Goal: Contribute content: Contribute content

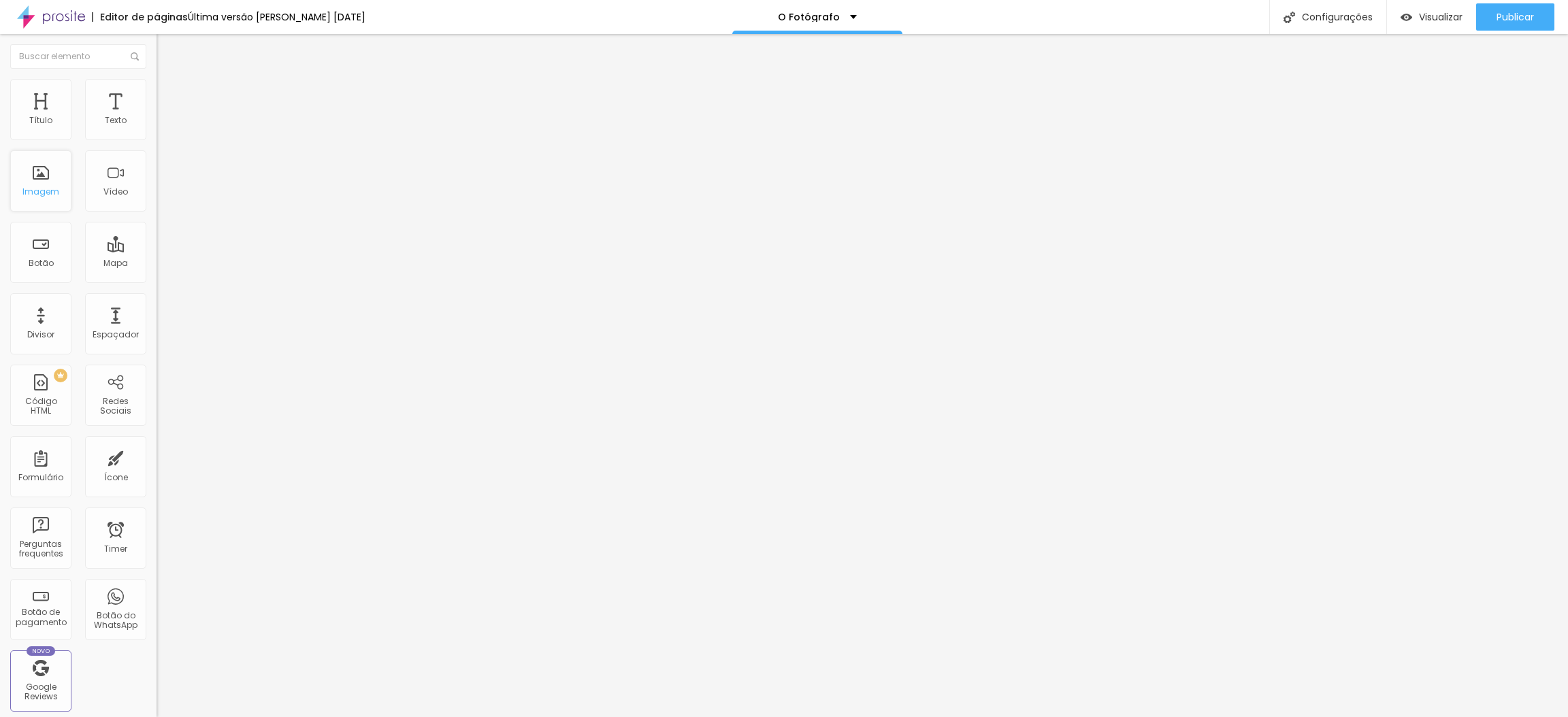
click at [43, 211] on div "Imagem" at bounding box center [40, 181] width 62 height 62
click at [156, 117] on span "Trocar imagem" at bounding box center [193, 111] width 74 height 11
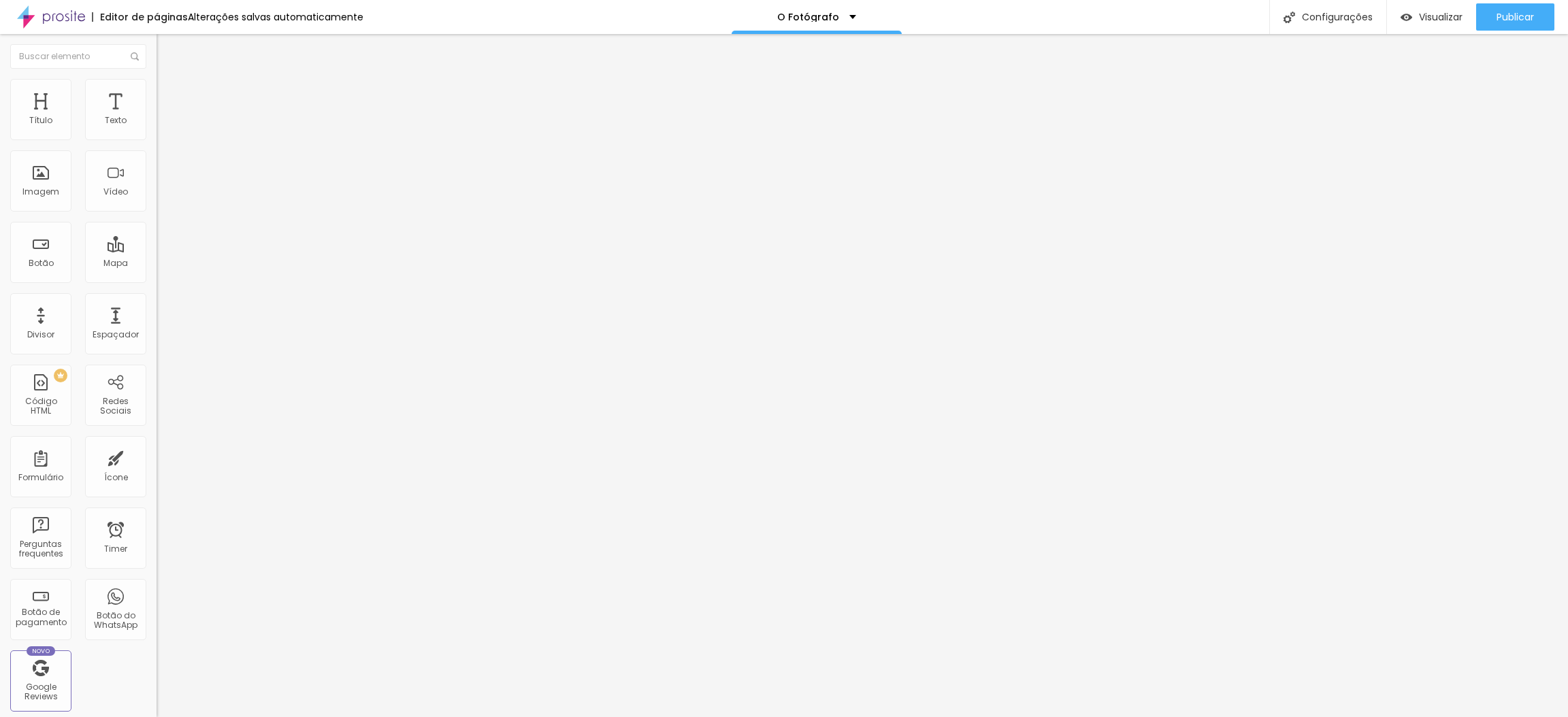
click at [156, 213] on span "16:9 Cinema" at bounding box center [182, 207] width 52 height 11
click at [156, 250] on span "Original" at bounding box center [173, 245] width 33 height 11
click at [156, 228] on div "Padrão 4:3" at bounding box center [234, 224] width 156 height 8
click at [156, 249] on div "Original" at bounding box center [234, 245] width 156 height 8
click at [156, 238] on span "Quadrado" at bounding box center [178, 231] width 45 height 11
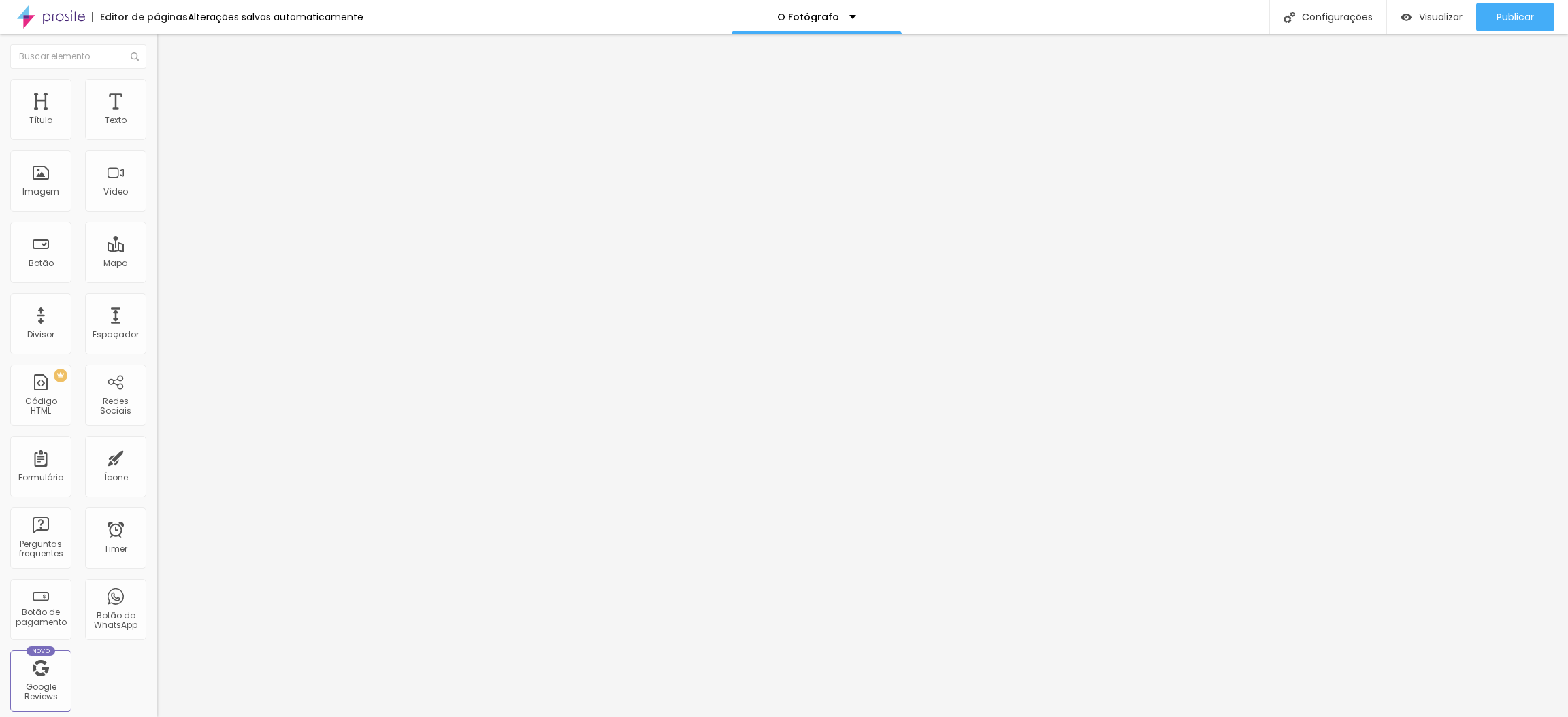
click at [156, 250] on span "Original" at bounding box center [173, 245] width 33 height 11
click at [156, 173] on div at bounding box center [234, 168] width 156 height 11
click at [156, 183] on img at bounding box center [161, 177] width 9 height 9
type input "21"
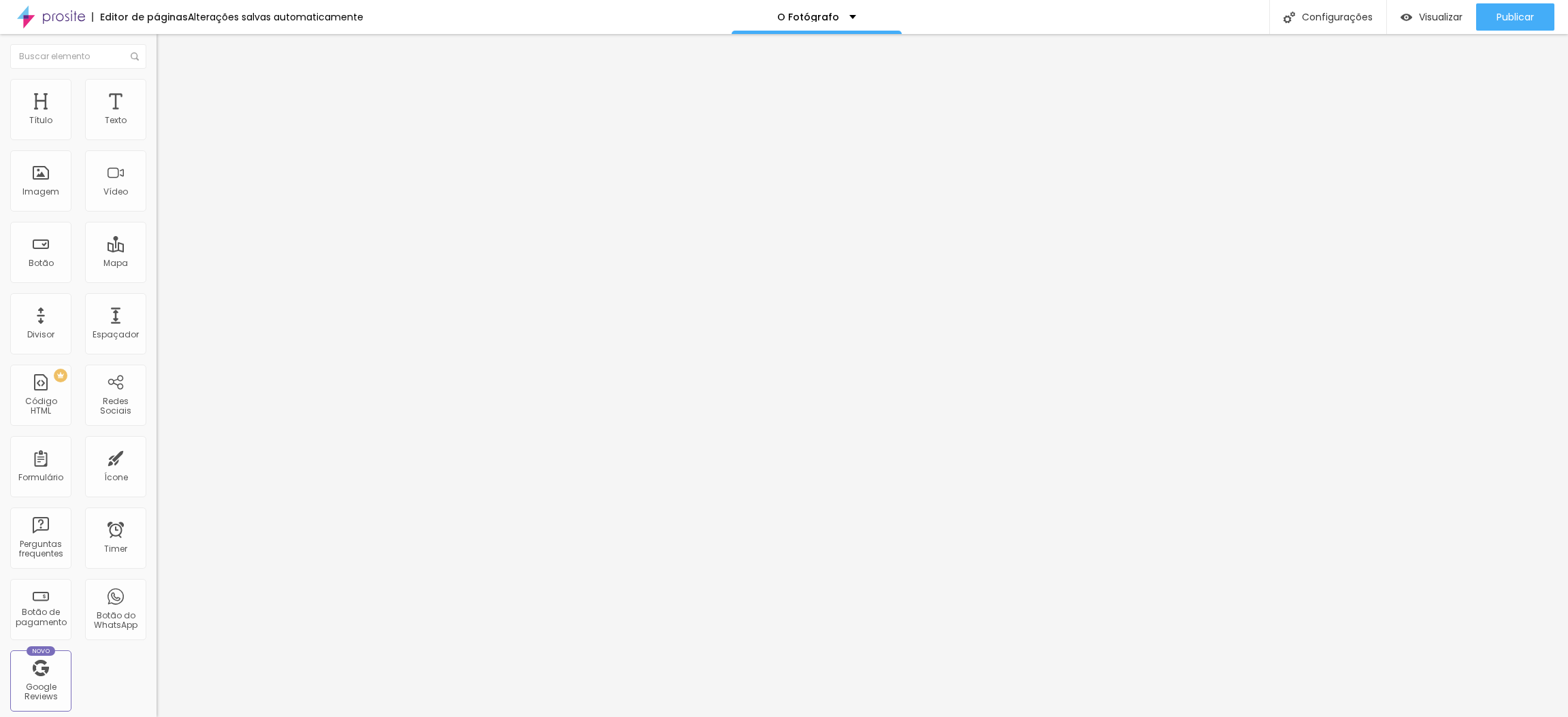
type input "20"
type input "19"
type input "20"
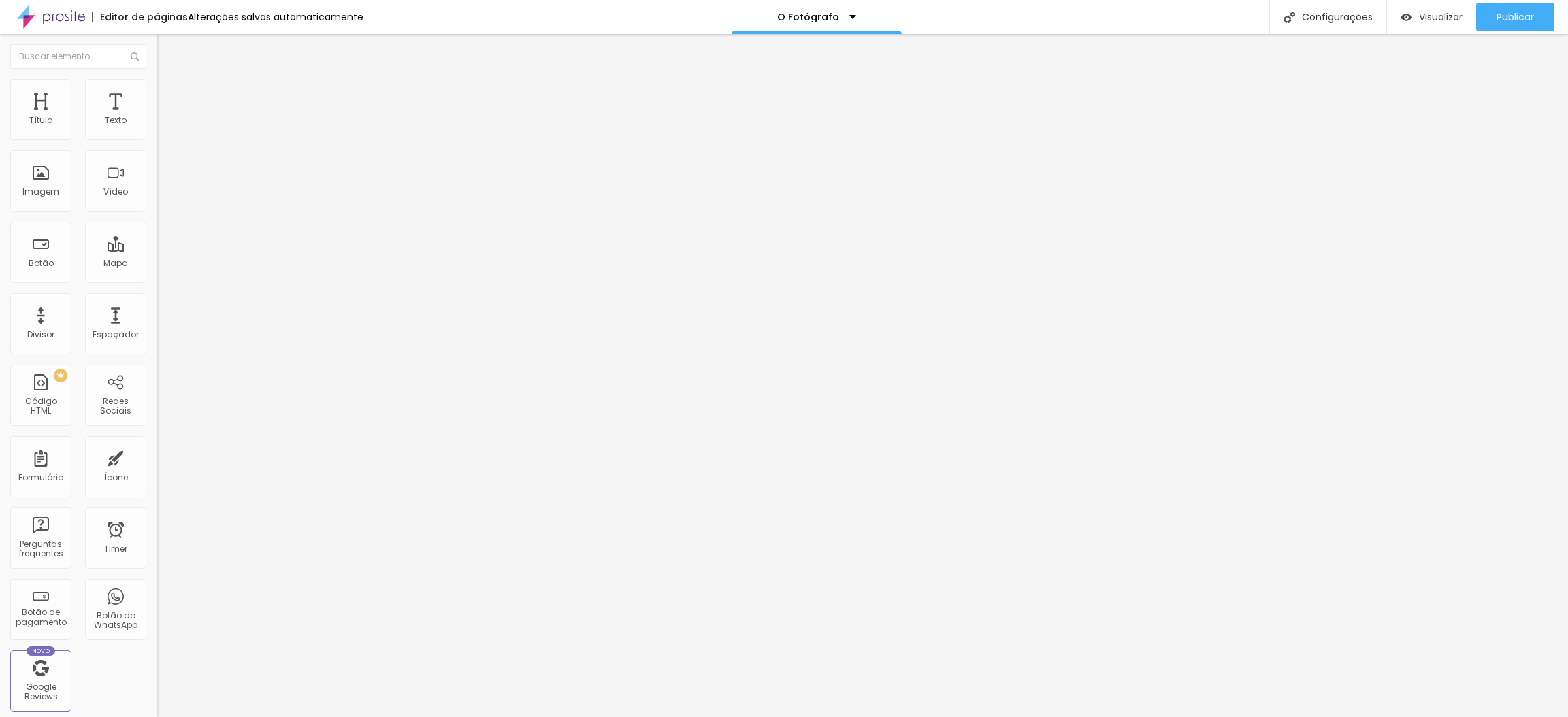
type input "20"
type input "21"
type input "22"
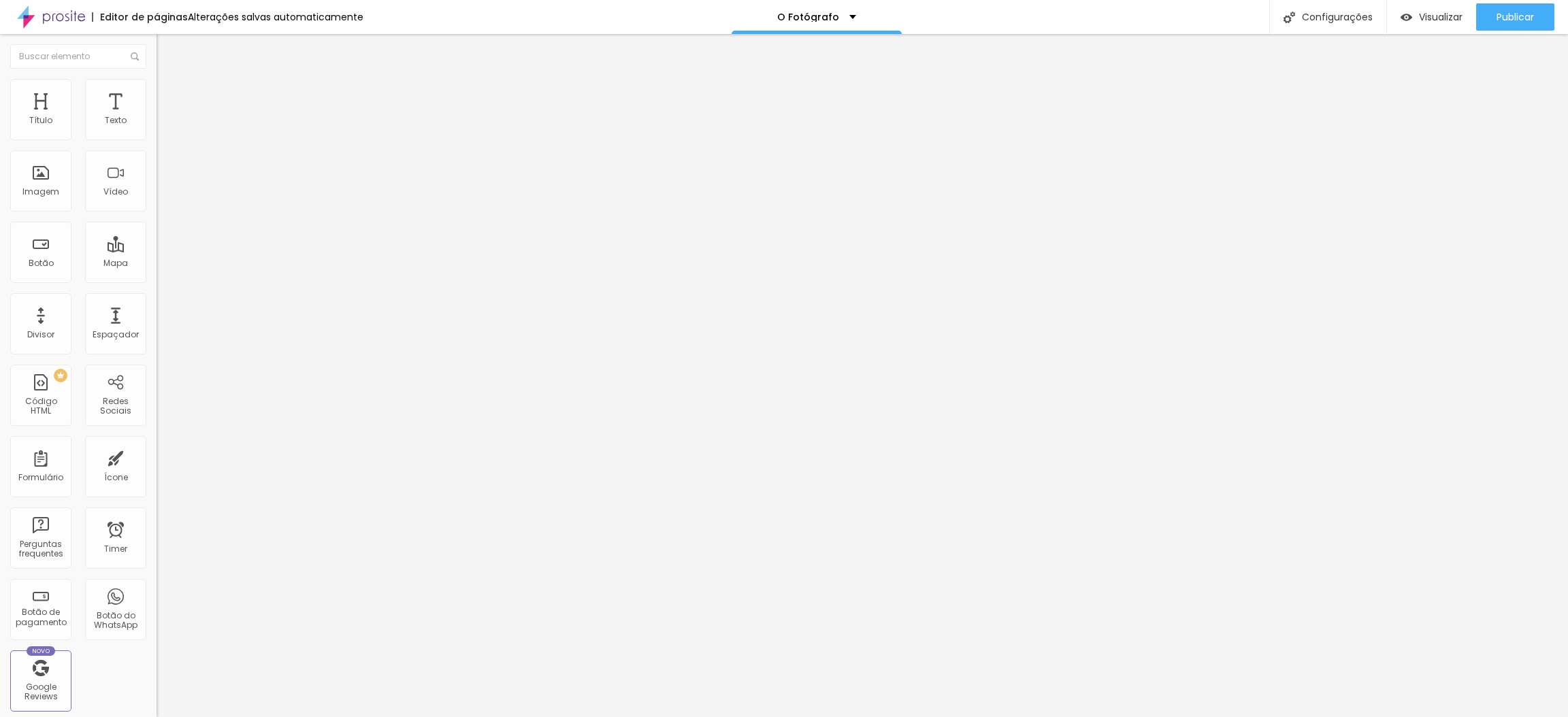
type input "23"
type input "22"
type input "21"
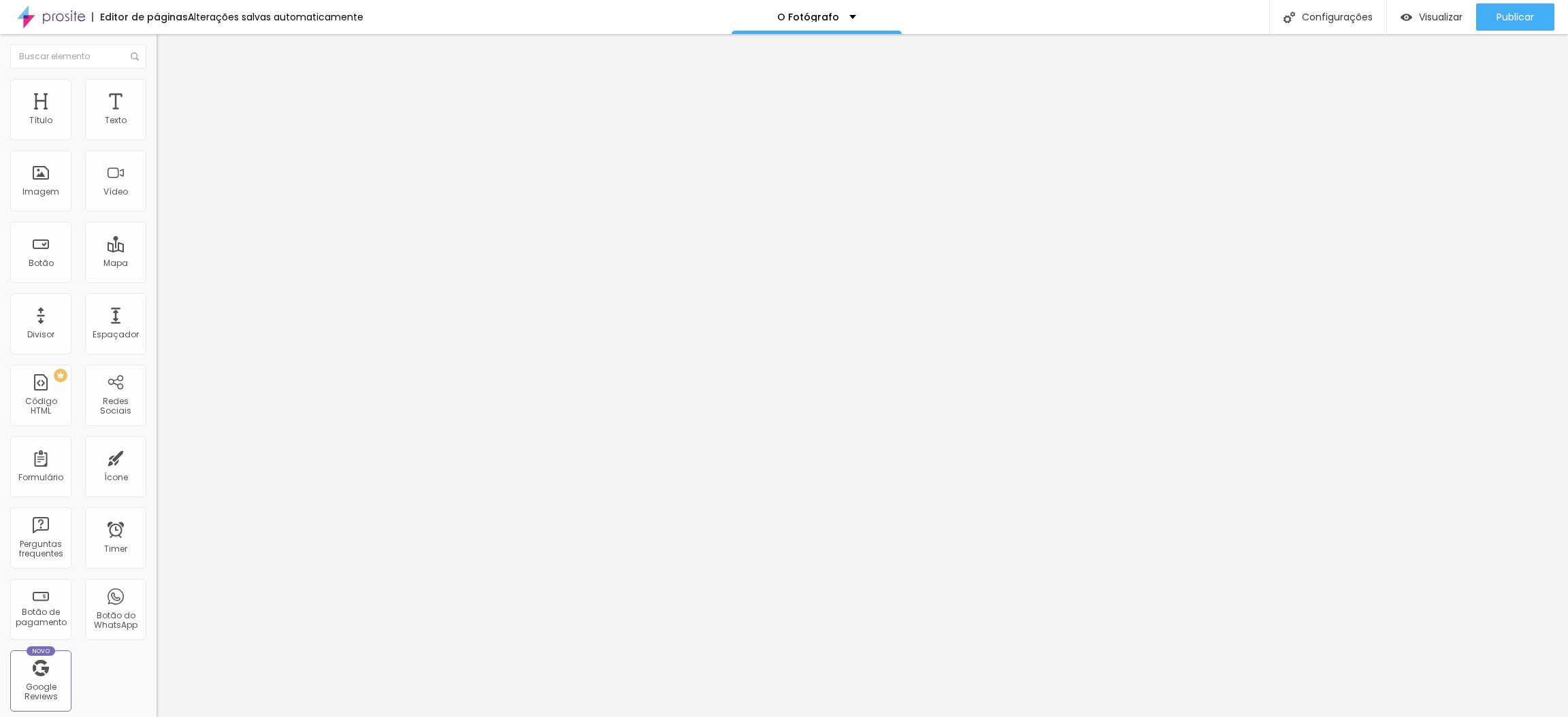
type input "21"
type input "20"
type input "19"
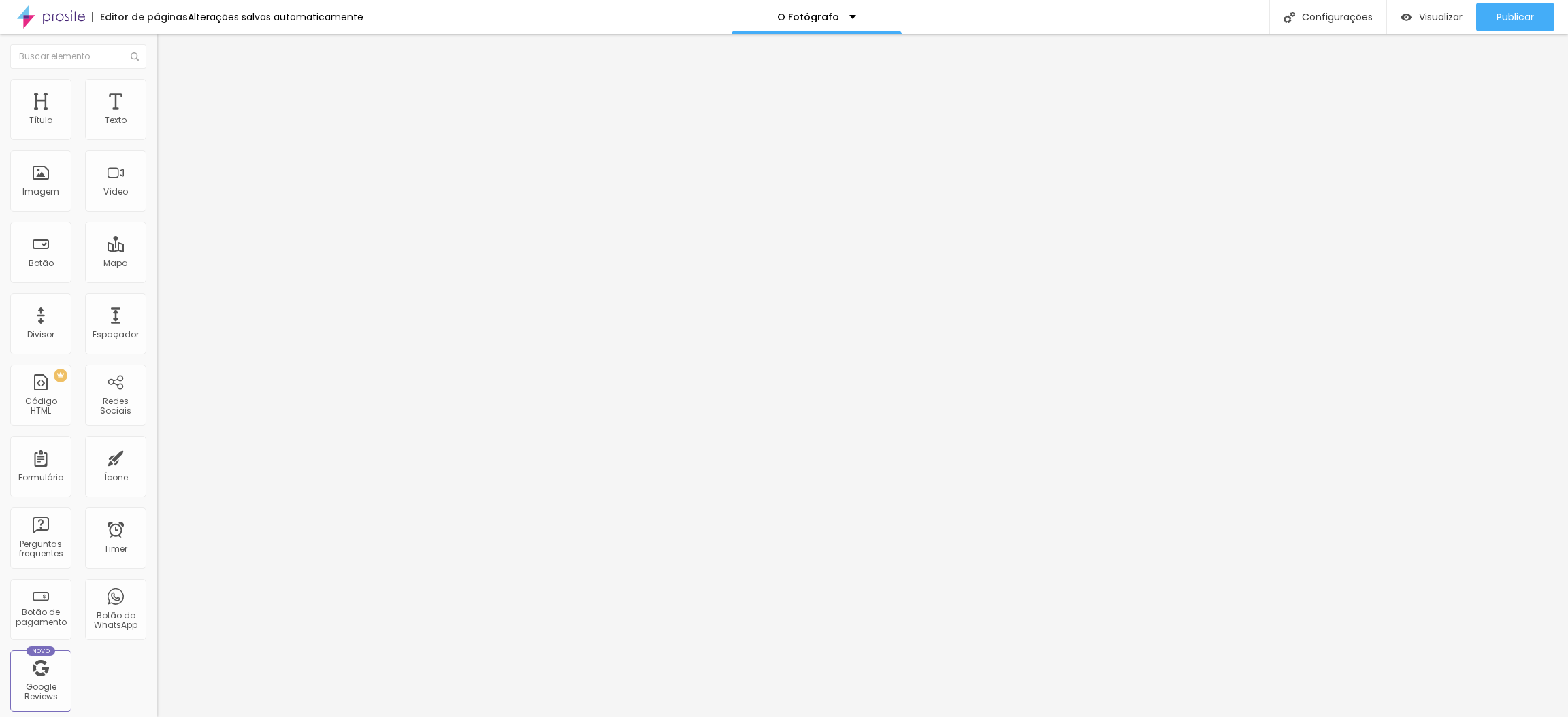
type input "18"
type input "17"
type input "16"
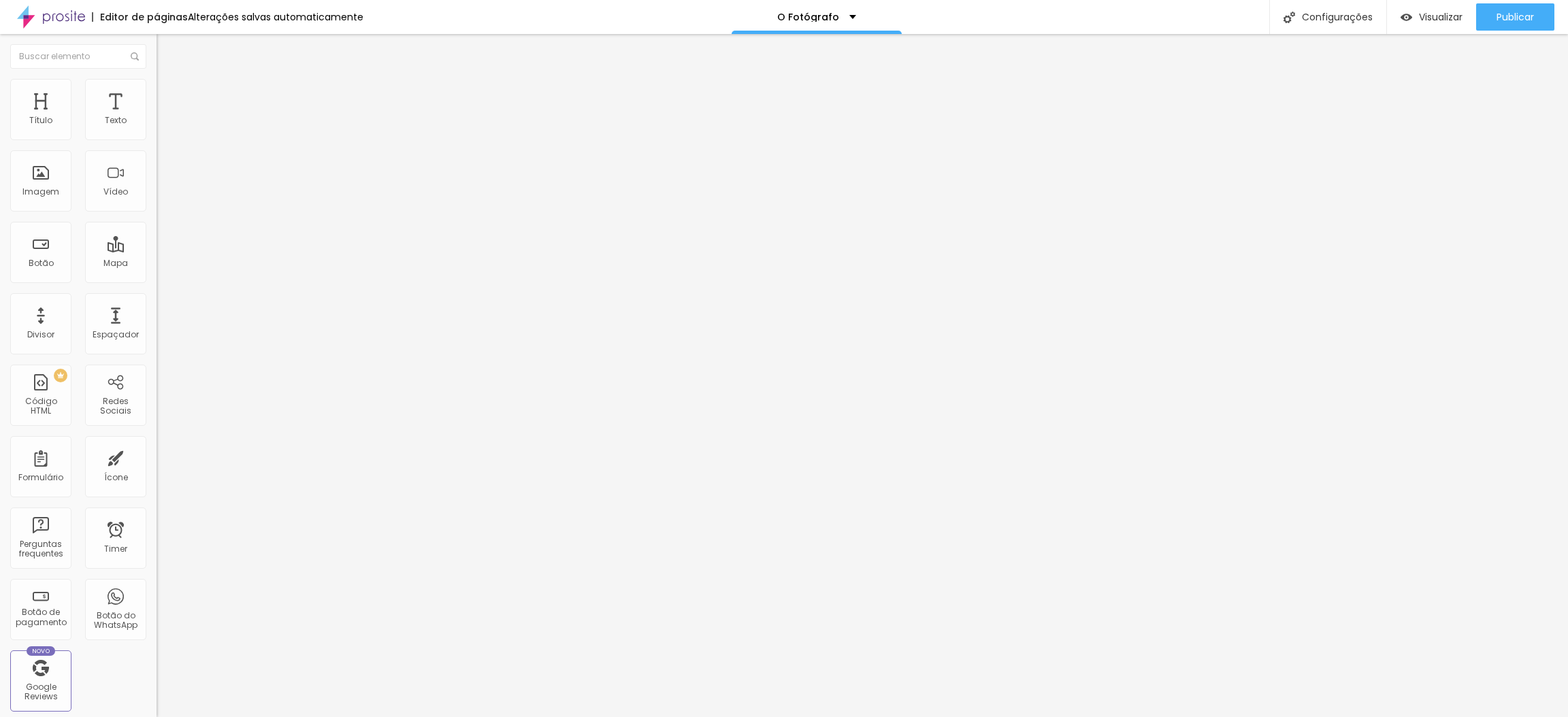
type input "16"
type input "15"
type input "14"
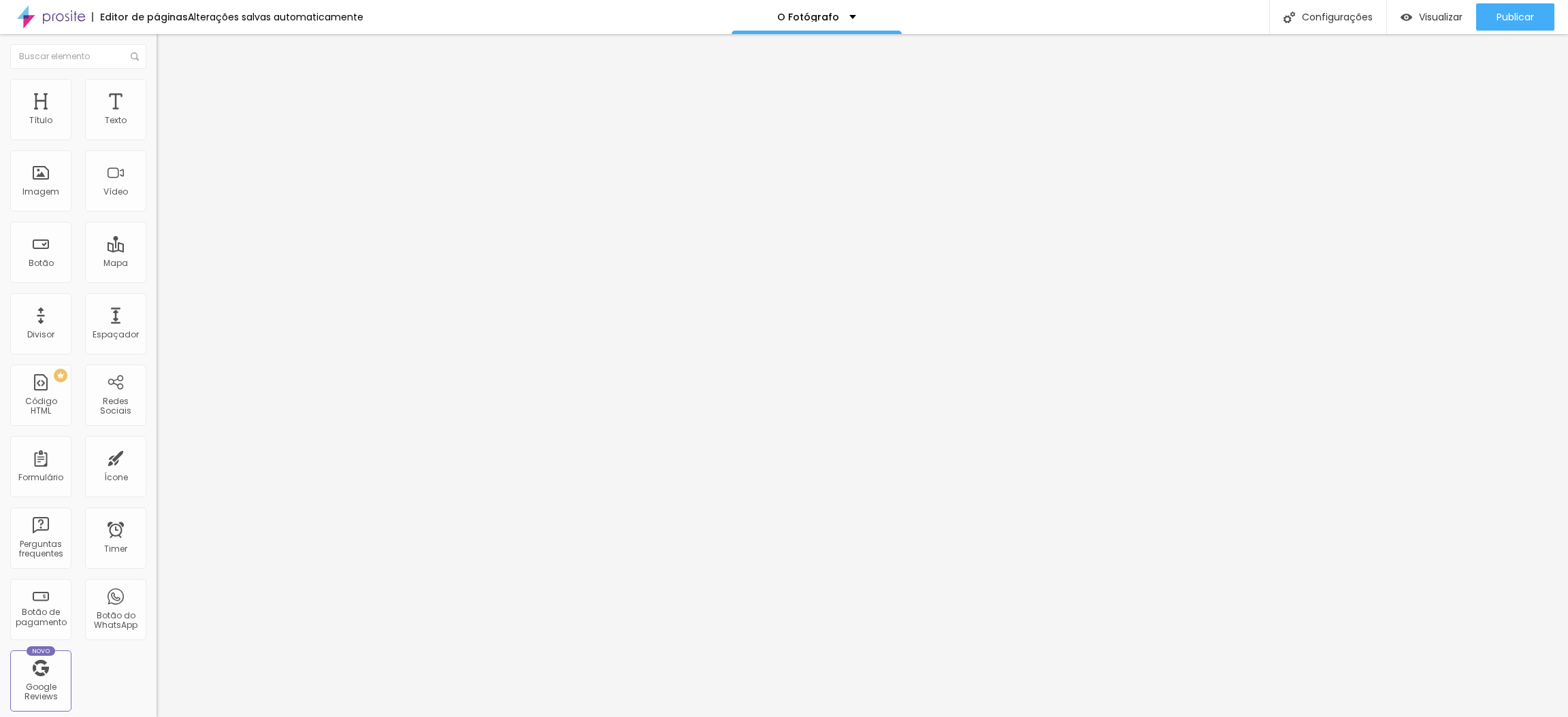
type input "13"
type input "15"
type input "16"
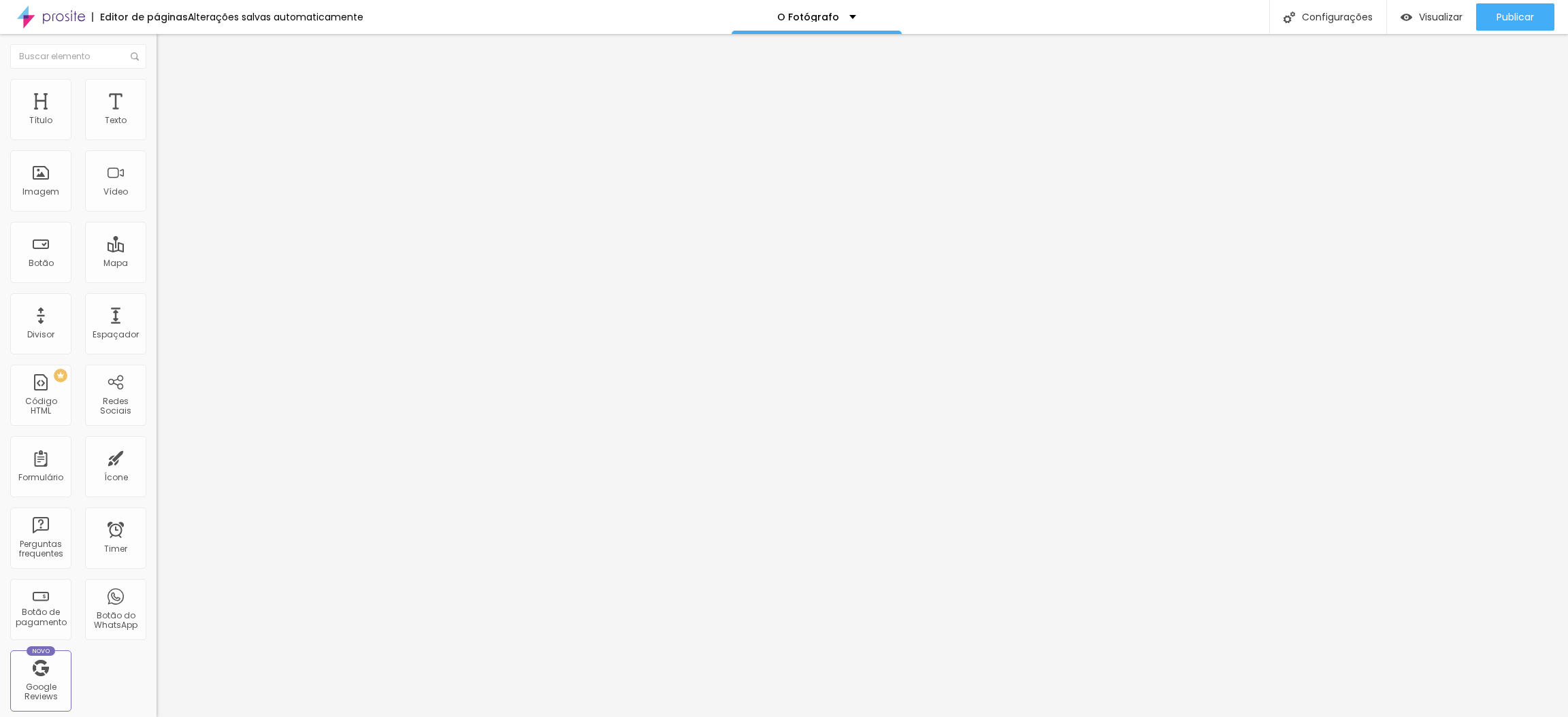
type input "16"
type input "18"
type input "19"
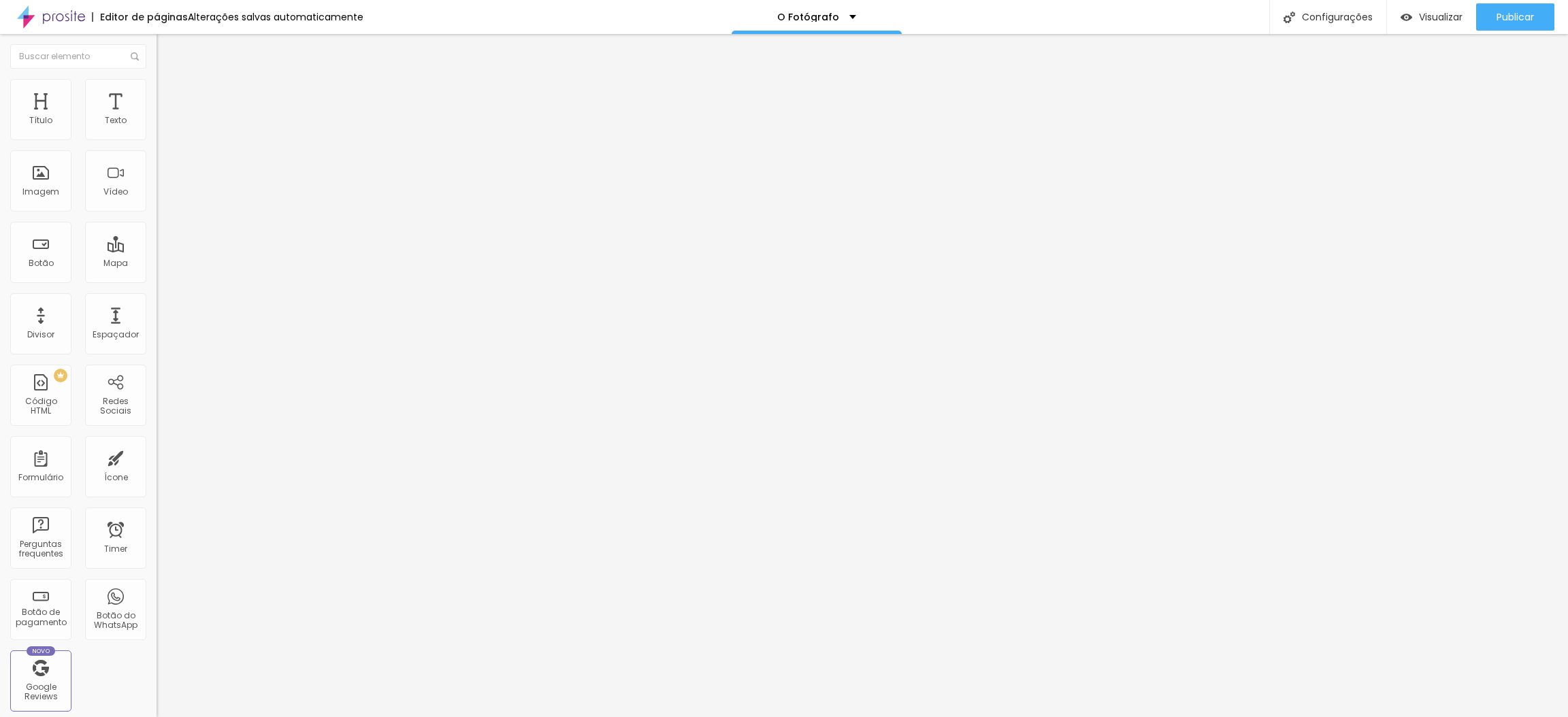
type input "20"
type input "21"
type input "22"
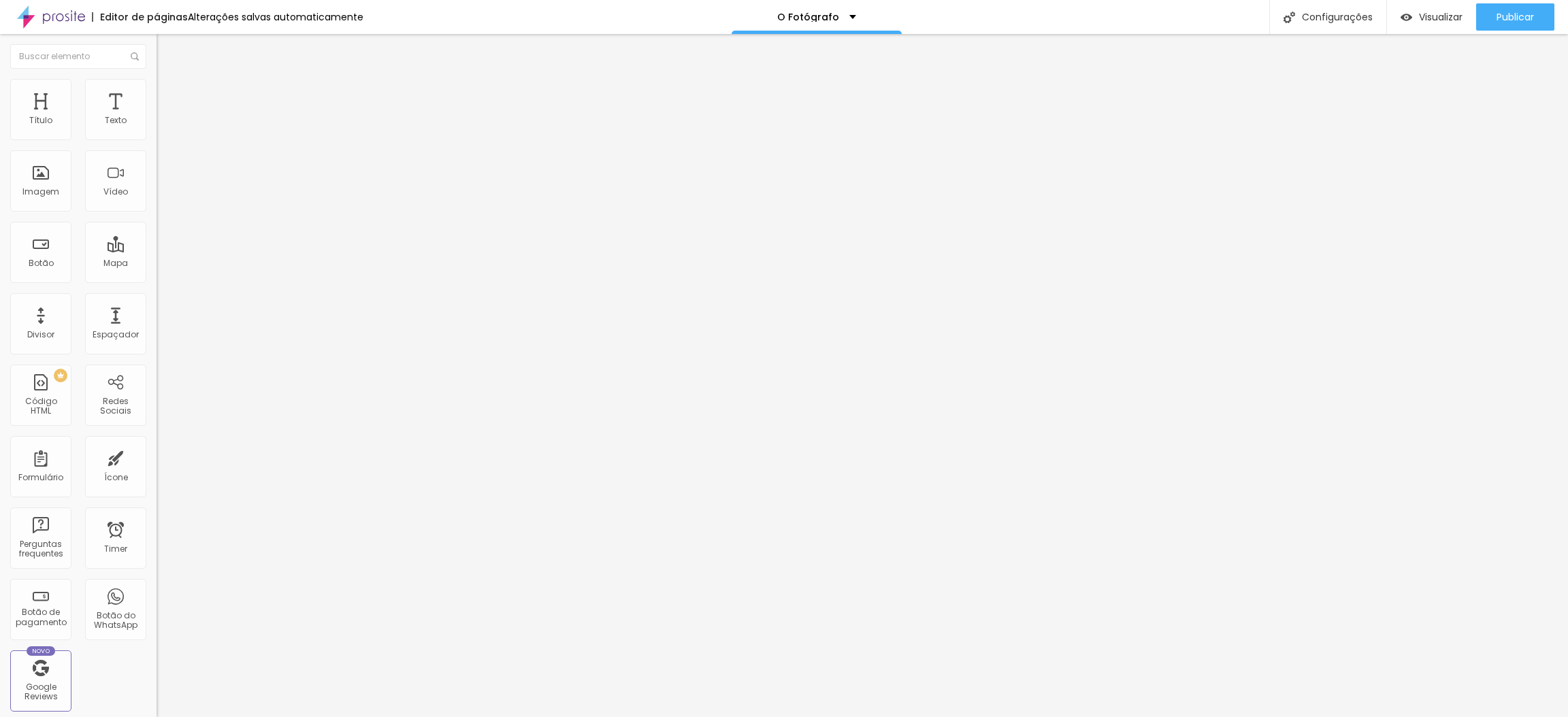
type input "22"
type input "23"
type input "24"
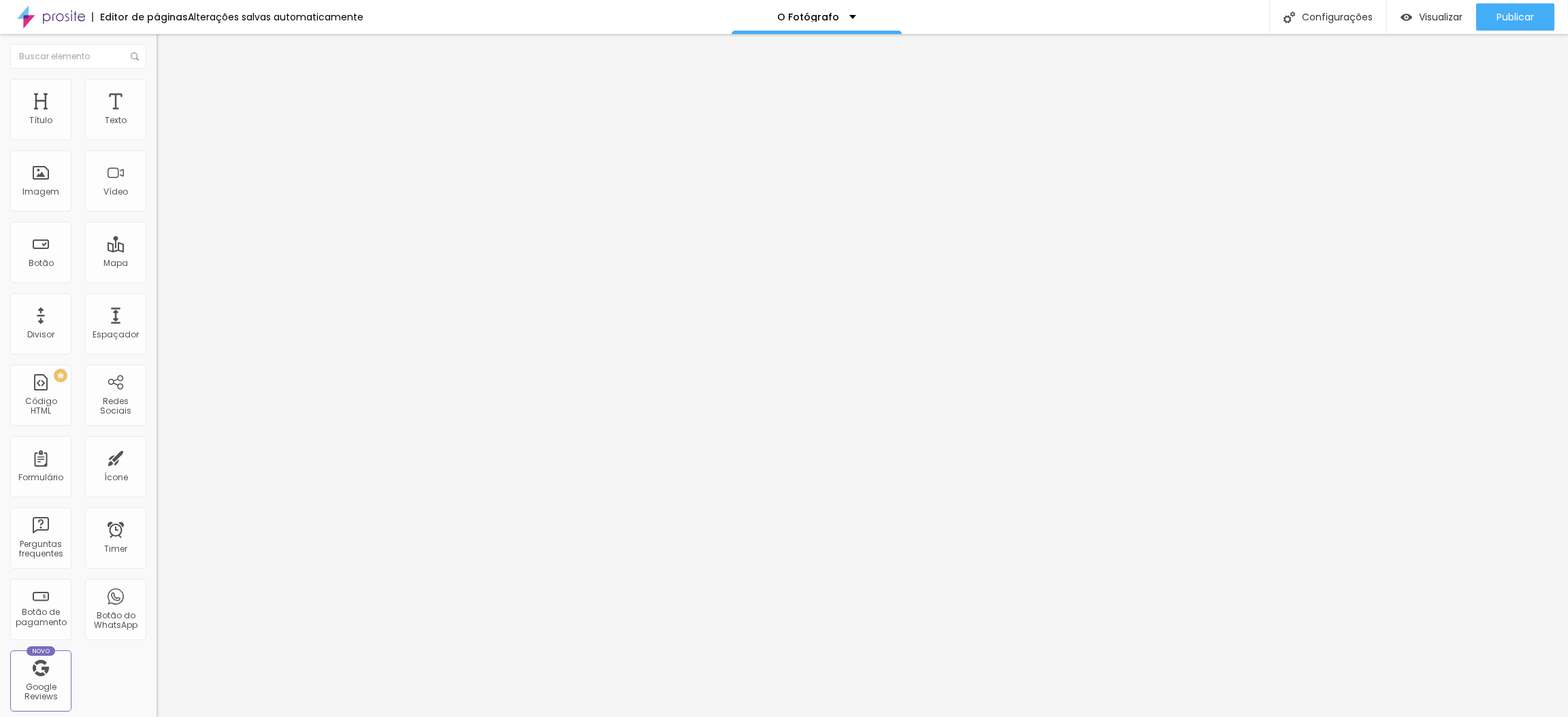
type input "25"
type input "26"
type input "25"
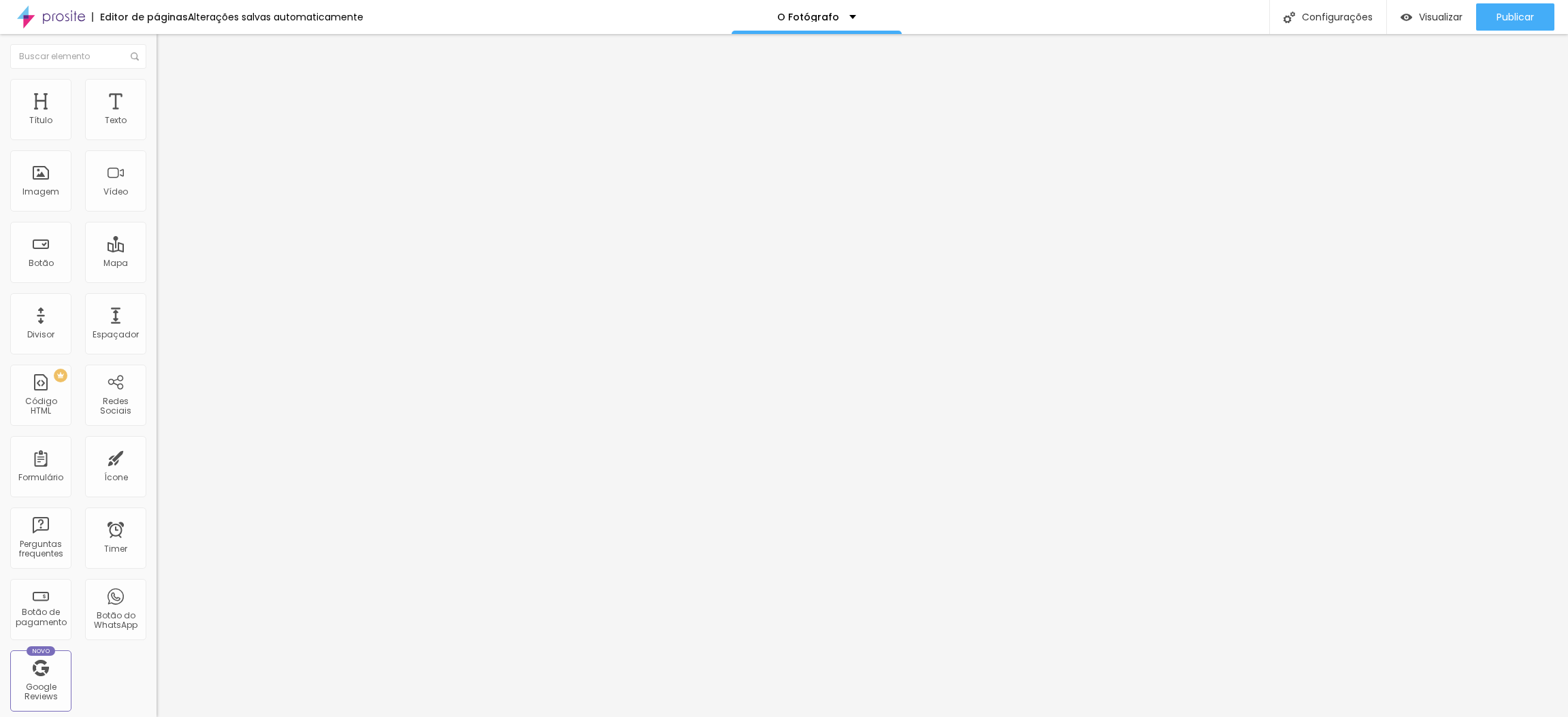
type input "25"
type input "23"
type input "21"
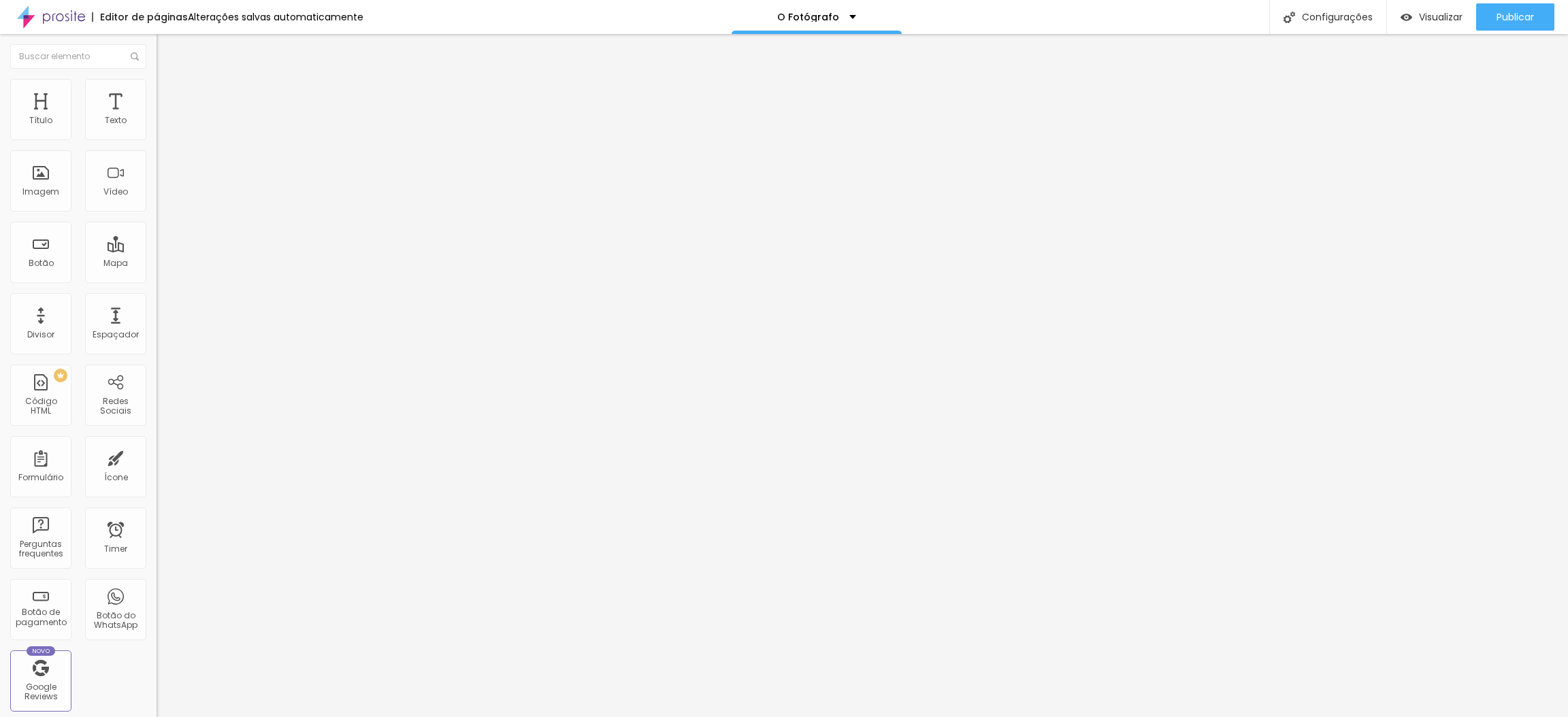
type input "20"
type input "19"
type input "18"
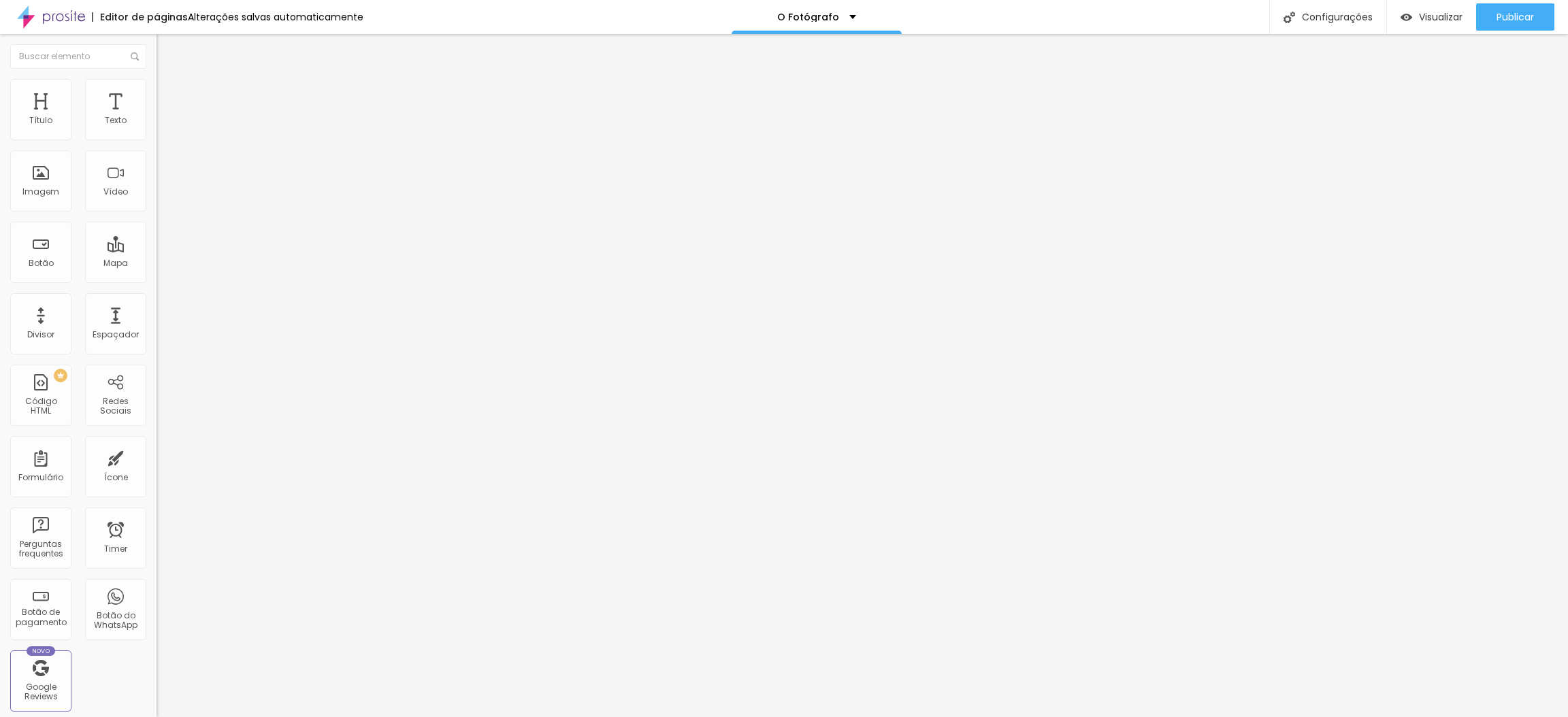
type input "18"
type input "17"
type input "16"
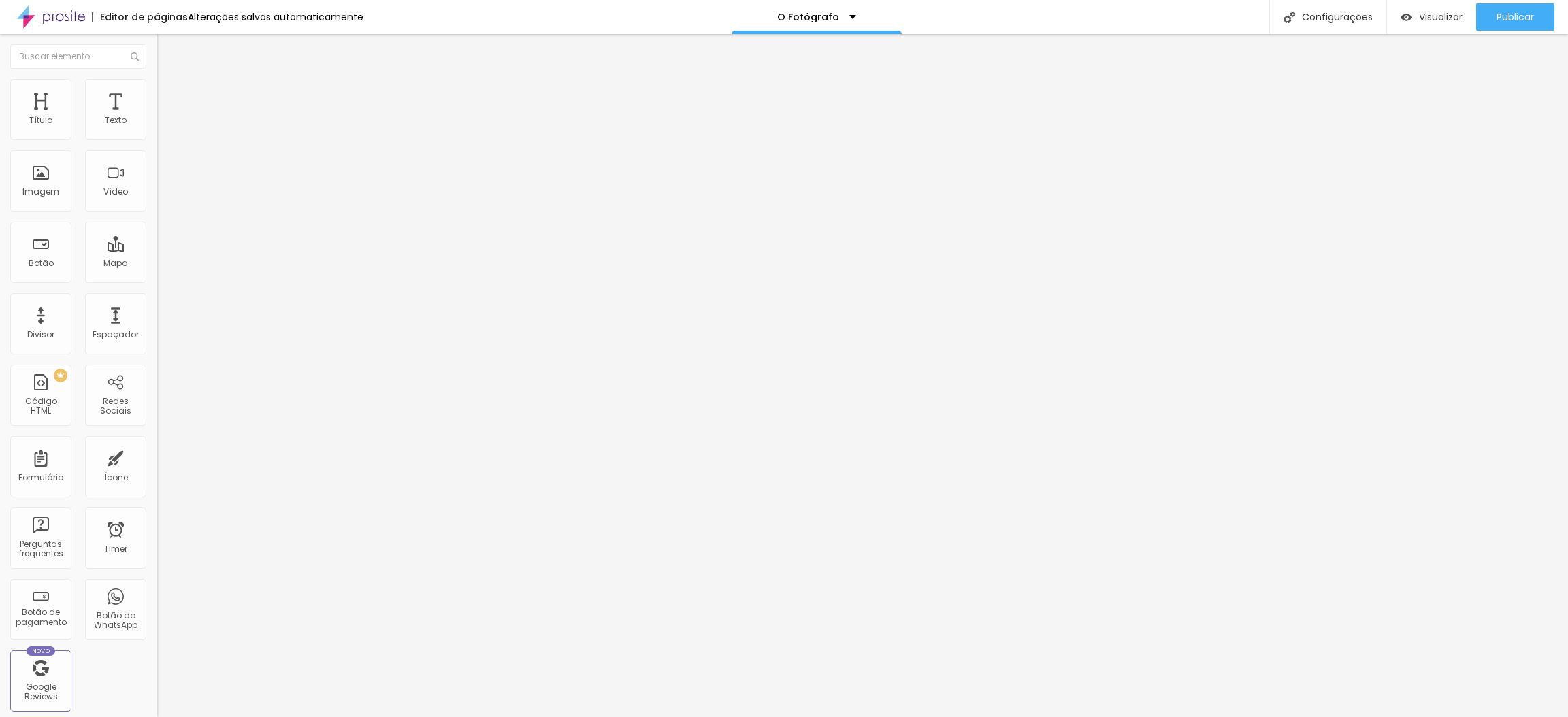
type input "15"
type input "14"
type input "13"
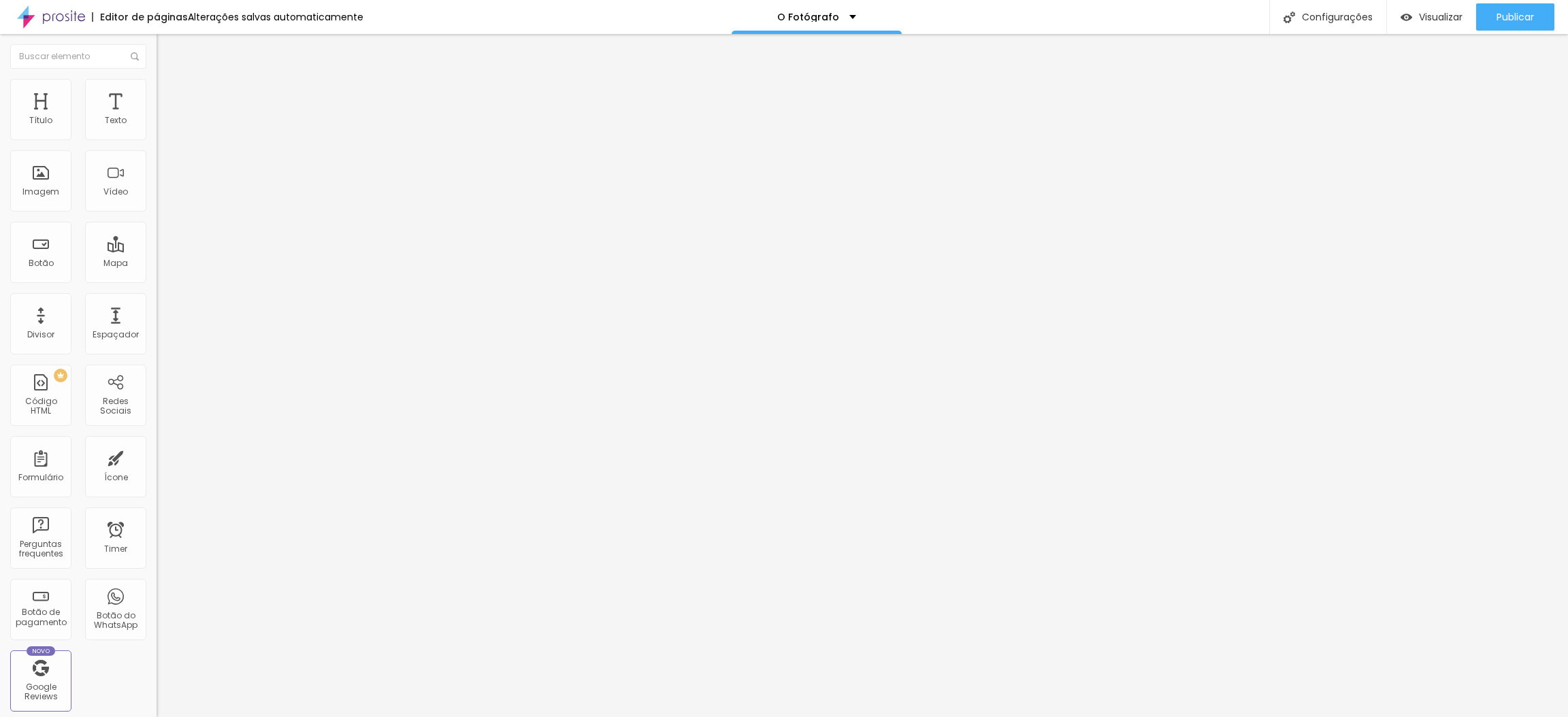
type input "13"
type input "12"
type input "13"
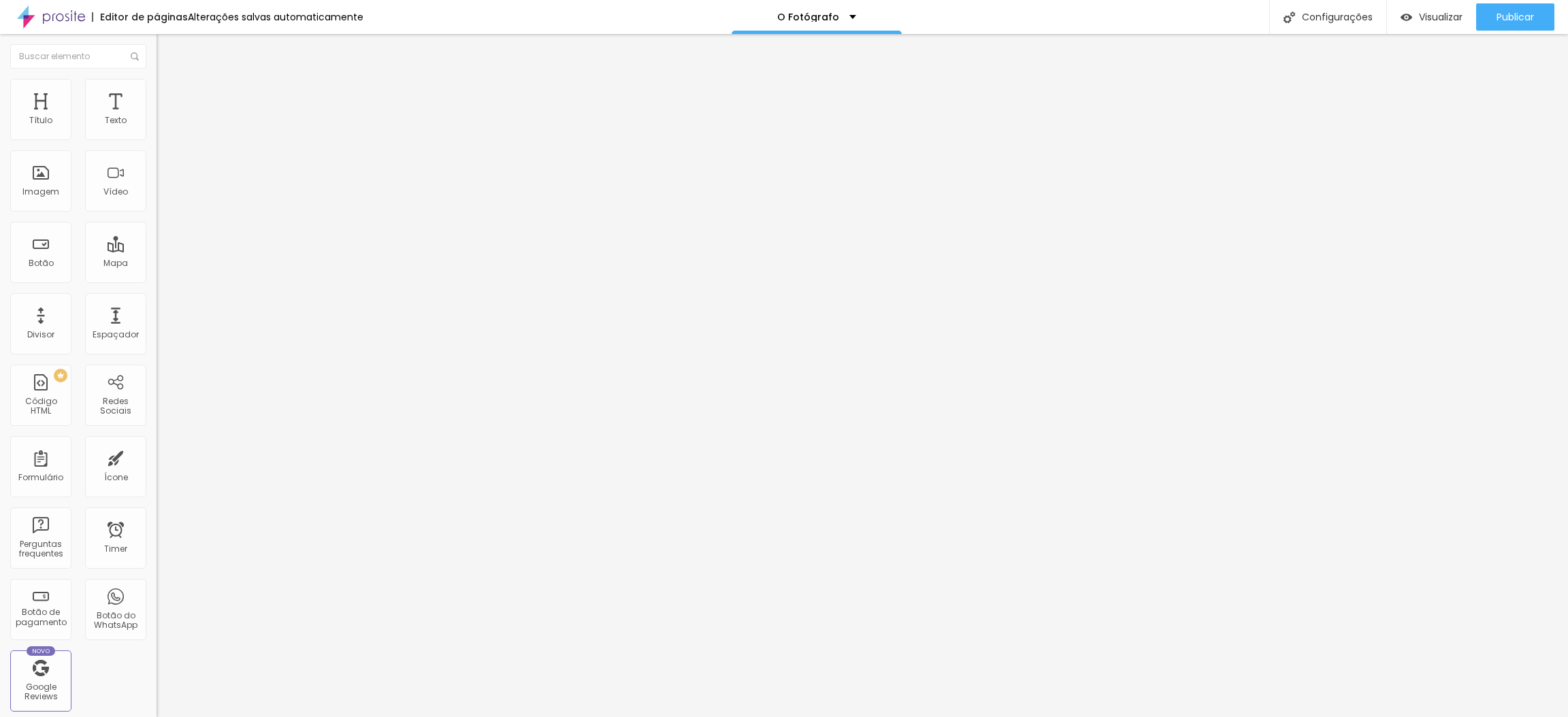
type input "14"
type input "15"
type input "16"
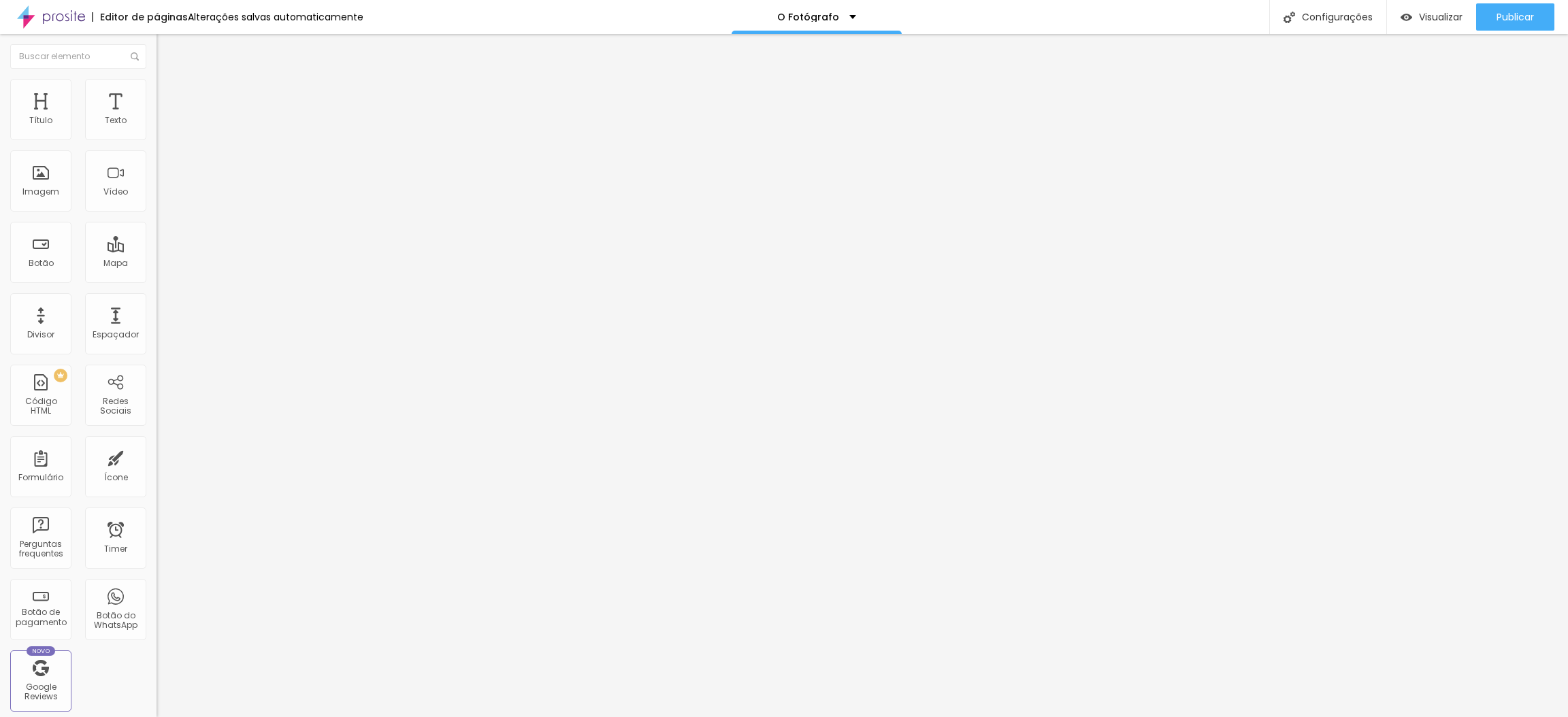
type input "16"
type input "17"
type input "18"
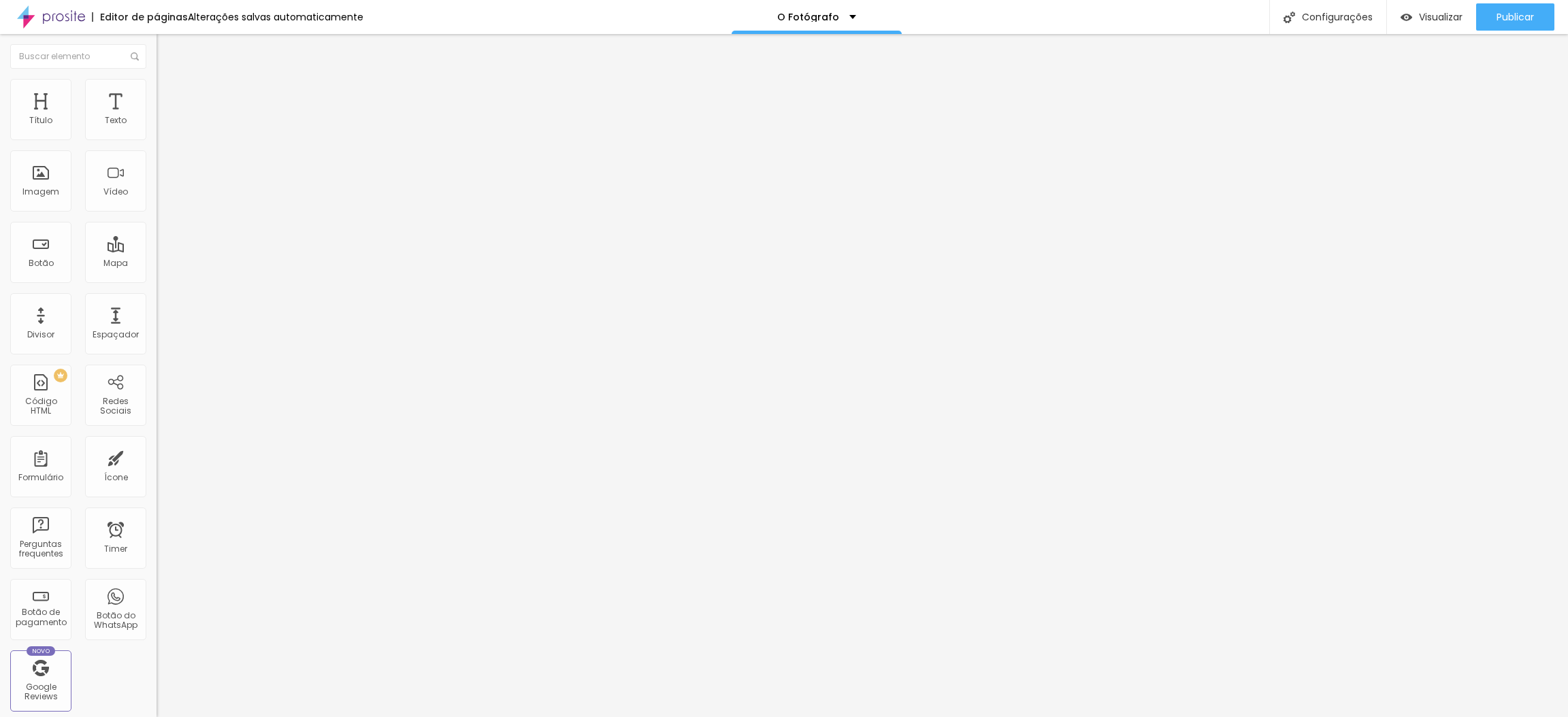
type input "19"
type input "18"
drag, startPoint x: 77, startPoint y: 129, endPoint x: 64, endPoint y: 141, distance: 17.7
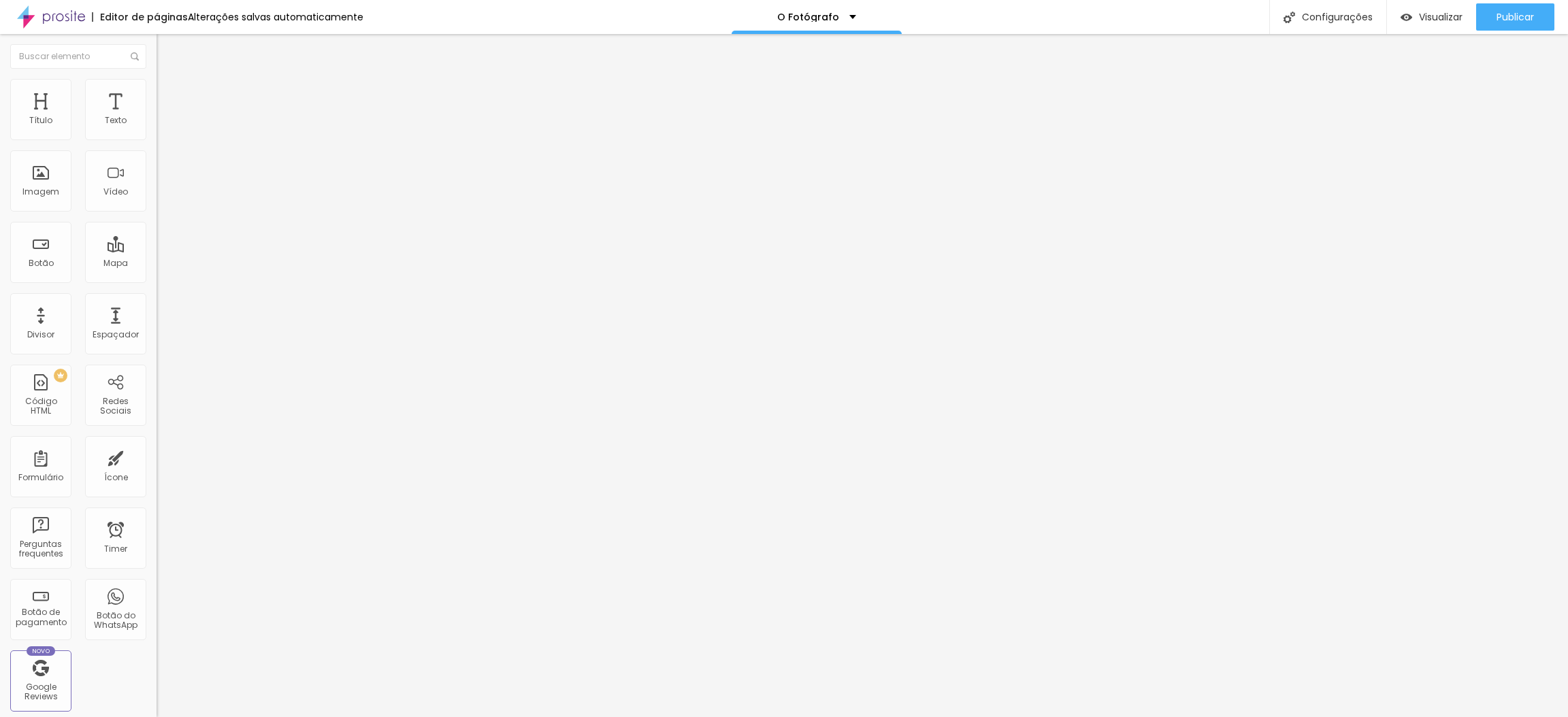
type input "18"
click at [156, 250] on input "range" at bounding box center [200, 255] width 88 height 11
click at [168, 91] on span "Avançado" at bounding box center [190, 88] width 45 height 11
type input "99"
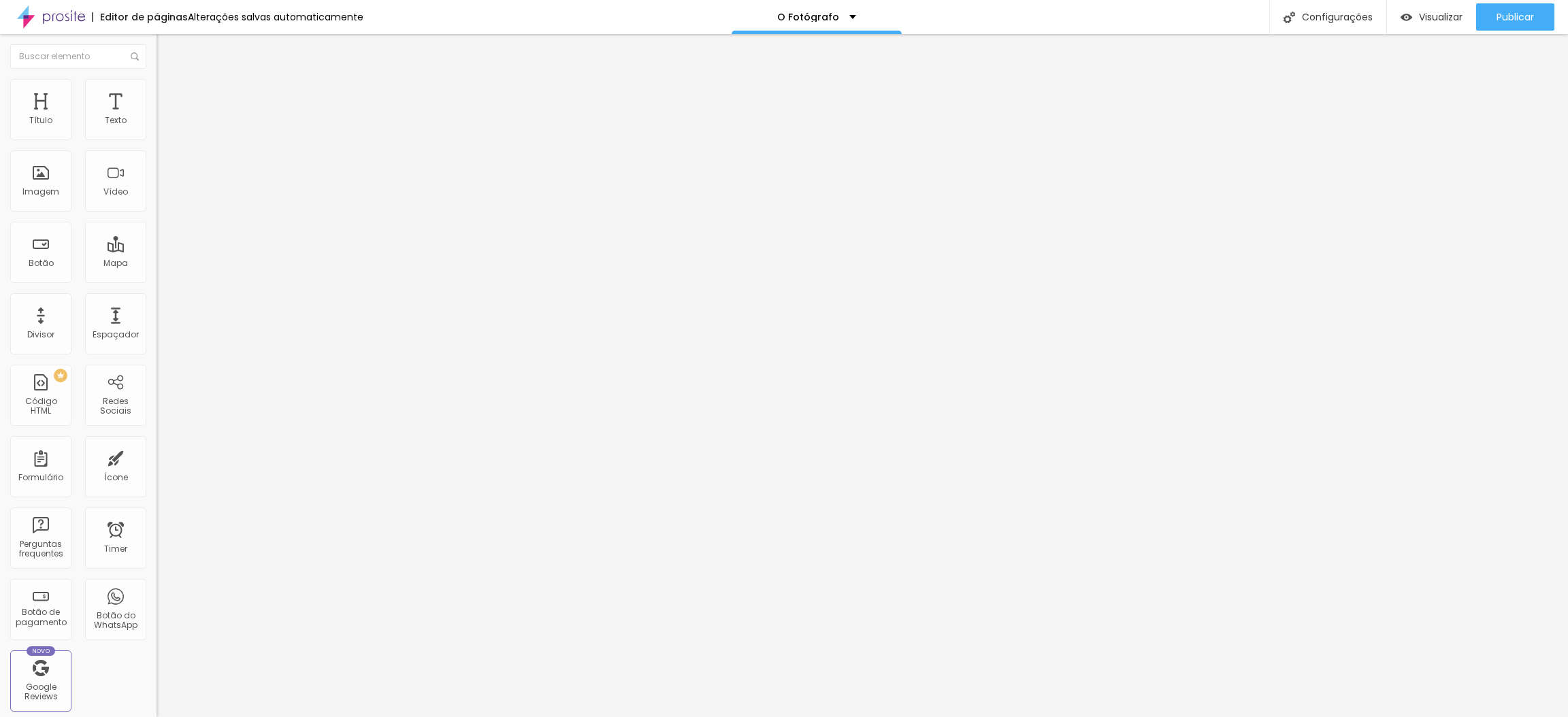
type input "98"
type input "97"
type input "94"
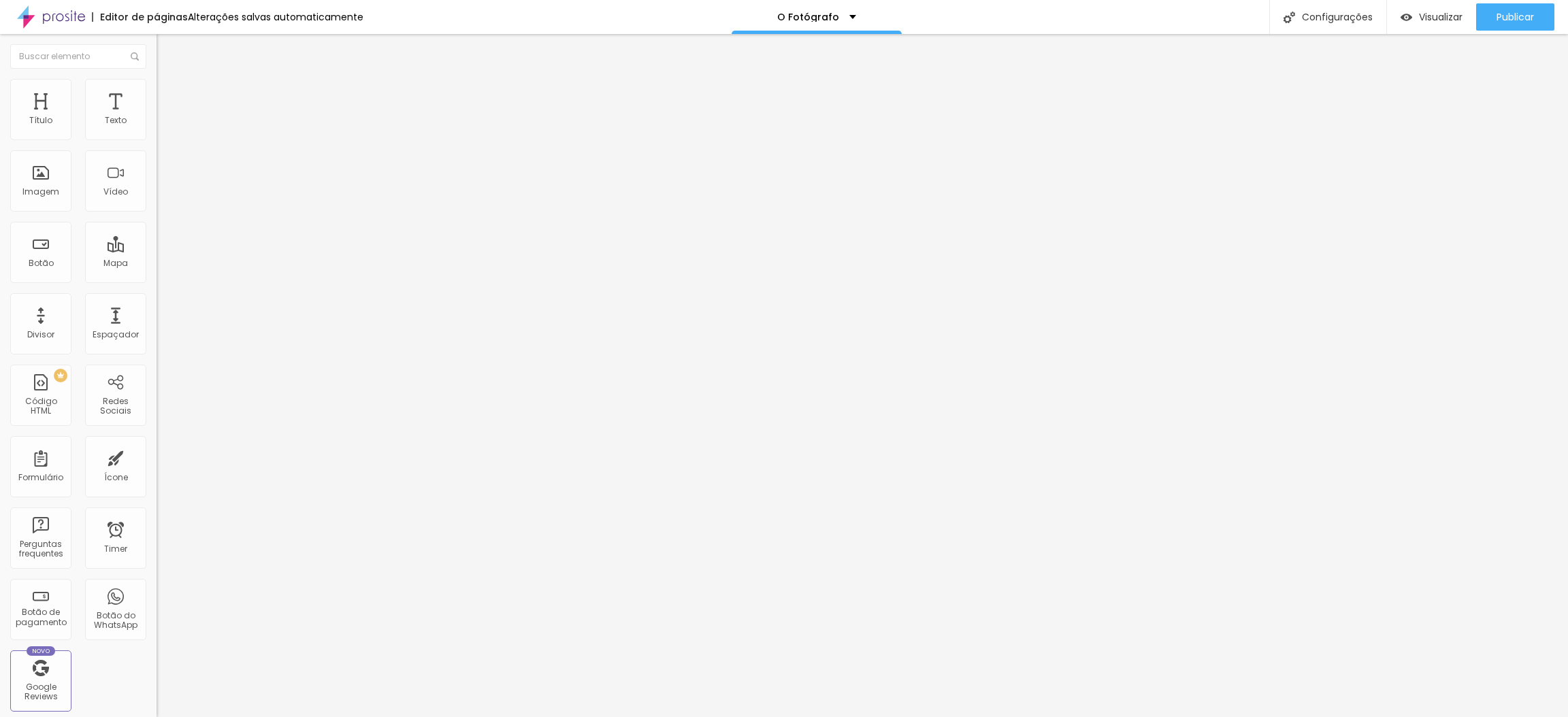
type input "94"
type input "93"
type input "92"
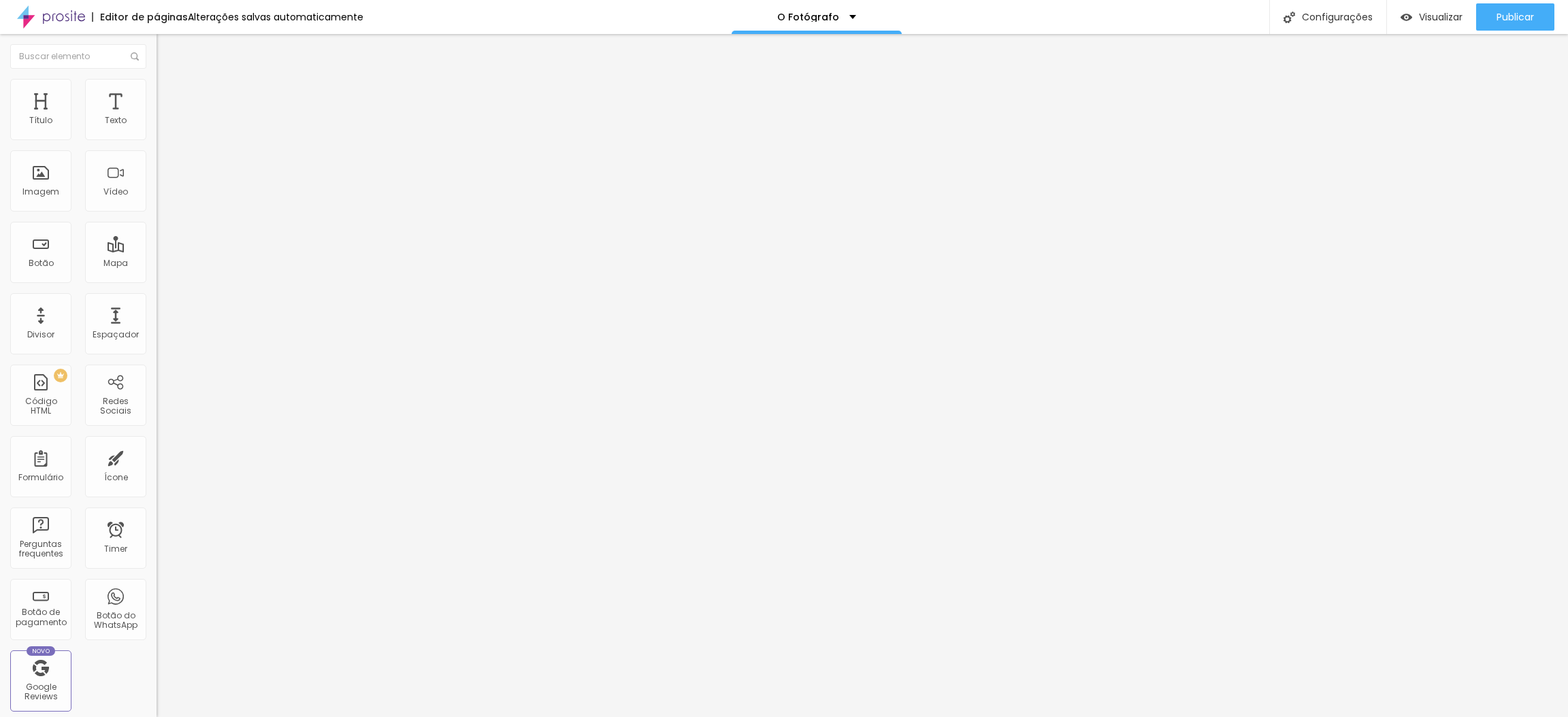
type input "90"
type input "88"
type input "87"
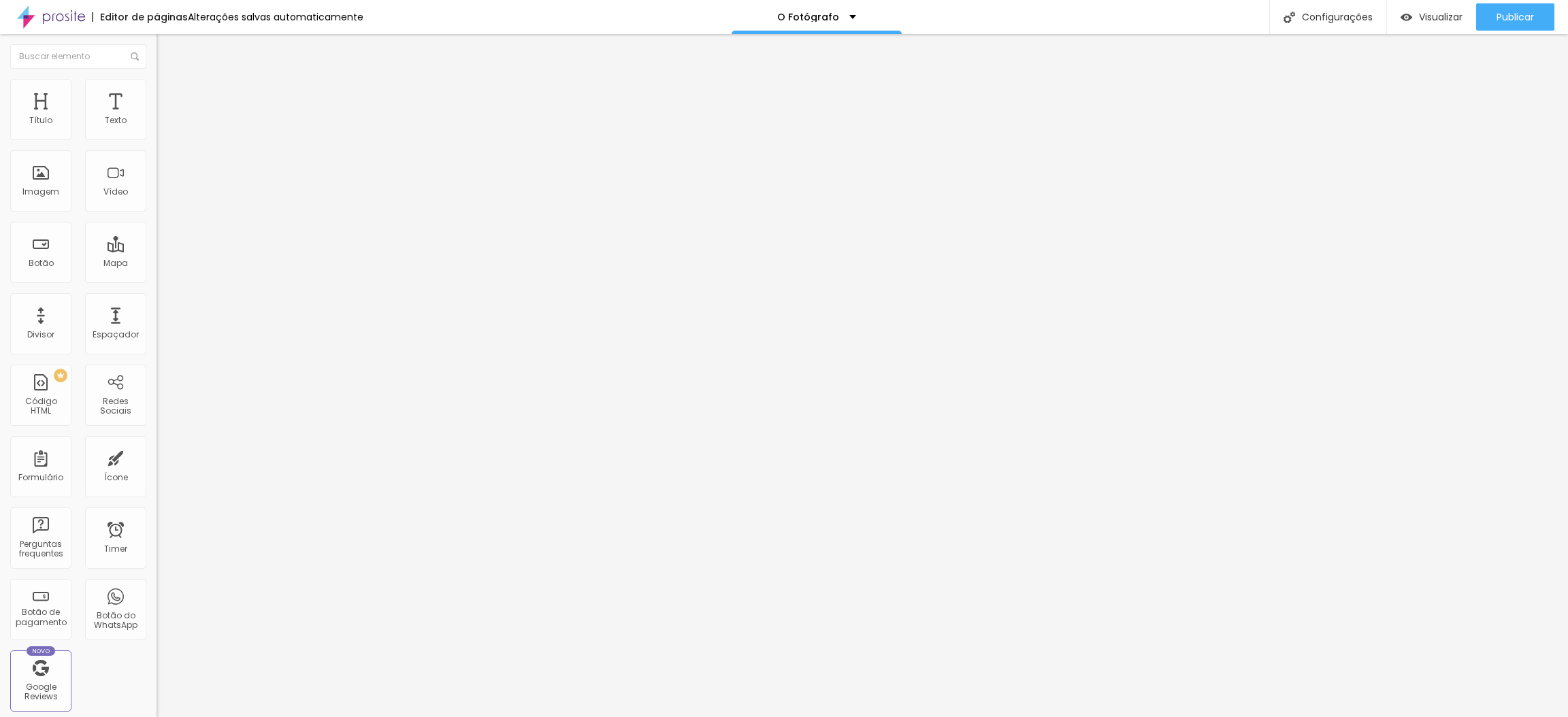
type input "87"
type input "85"
type input "84"
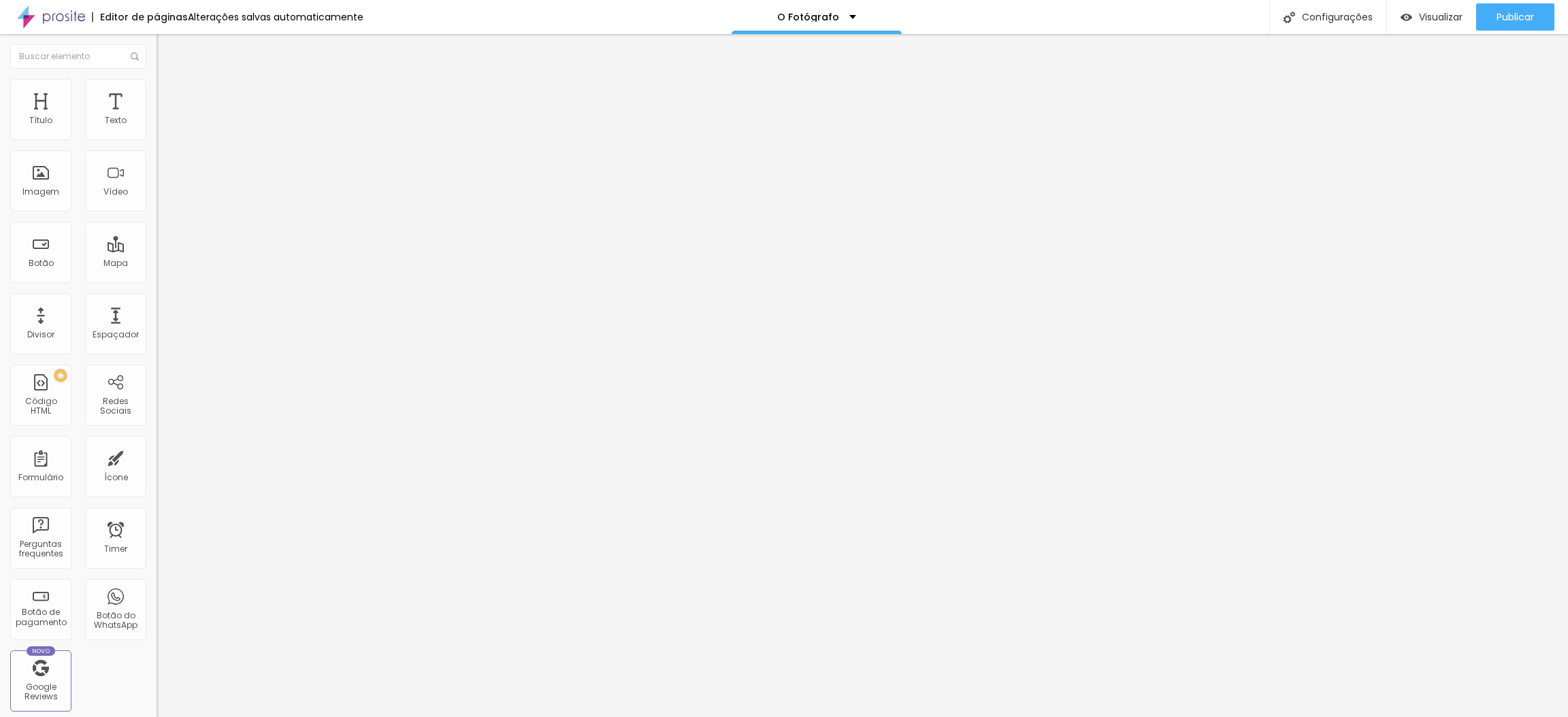
type input "79"
type input "78"
type input "77"
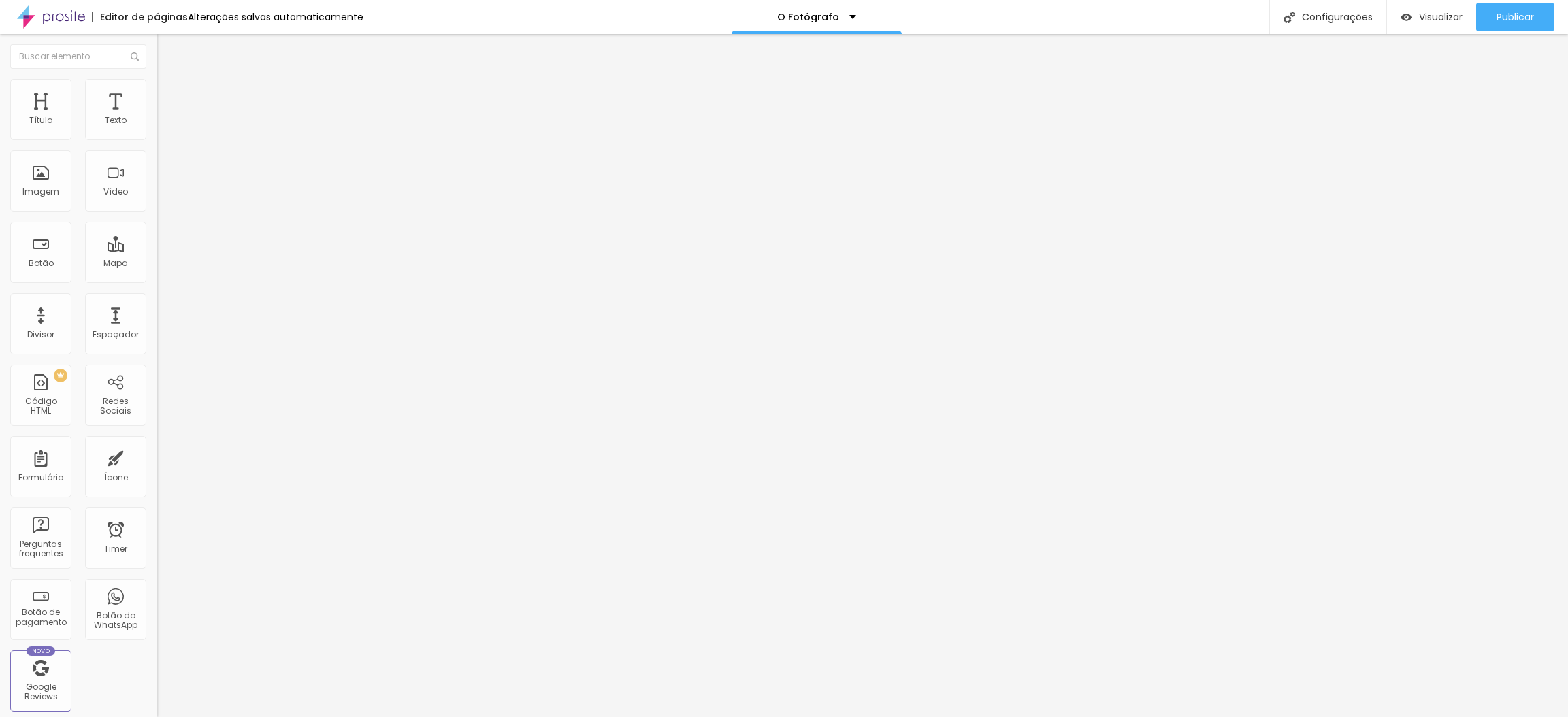
type input "77"
type input "76"
type input "74"
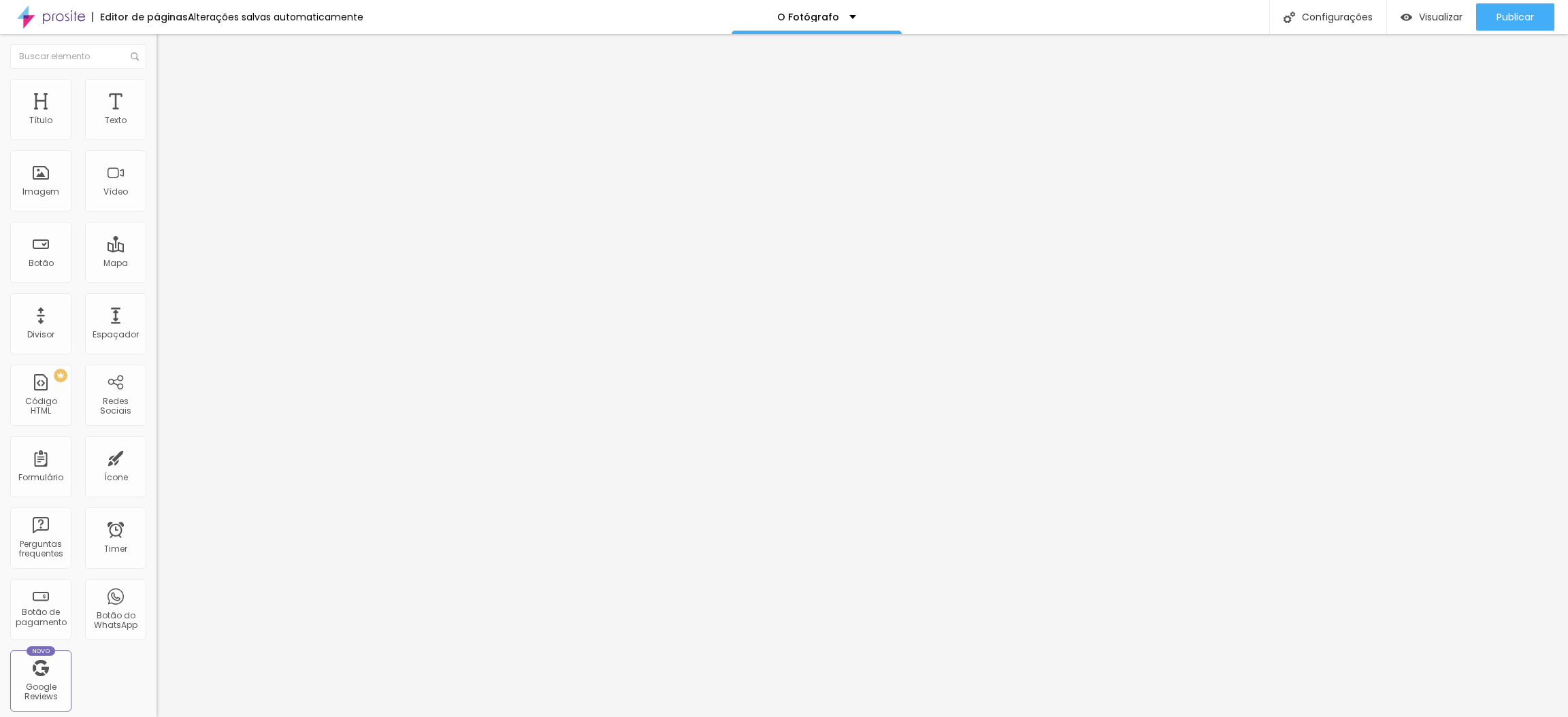
type input "72"
type input "71"
type input "70"
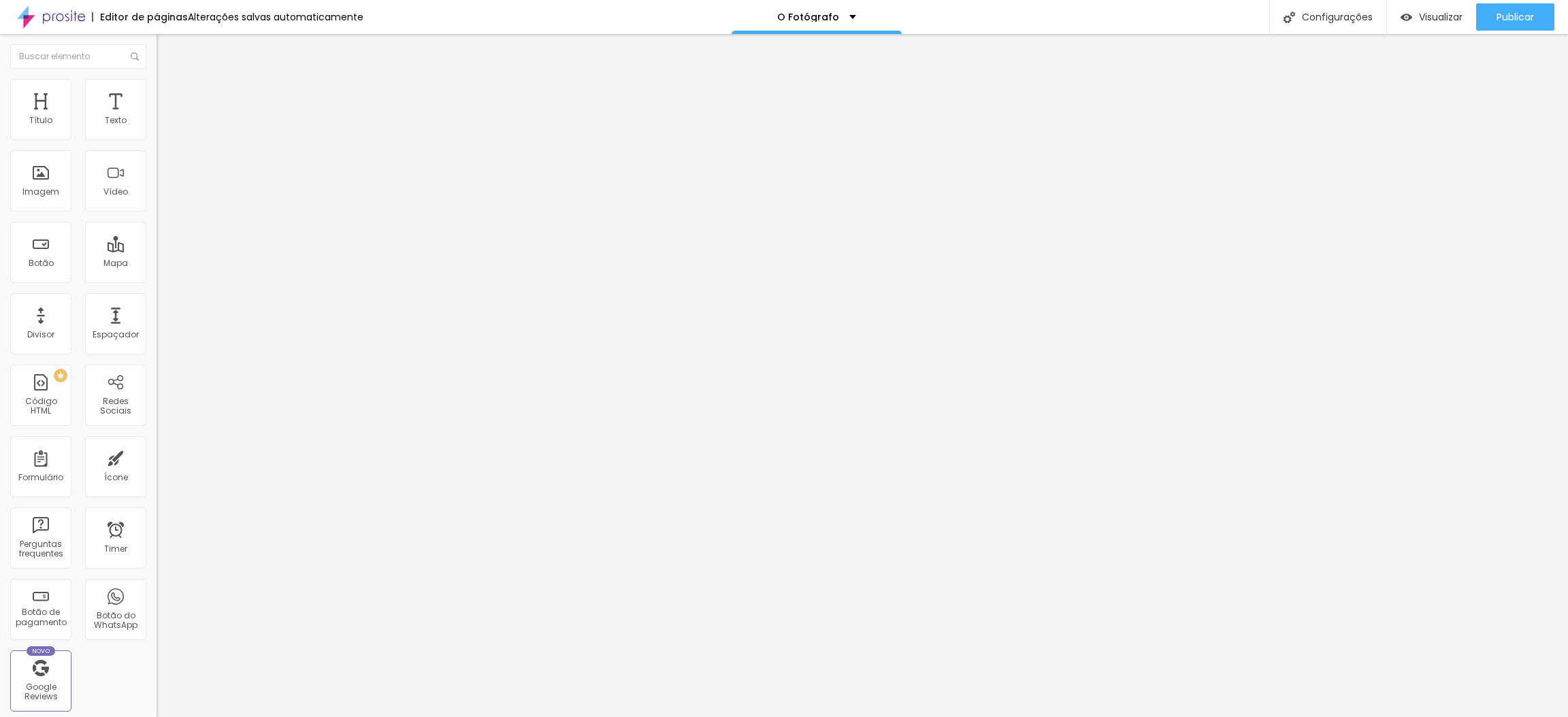
type input "70"
type input "69"
type input "68"
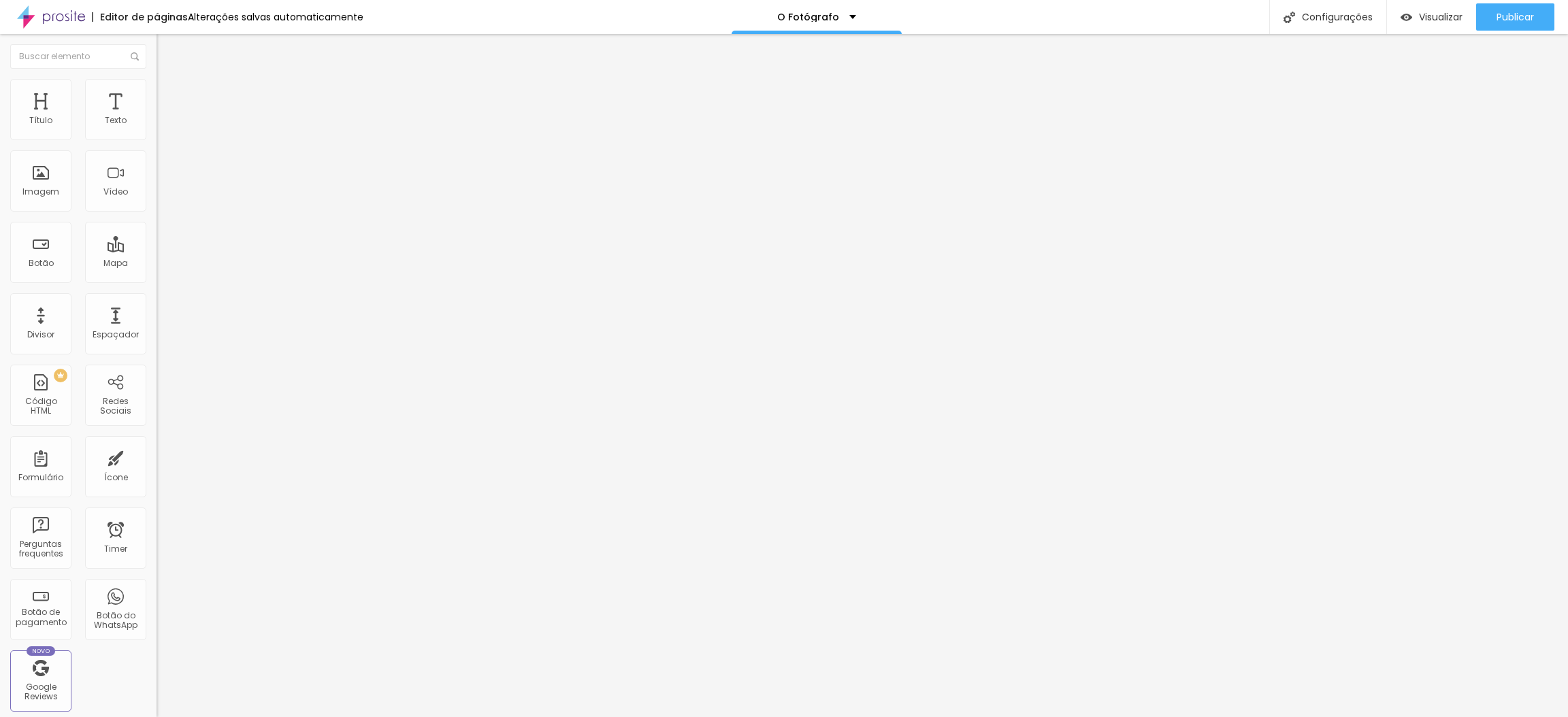
type input "66"
type input "64"
type input "63"
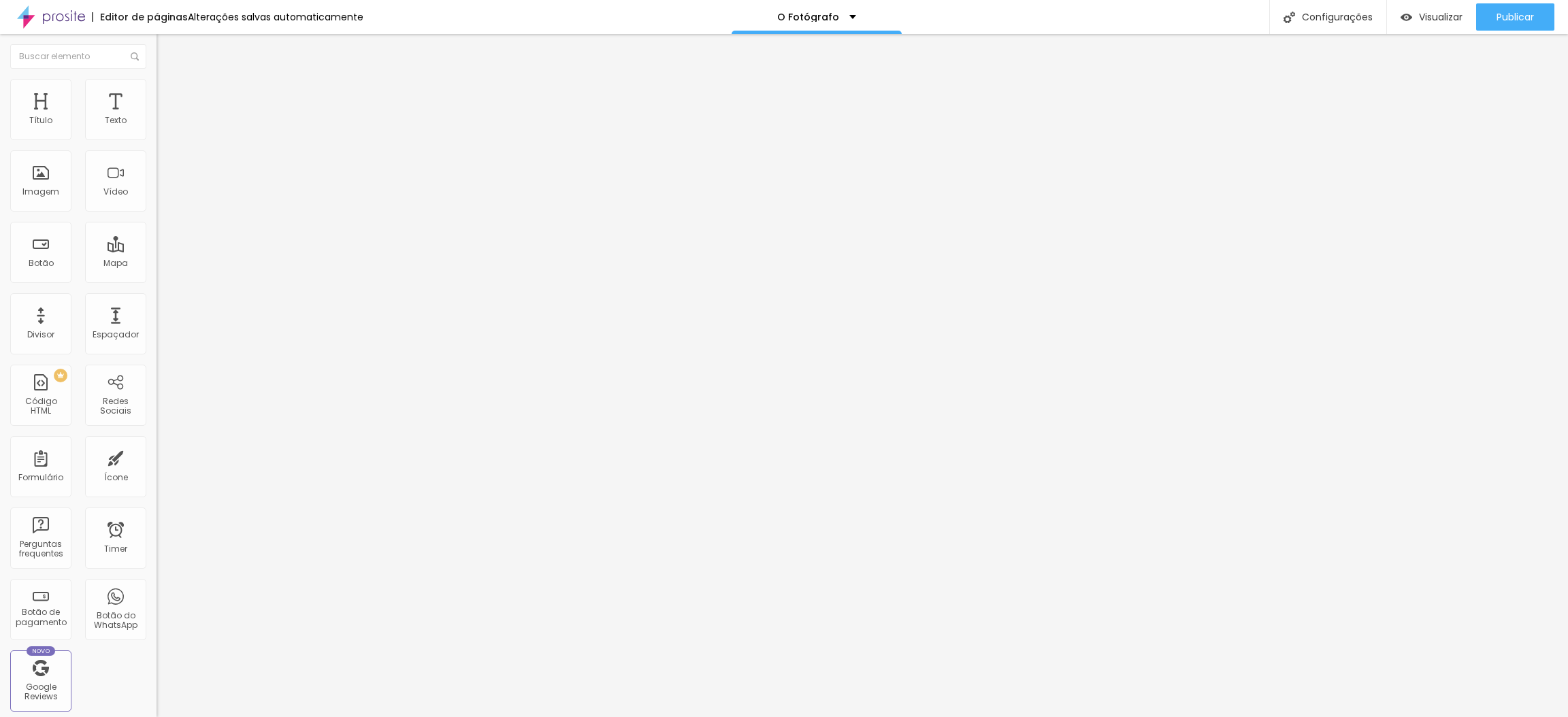
type input "63"
type input "61"
type input "59"
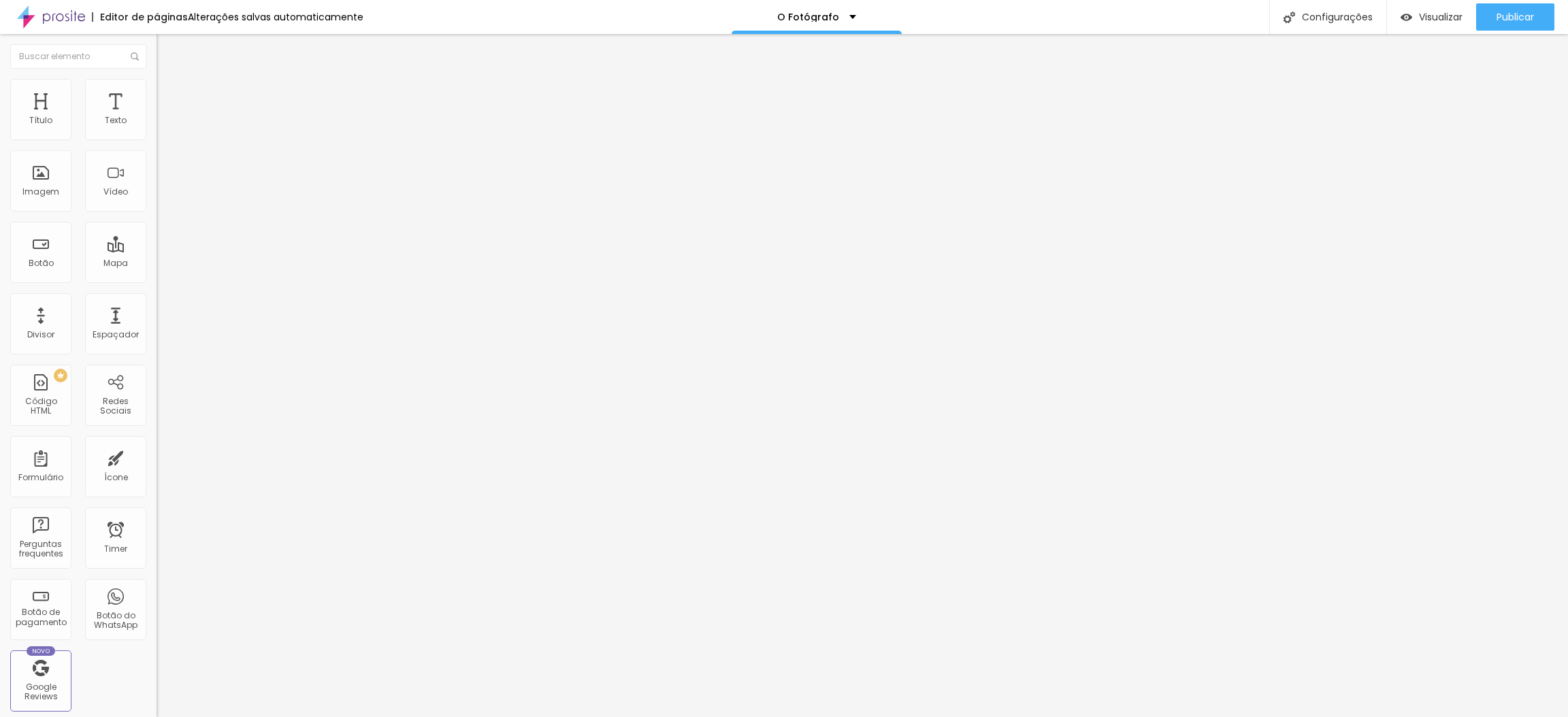
type input "57"
type input "55"
type input "54"
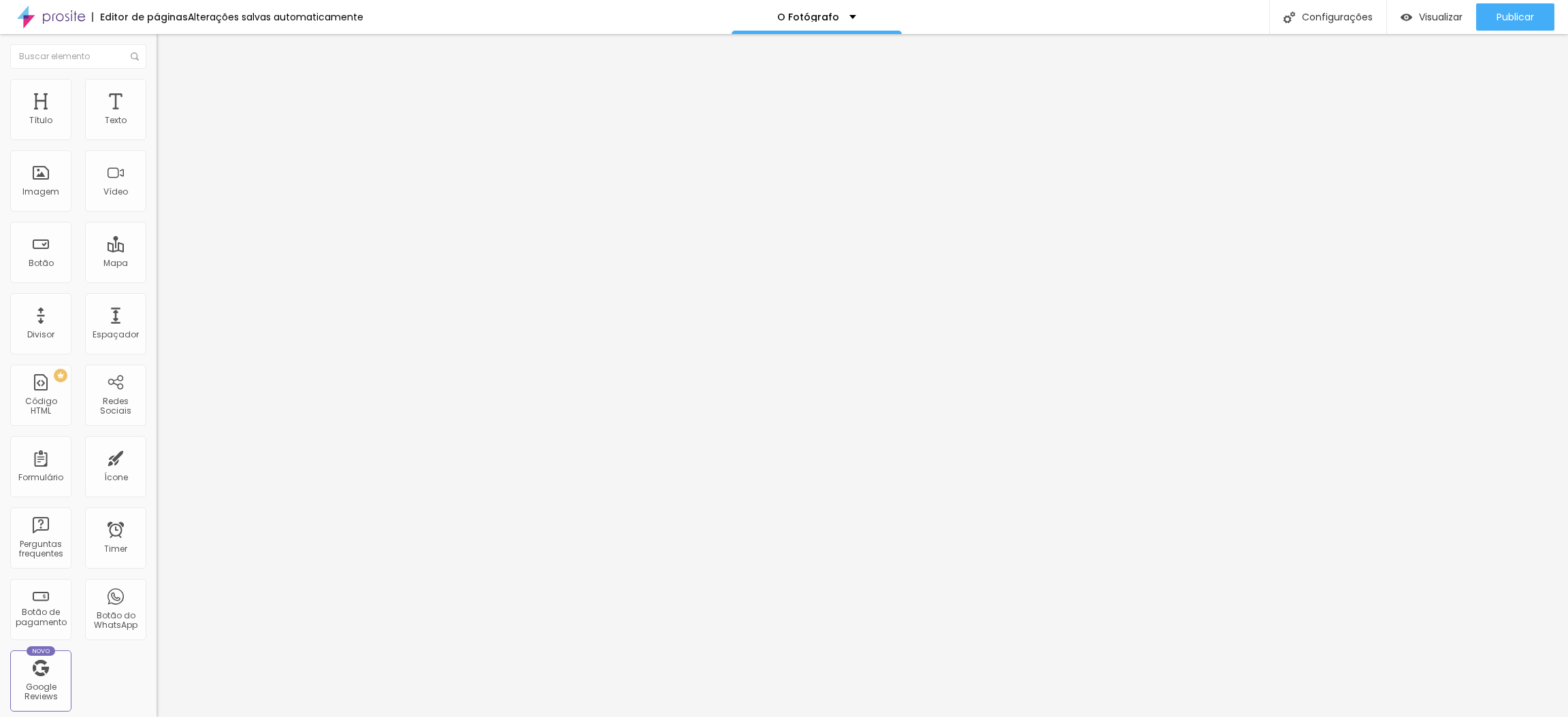
type input "54"
type input "52"
type input "51"
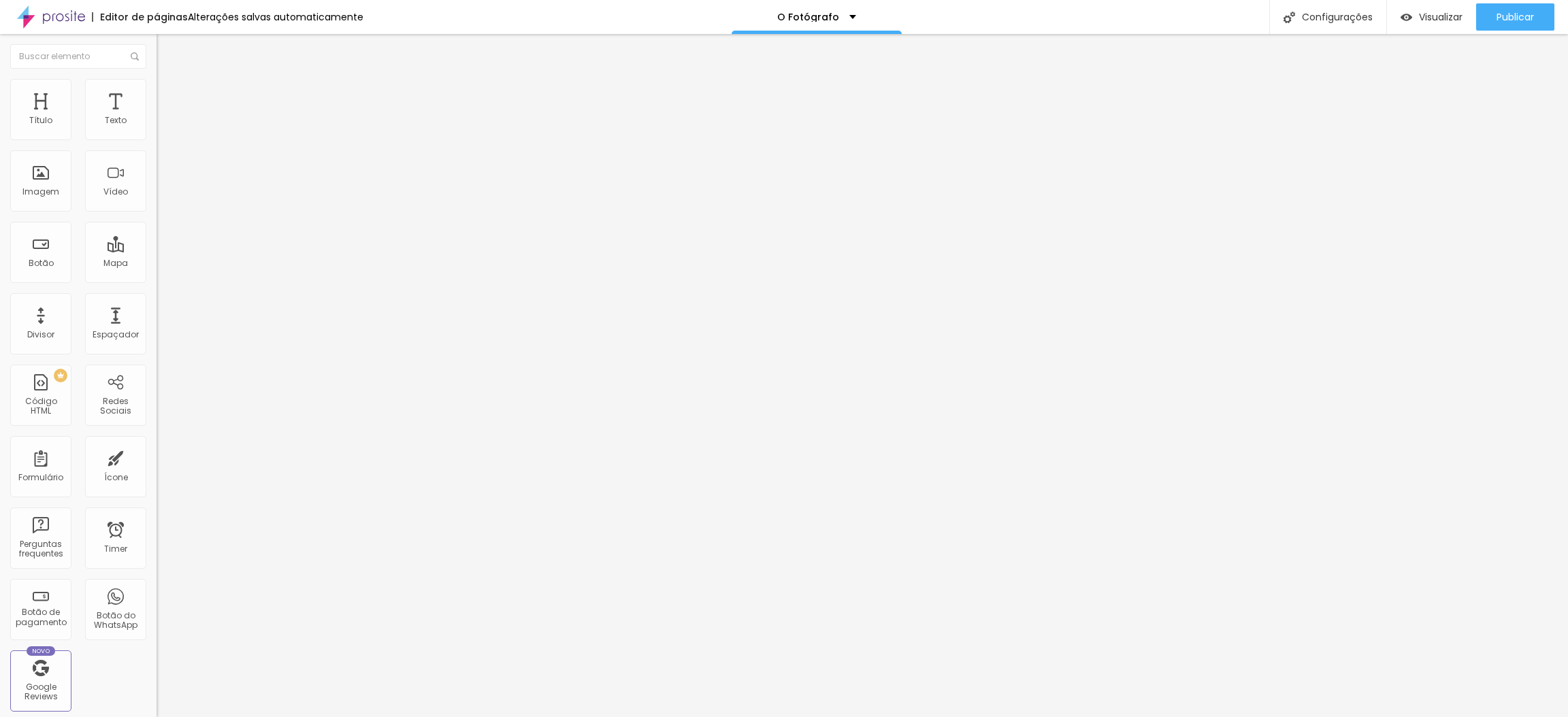
type input "48"
type input "46"
type input "45"
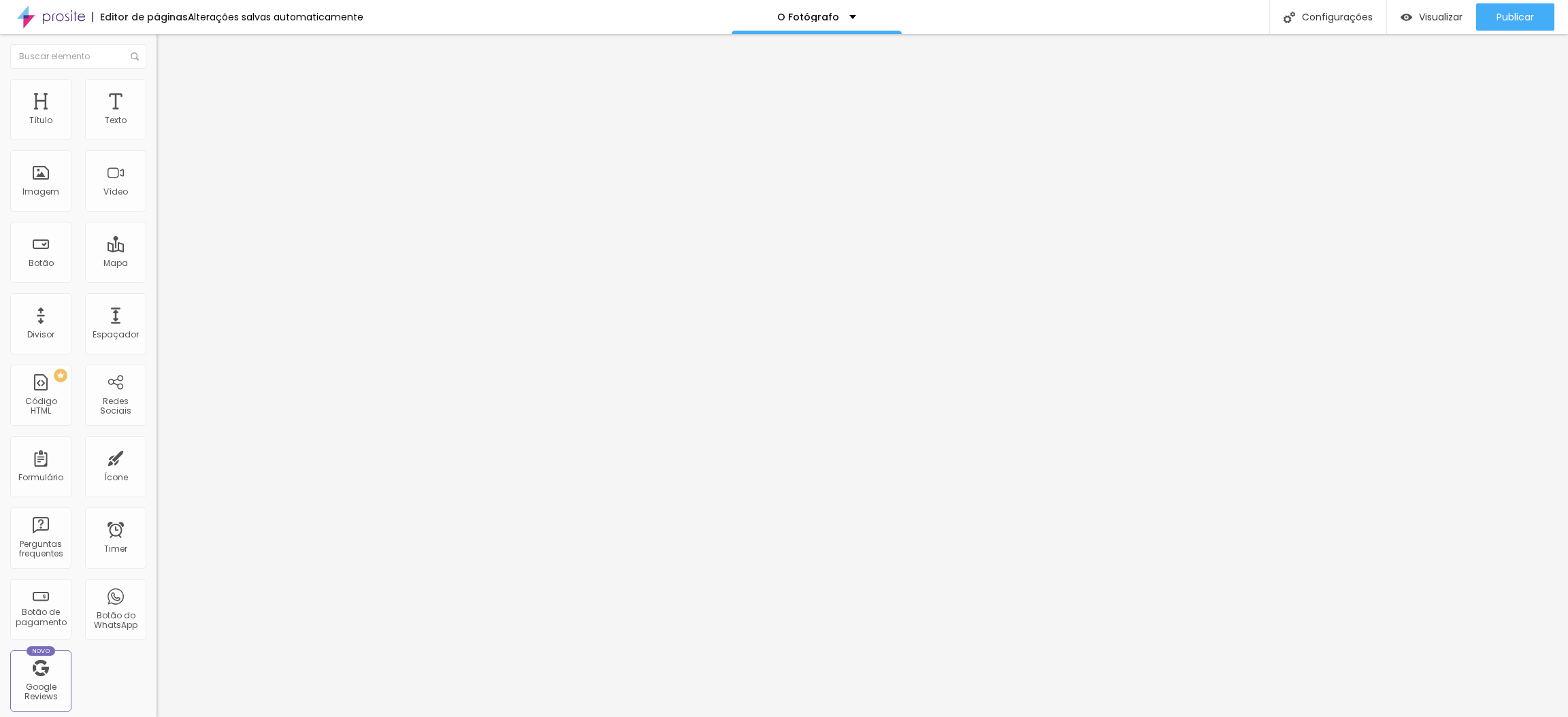
type input "45"
type input "43"
type input "40"
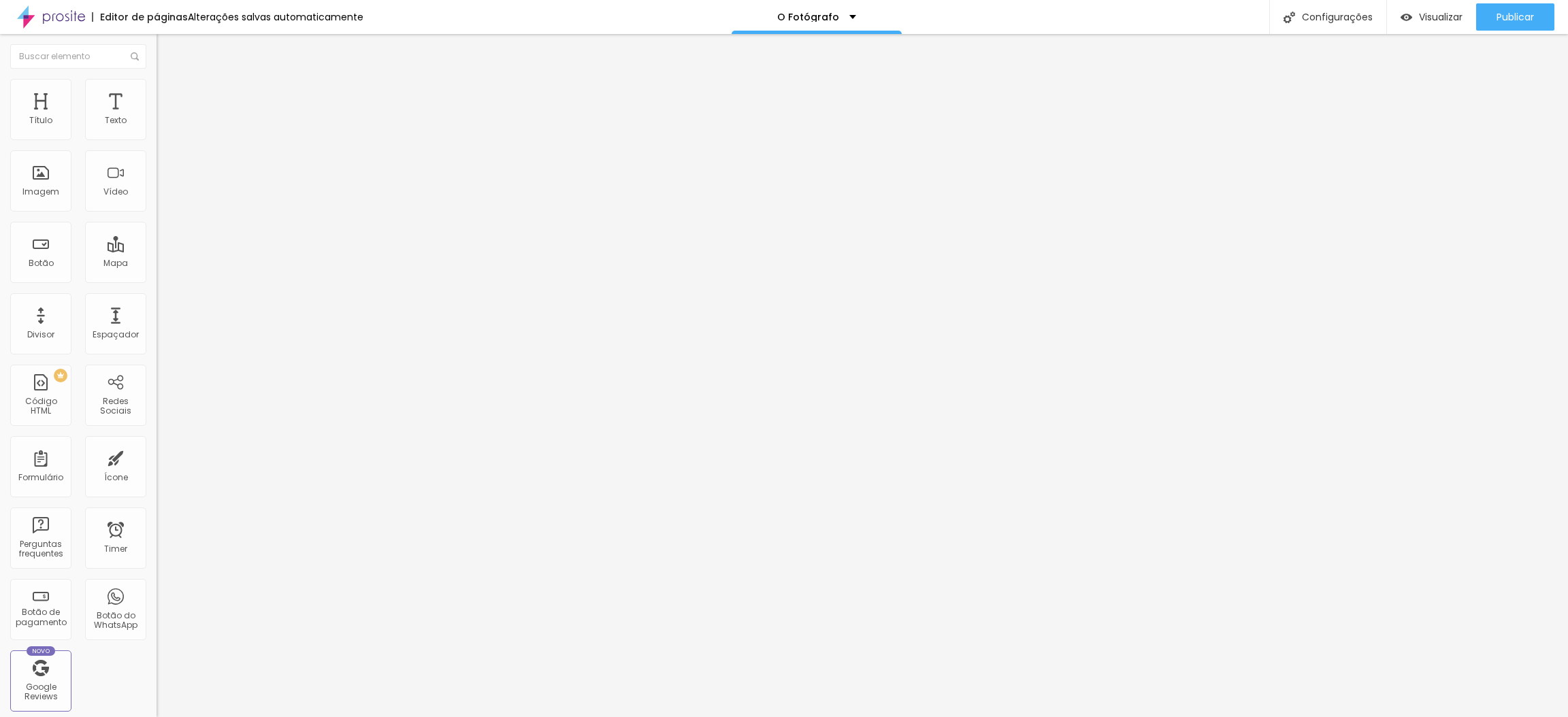
type input "37"
type input "35"
type input "33"
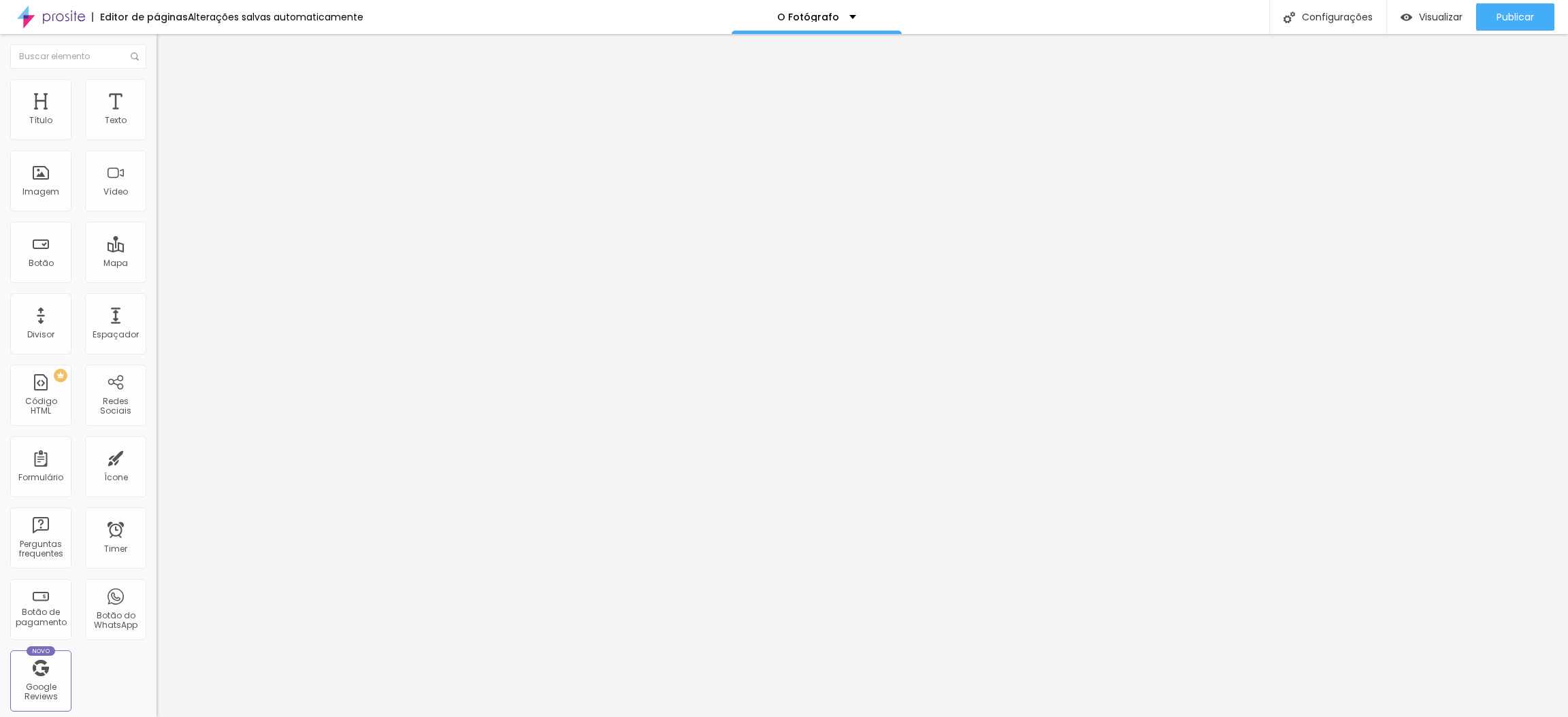
type input "33"
type input "29"
type input "27"
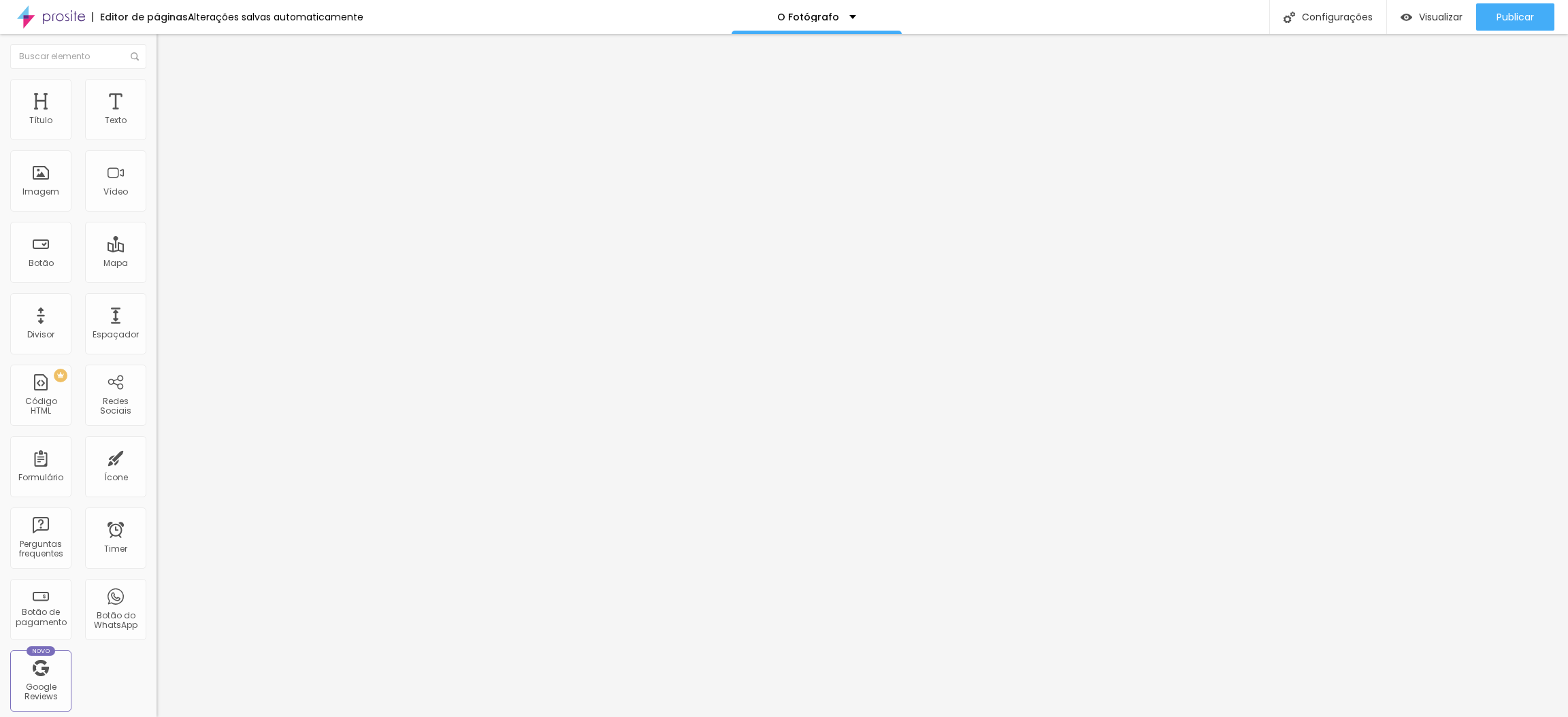
type input "24"
type input "23"
type input "19"
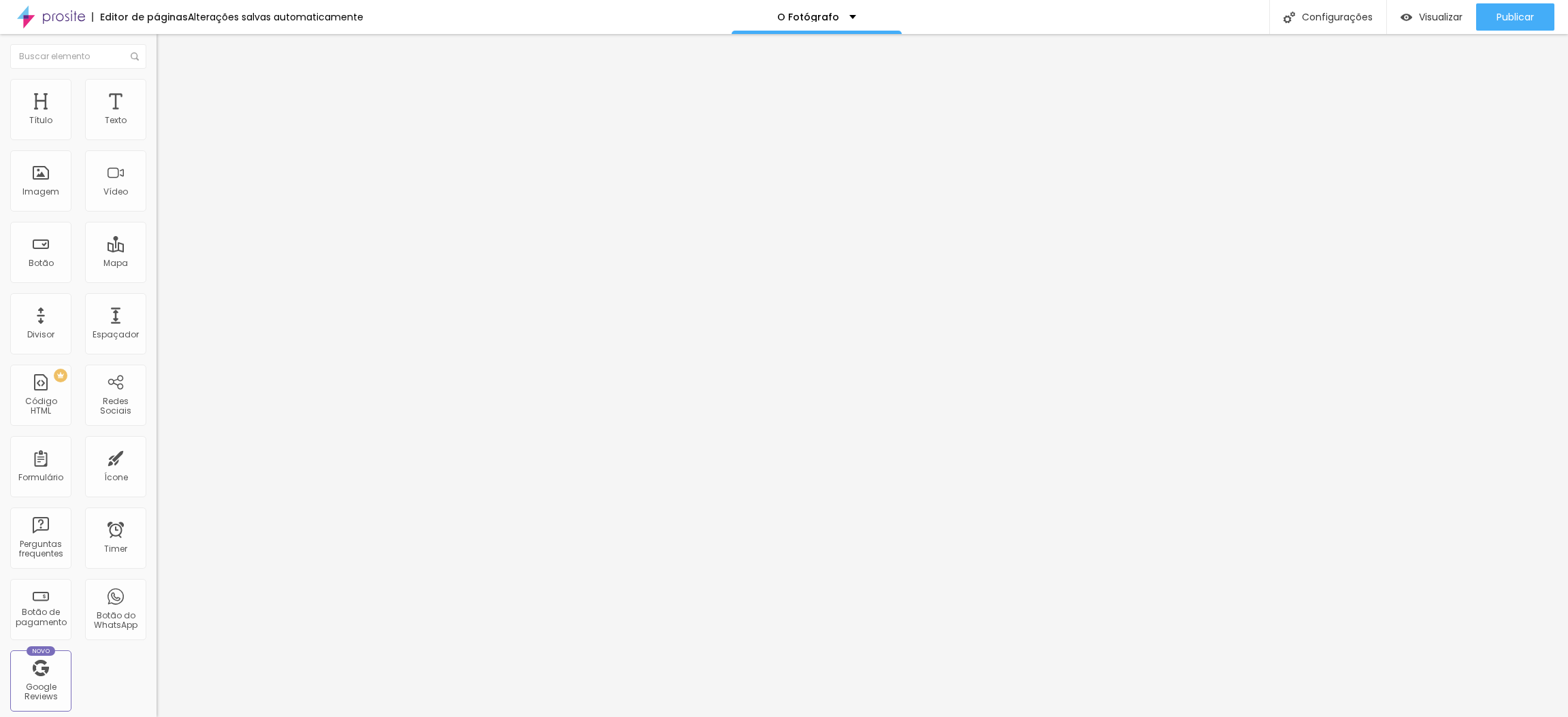
type input "19"
type input "18"
type input "14"
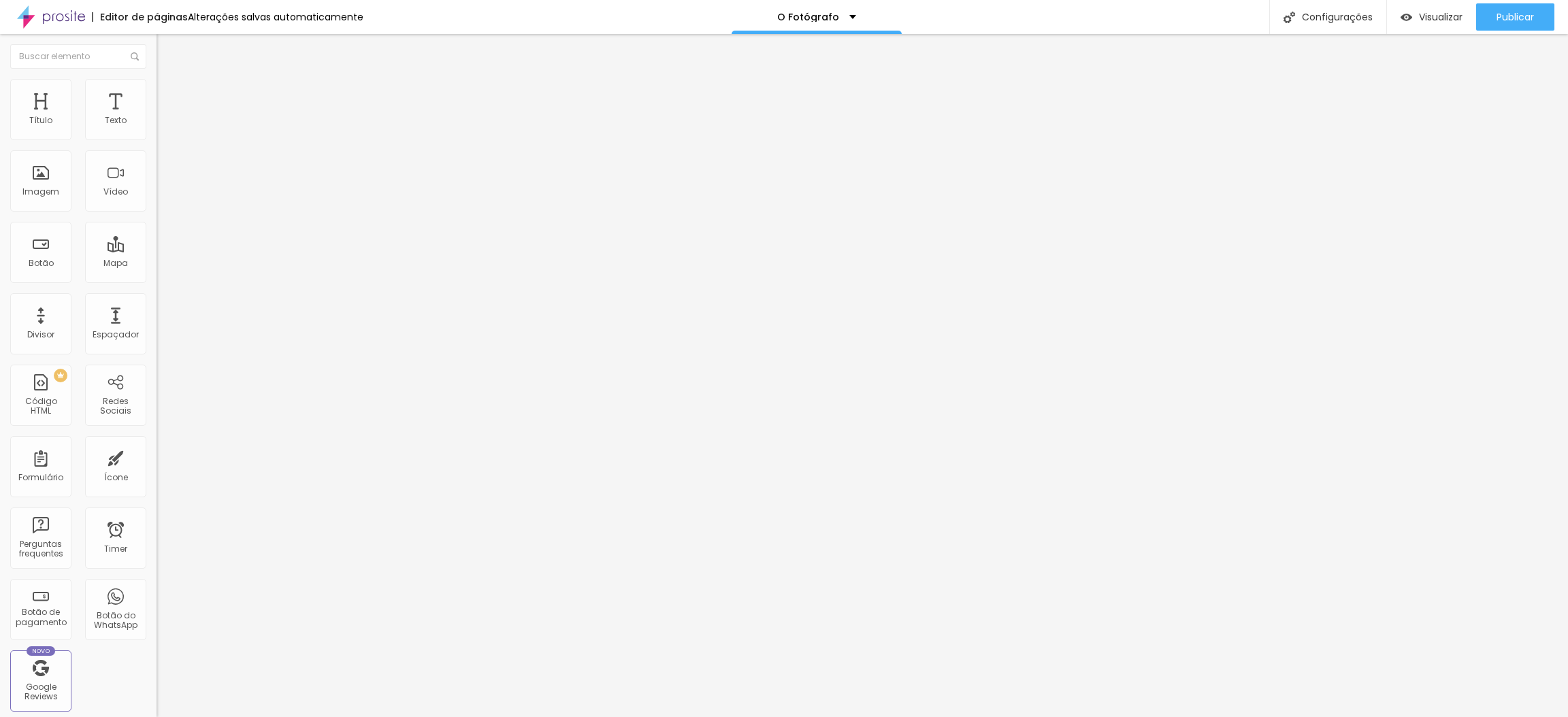
type input "11"
type input "9"
type input "8"
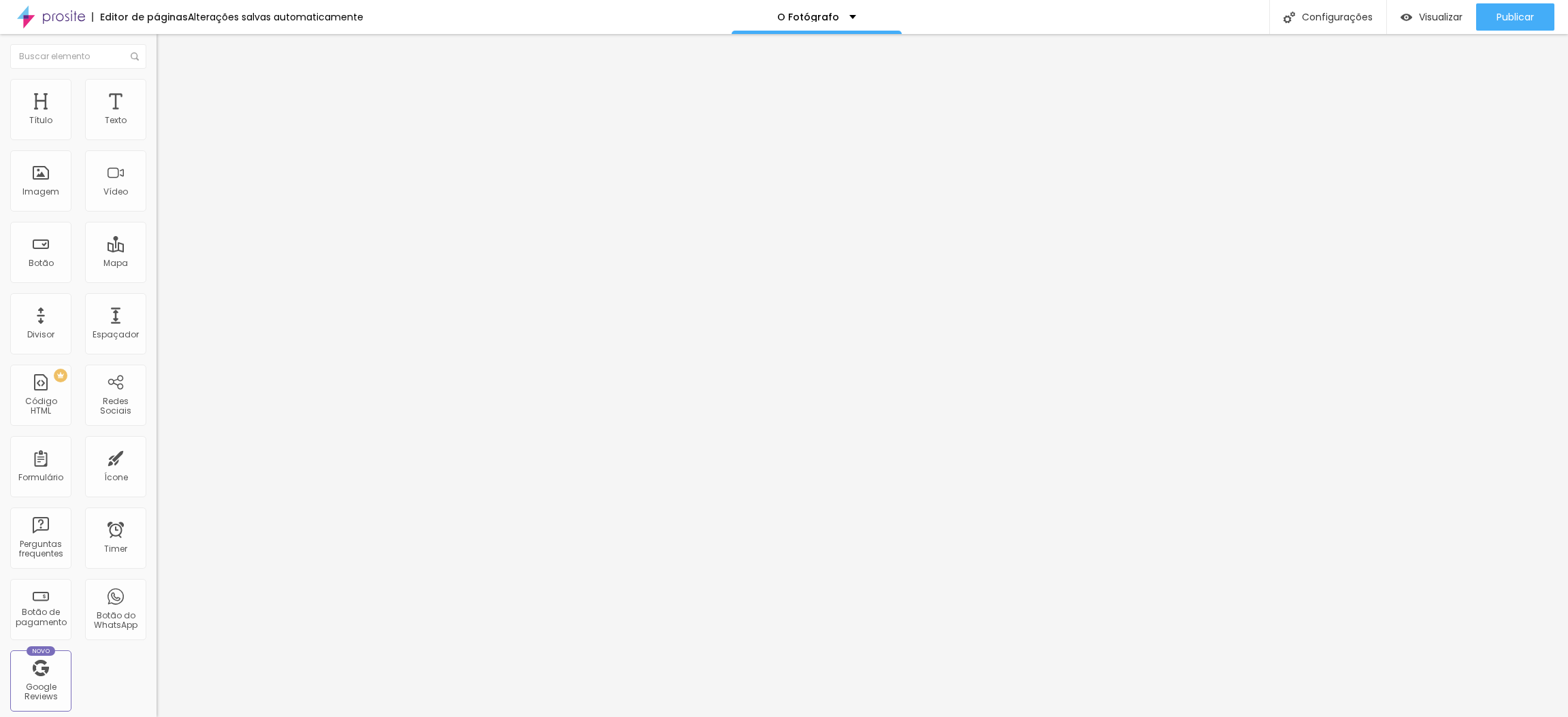
type input "8"
type input "7"
type input "6"
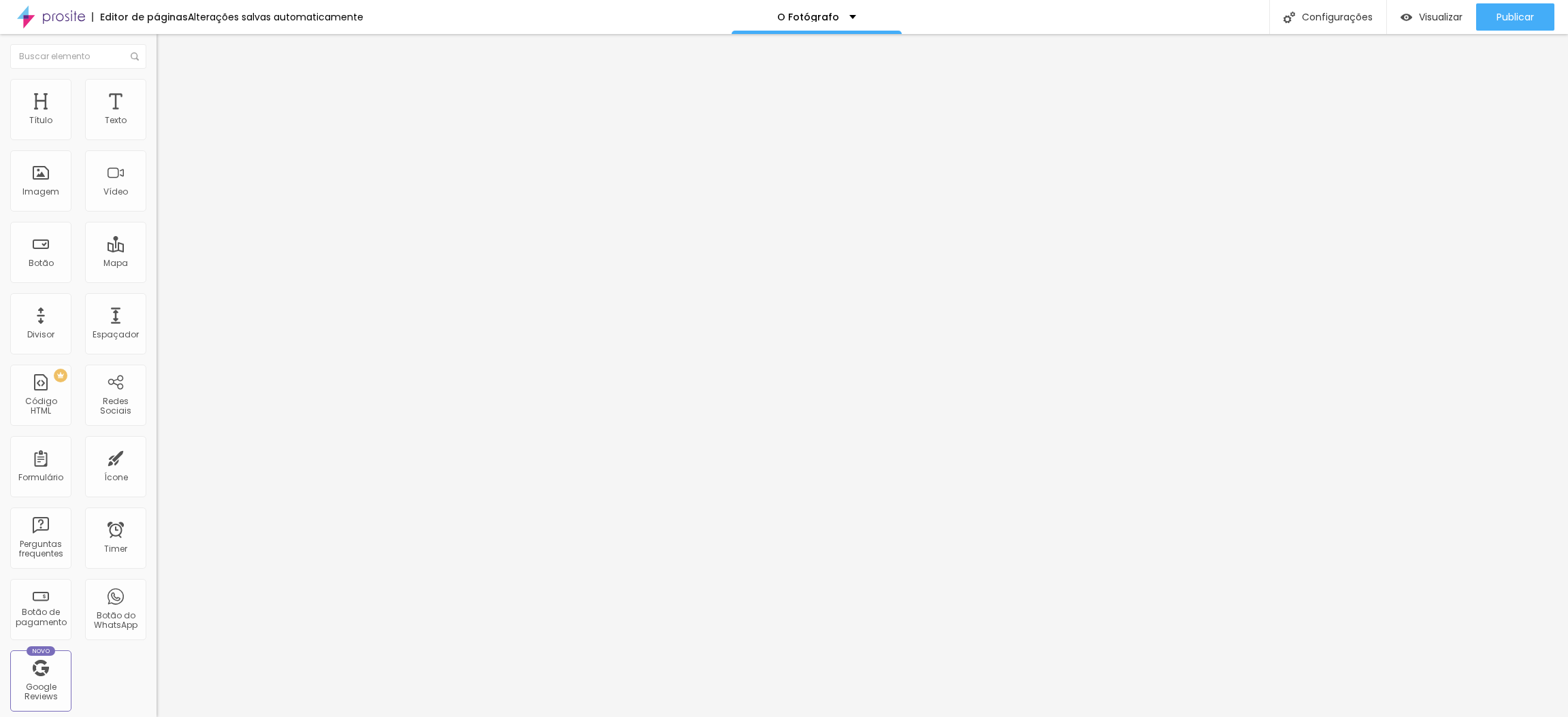
type input "4"
drag, startPoint x: 115, startPoint y: 133, endPoint x: 40, endPoint y: 124, distance: 75.5
click at [156, 250] on input "range" at bounding box center [200, 255] width 88 height 11
drag, startPoint x: 30, startPoint y: 163, endPoint x: 1, endPoint y: 162, distance: 29.0
click at [156, 443] on input "range" at bounding box center [200, 448] width 88 height 11
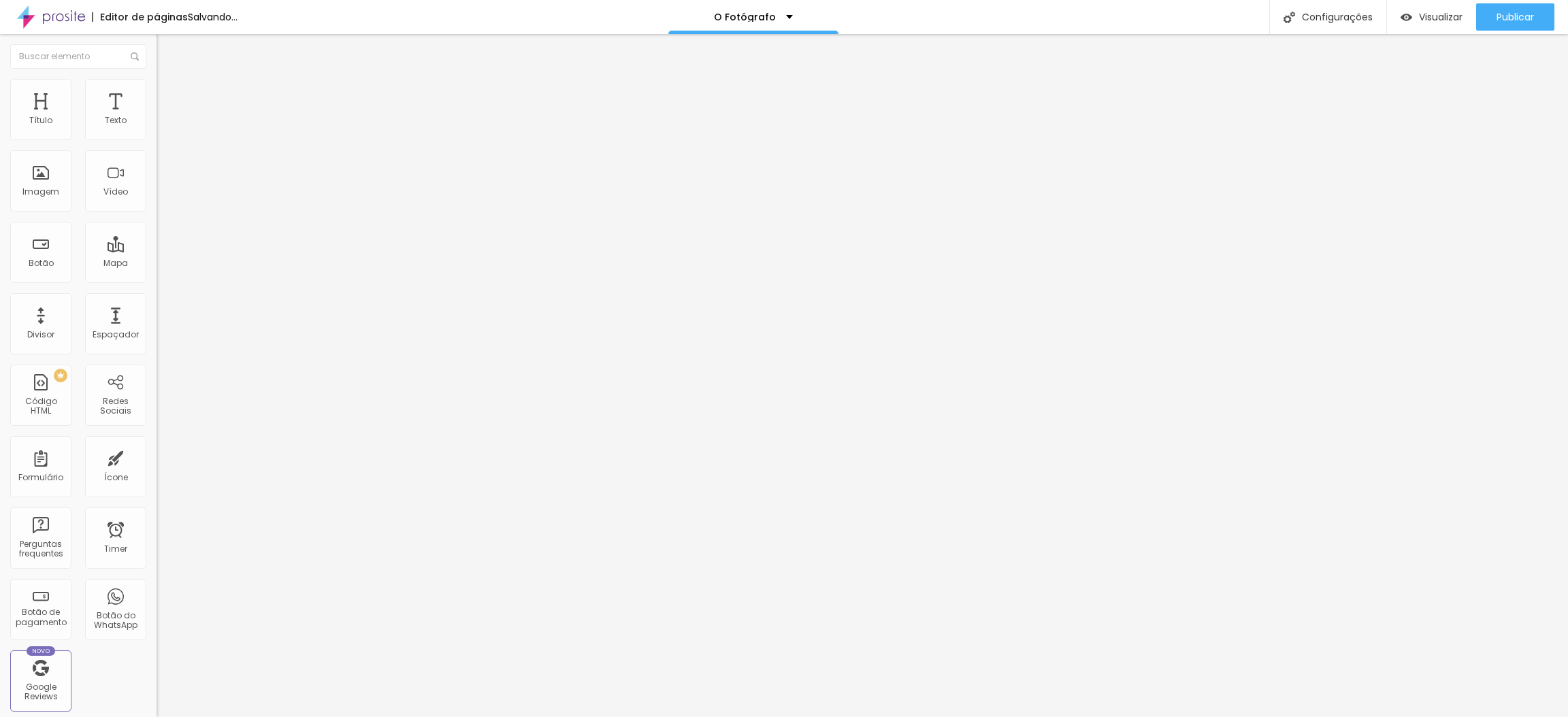
drag, startPoint x: 47, startPoint y: 136, endPoint x: 137, endPoint y: 134, distance: 90.0
click at [156, 250] on input "range" at bounding box center [200, 255] width 88 height 11
drag, startPoint x: 31, startPoint y: 159, endPoint x: 236, endPoint y: 161, distance: 205.0
click at [236, 443] on input "range" at bounding box center [200, 448] width 88 height 11
click at [168, 80] on span "Estilo" at bounding box center [179, 74] width 21 height 11
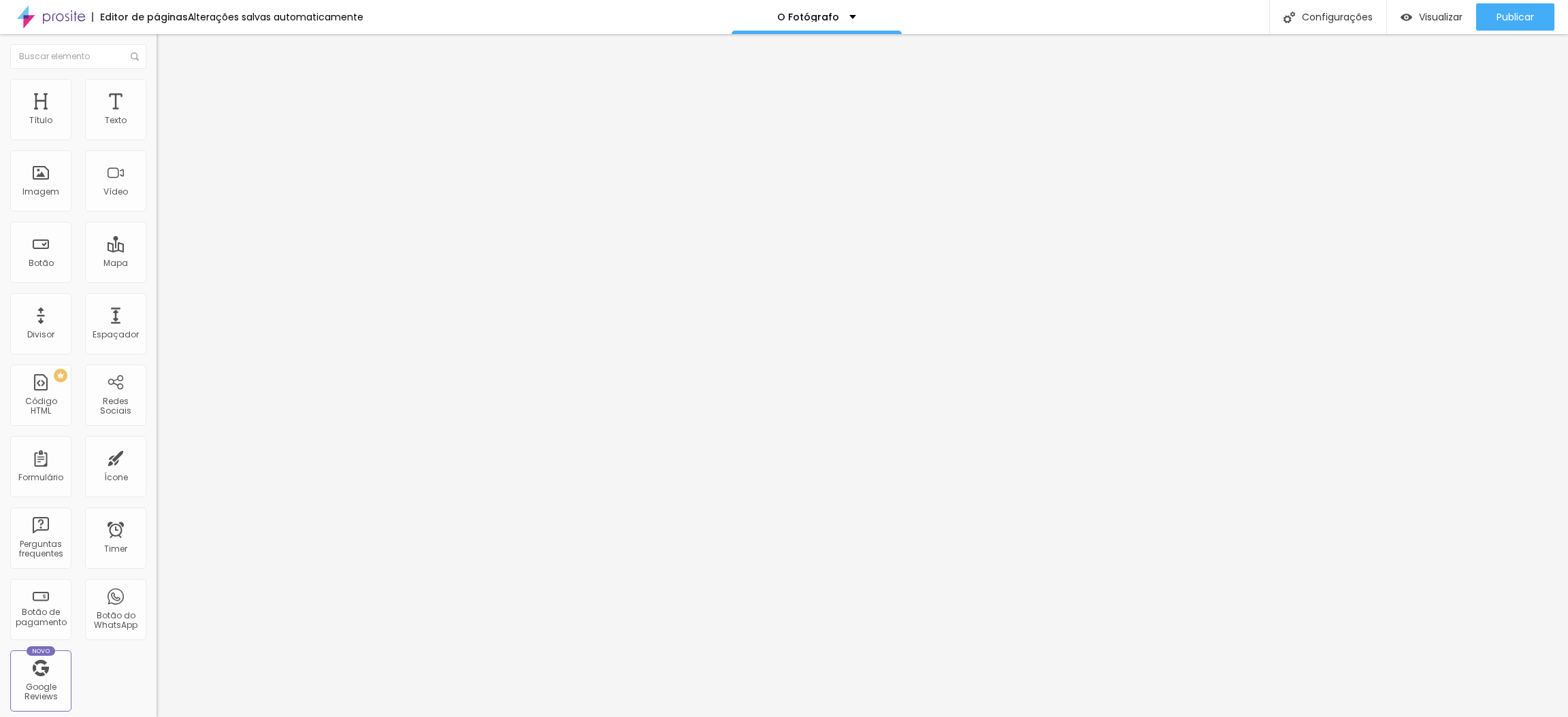
drag, startPoint x: 38, startPoint y: 159, endPoint x: 47, endPoint y: 159, distance: 9.0
click at [156, 443] on input "range" at bounding box center [200, 448] width 88 height 11
drag, startPoint x: 38, startPoint y: 214, endPoint x: 46, endPoint y: 214, distance: 8.0
click at [156, 443] on input "range" at bounding box center [200, 448] width 88 height 11
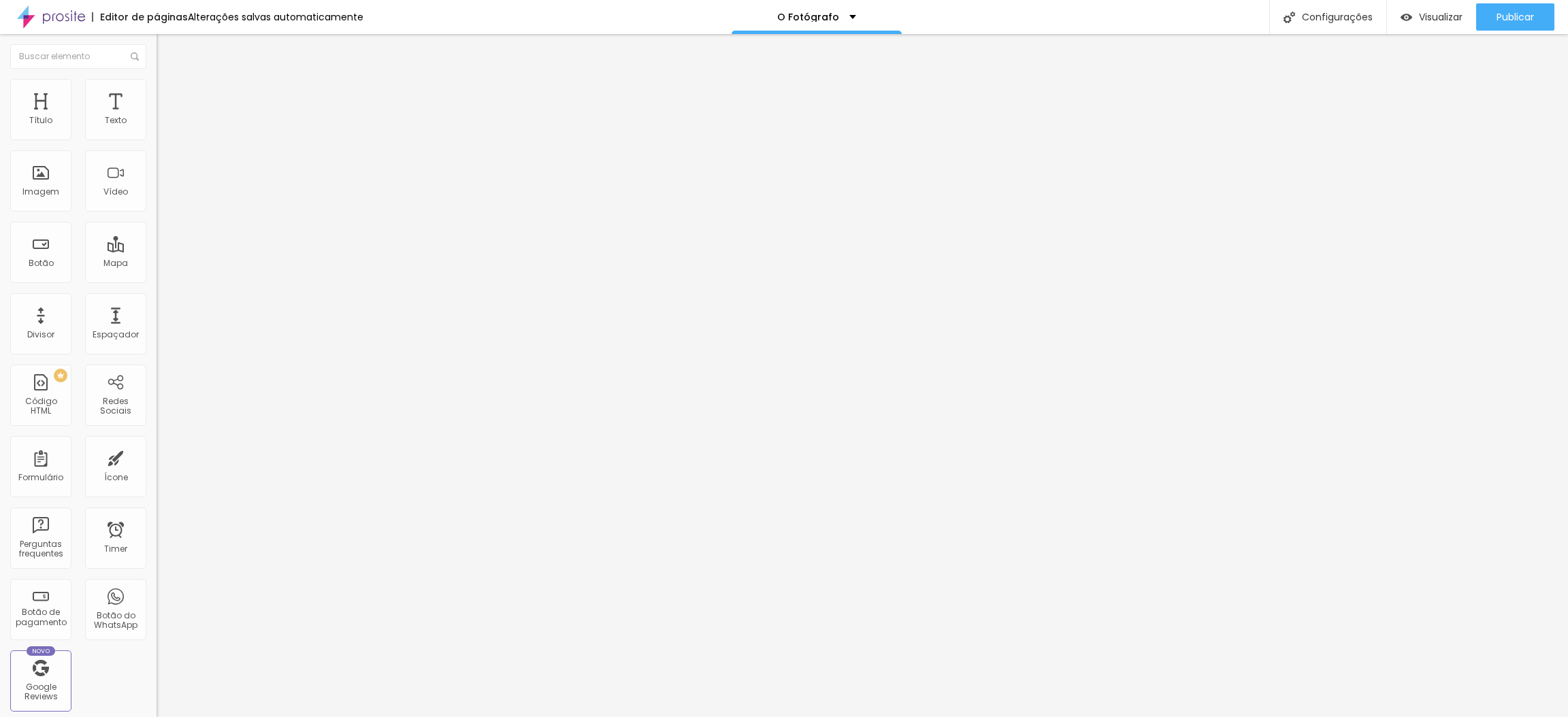
click at [156, 90] on li "Avançado" at bounding box center [234, 86] width 156 height 13
click at [156, 124] on span "Encaixotado" at bounding box center [183, 118] width 53 height 11
click at [156, 145] on span "Completo" at bounding box center [177, 139] width 42 height 11
click at [156, 132] on span "Encaixotado" at bounding box center [183, 126] width 53 height 11
click at [156, 88] on li "Estilo" at bounding box center [234, 86] width 156 height 13
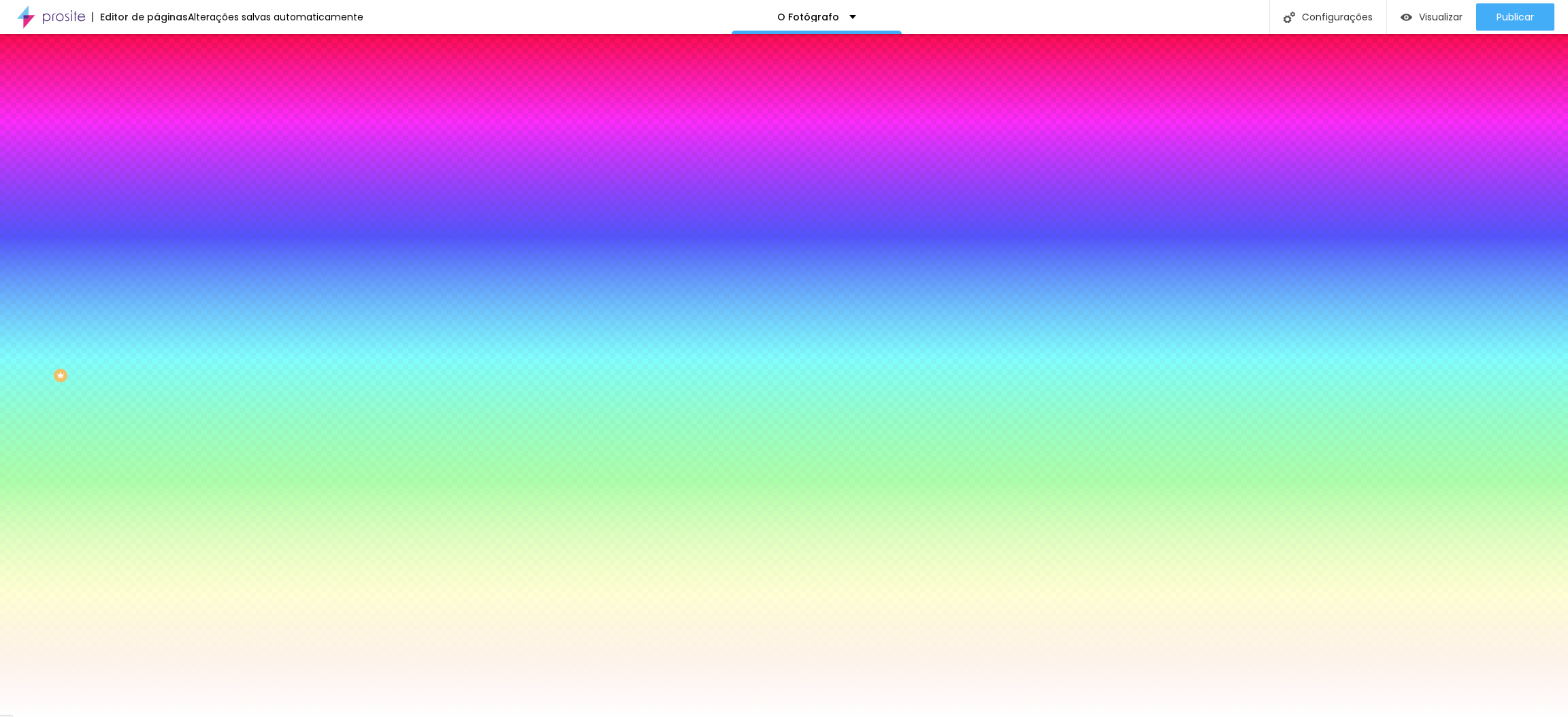
click at [156, 185] on div at bounding box center [234, 185] width 156 height 0
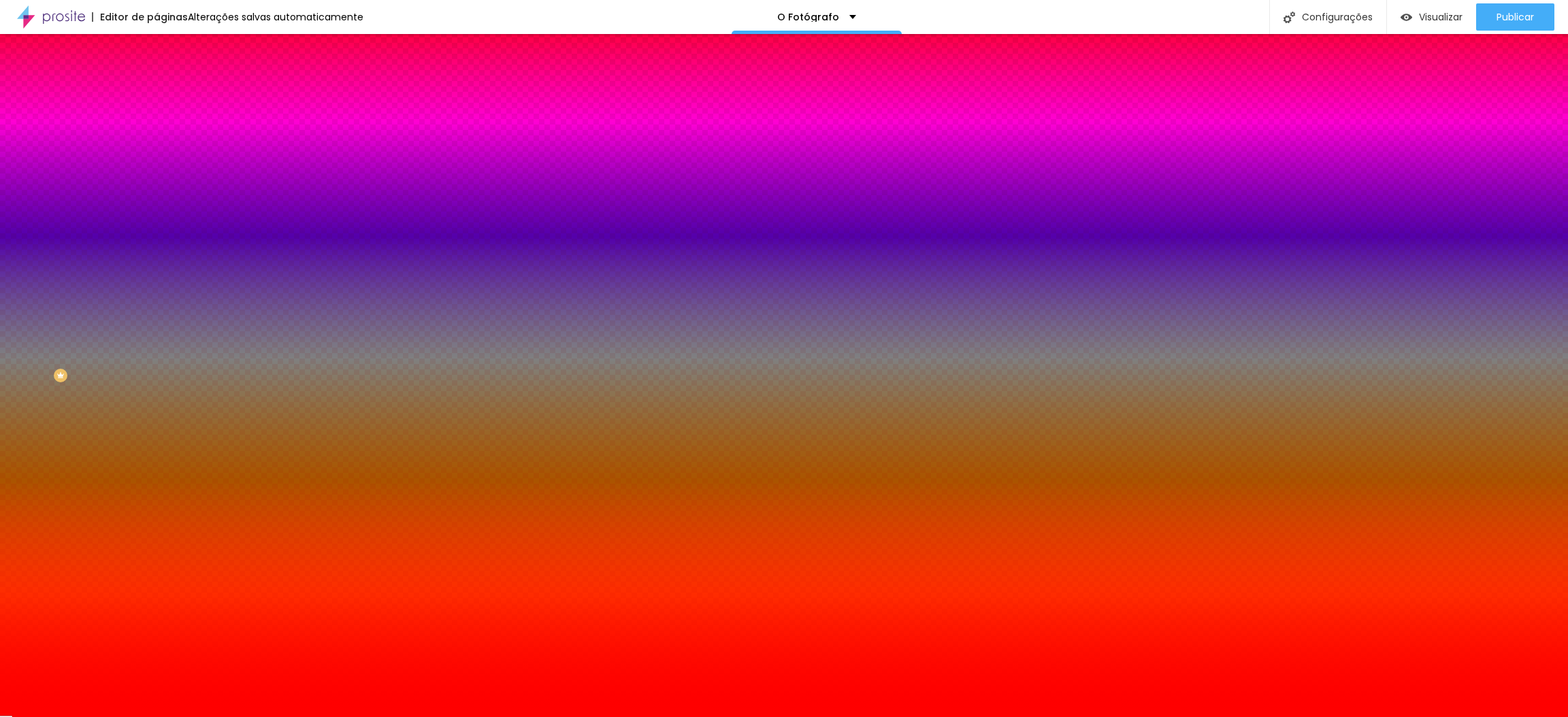
drag, startPoint x: 18, startPoint y: 293, endPoint x: 152, endPoint y: 250, distance: 140.7
click at [156, 250] on div "Imagem de fundo Trocar imagem Efeito da Imagem Nenhum Nenhum Parallax Cor de fu…" at bounding box center [234, 194] width 156 height 176
click at [162, 181] on icon "button" at bounding box center [166, 175] width 9 height 9
click at [156, 141] on span "Nenhum" at bounding box center [174, 136] width 35 height 11
click at [156, 163] on span "Parallax" at bounding box center [173, 156] width 33 height 11
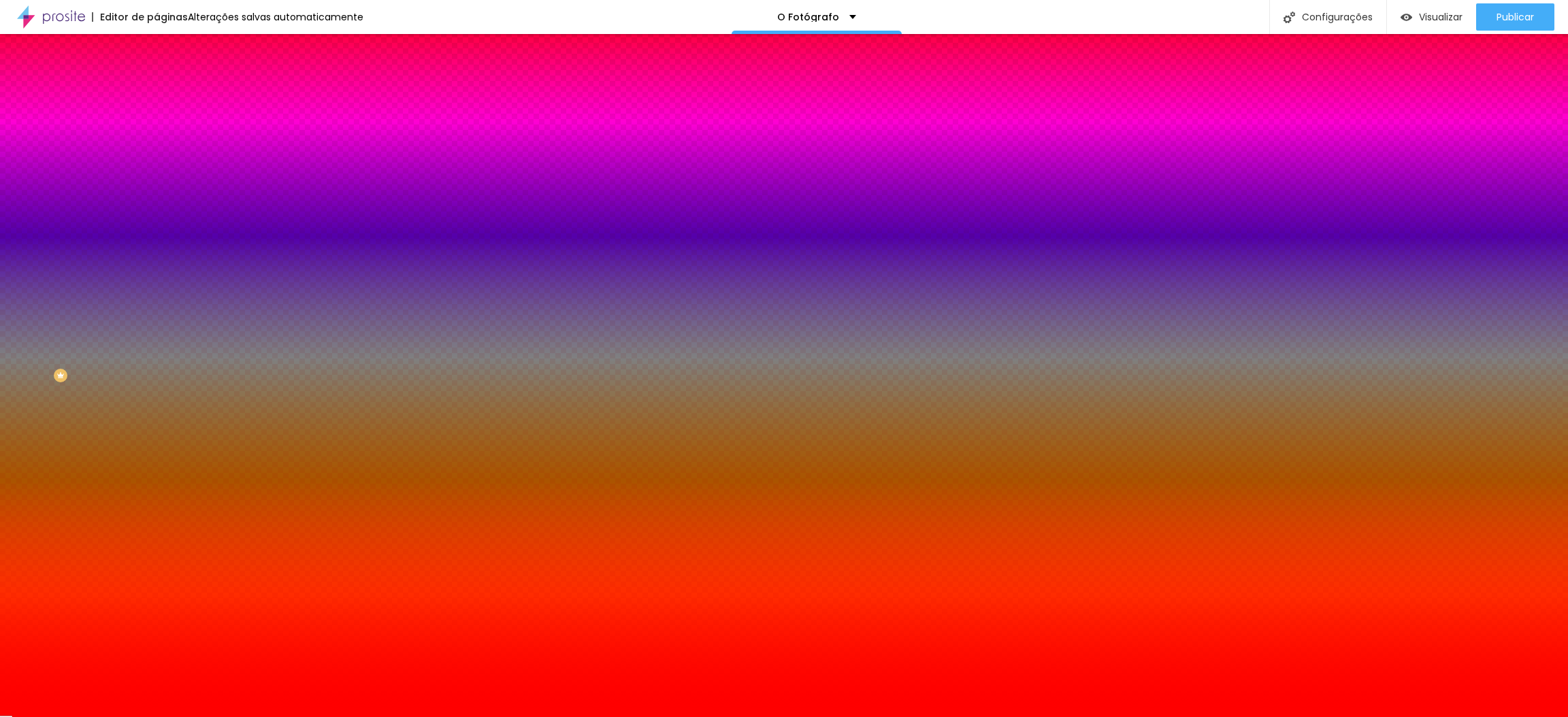
click at [156, 150] on span "Nenhum" at bounding box center [174, 144] width 35 height 11
click at [156, 93] on li "Avançado" at bounding box center [234, 99] width 156 height 13
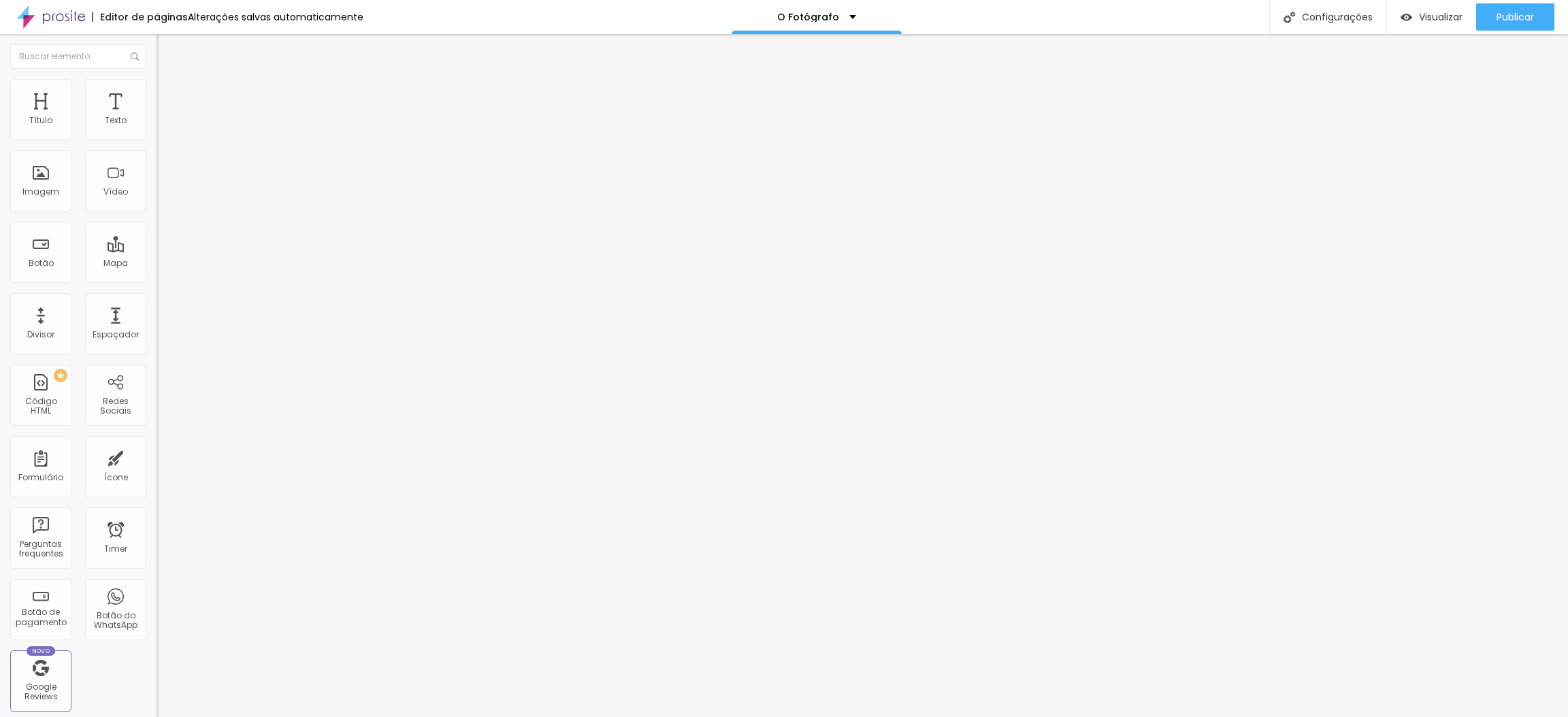
click at [167, 47] on img "button" at bounding box center [172, 49] width 11 height 11
click at [1510, 7] on div "Publicar" at bounding box center [1515, 17] width 38 height 27
click at [156, 635] on input "range" at bounding box center [200, 640] width 88 height 11
click at [156, 250] on input "range" at bounding box center [200, 255] width 88 height 11
click at [156, 86] on img at bounding box center [162, 85] width 12 height 12
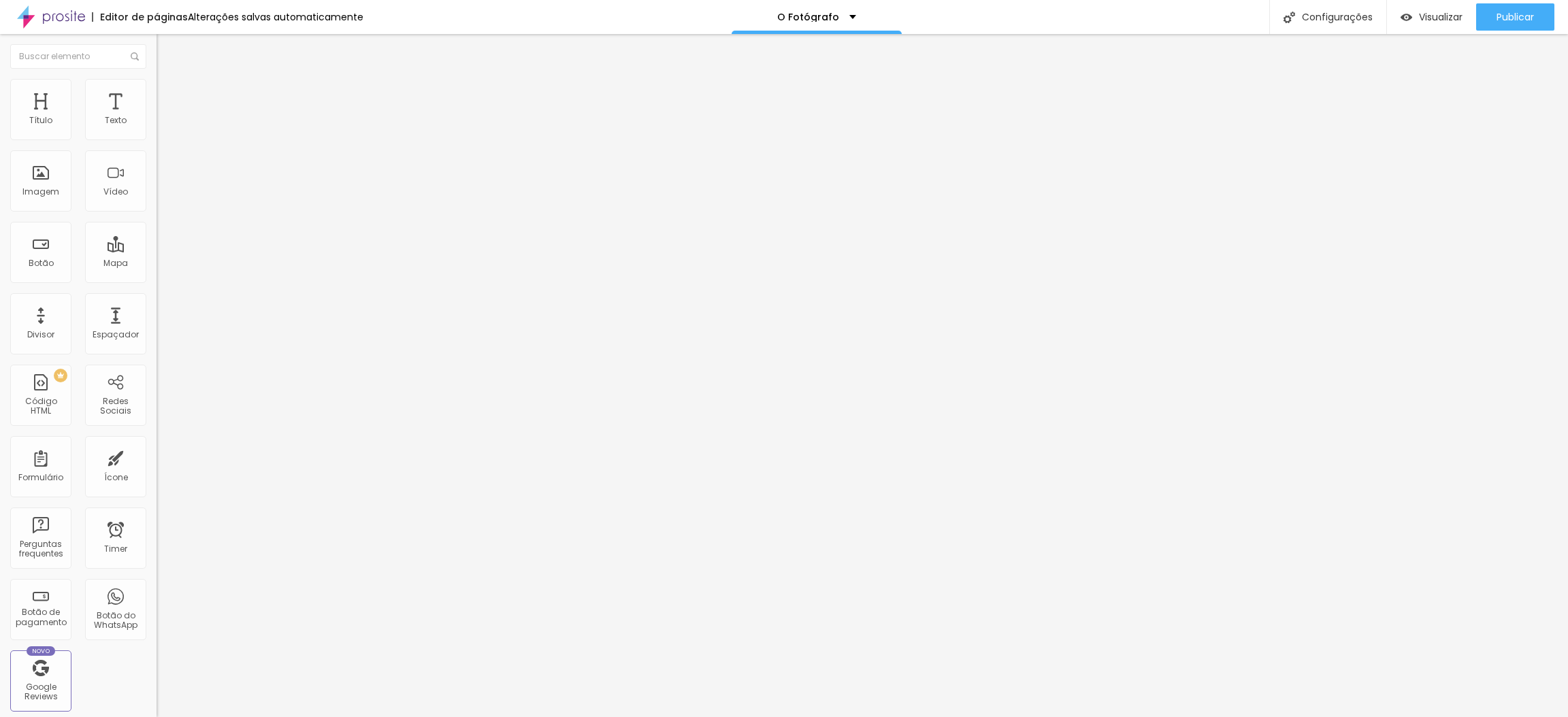
drag, startPoint x: 30, startPoint y: 161, endPoint x: 125, endPoint y: 158, distance: 95.0
click at [156, 443] on input "range" at bounding box center [200, 448] width 88 height 11
click at [168, 80] on span "Estilo" at bounding box center [179, 74] width 21 height 11
click at [156, 443] on input "range" at bounding box center [200, 448] width 88 height 11
click at [167, 52] on img "button" at bounding box center [172, 49] width 11 height 11
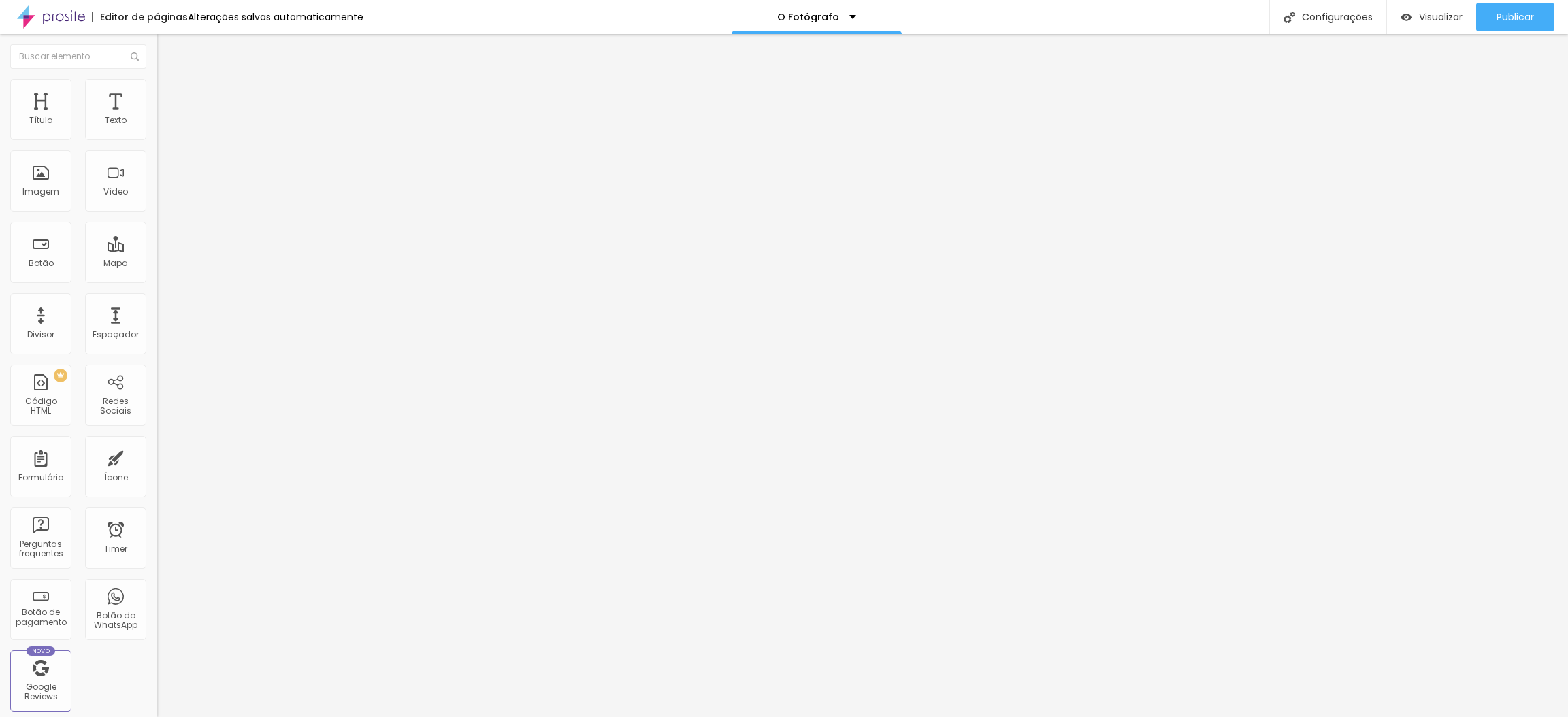
click at [156, 83] on img at bounding box center [162, 85] width 12 height 12
click at [167, 48] on img "button" at bounding box center [172, 49] width 11 height 11
click at [156, 86] on img at bounding box center [162, 85] width 12 height 12
drag, startPoint x: 109, startPoint y: 134, endPoint x: 204, endPoint y: 134, distance: 95.0
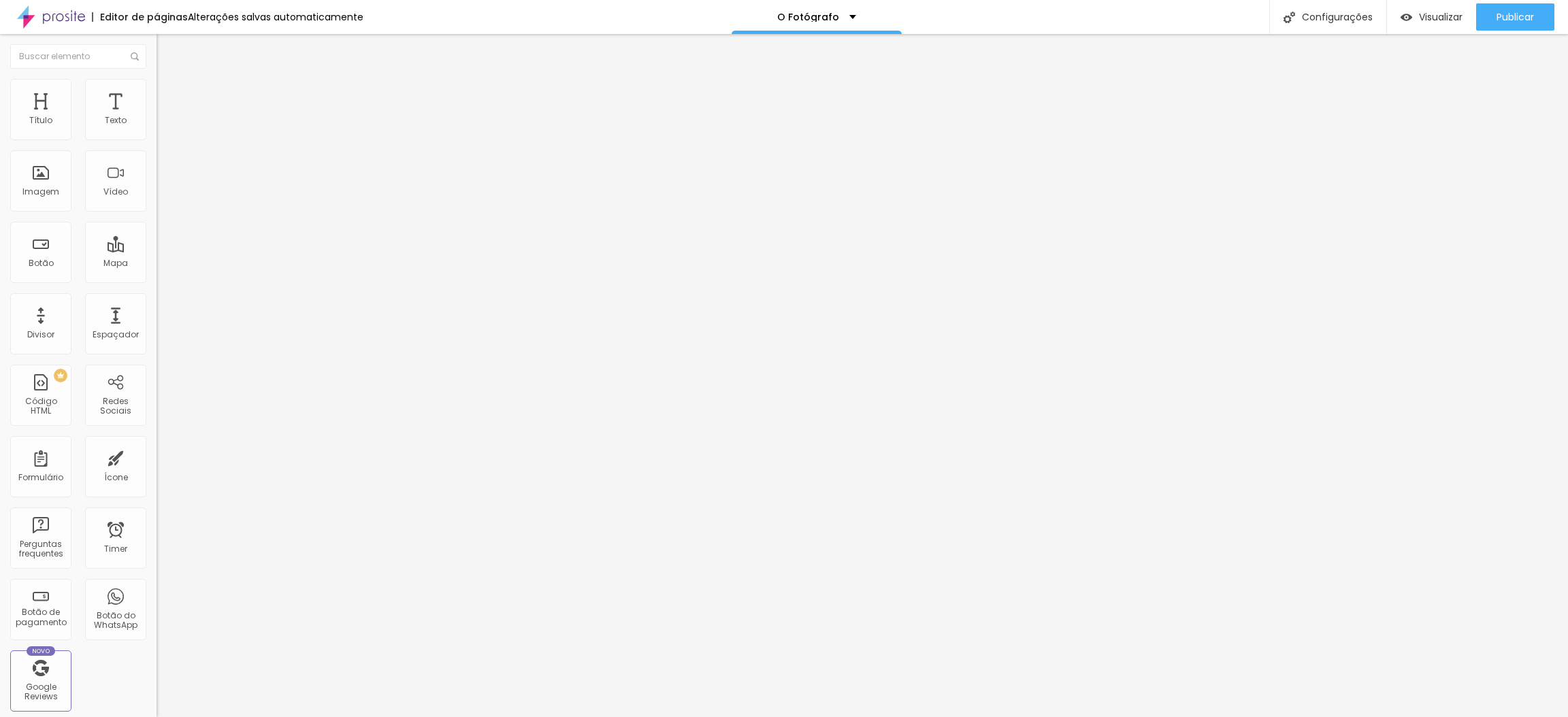
click at [204, 250] on input "range" at bounding box center [200, 255] width 88 height 11
drag, startPoint x: 105, startPoint y: 159, endPoint x: 243, endPoint y: 169, distance: 138.4
click at [243, 443] on input "range" at bounding box center [200, 448] width 88 height 11
click at [156, 133] on div "Modo Encaixotado Encaixotado Completo" at bounding box center [234, 124] width 156 height 37
click at [156, 124] on span "Encaixotado" at bounding box center [183, 118] width 53 height 11
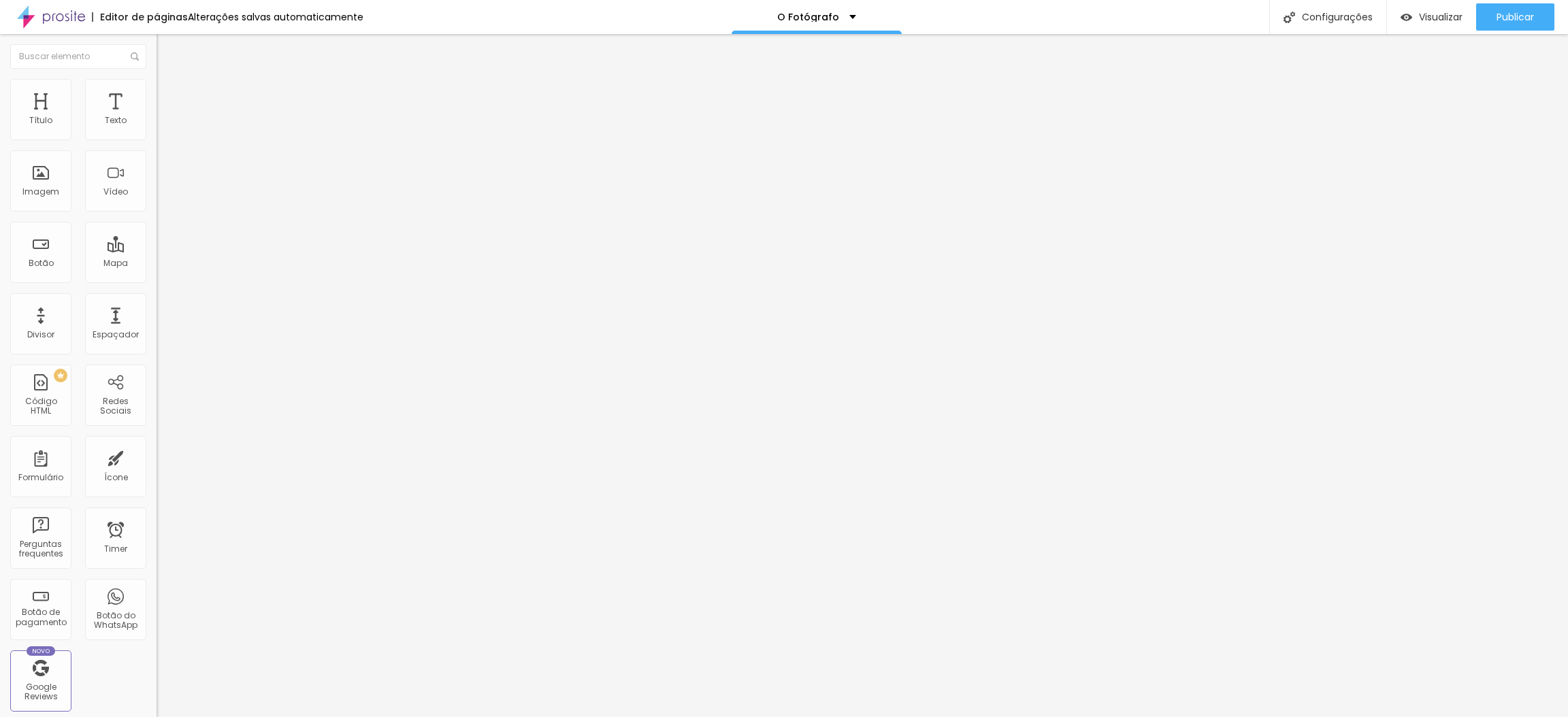
click at [156, 145] on span "Completo" at bounding box center [177, 139] width 42 height 11
click at [156, 131] on div "Encaixotado" at bounding box center [234, 127] width 156 height 8
click at [168, 96] on span "Avançado" at bounding box center [190, 102] width 45 height 11
click at [156, 90] on li "Estilo" at bounding box center [234, 86] width 156 height 13
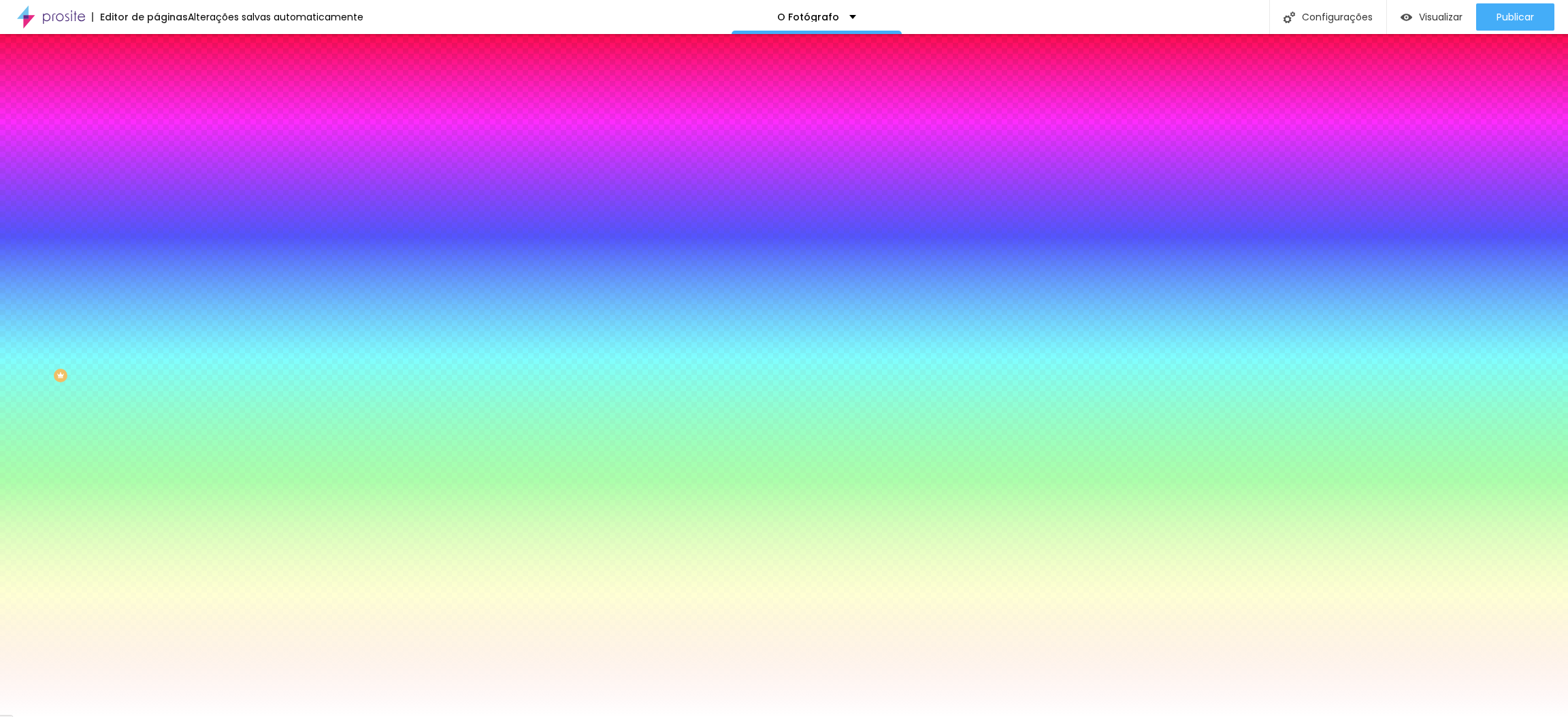
click at [156, 141] on span "Nenhum" at bounding box center [174, 136] width 35 height 11
click at [156, 163] on span "Parallax" at bounding box center [173, 156] width 33 height 11
click at [156, 150] on span "Nenhum" at bounding box center [174, 144] width 35 height 11
click at [156, 185] on div at bounding box center [234, 185] width 156 height 0
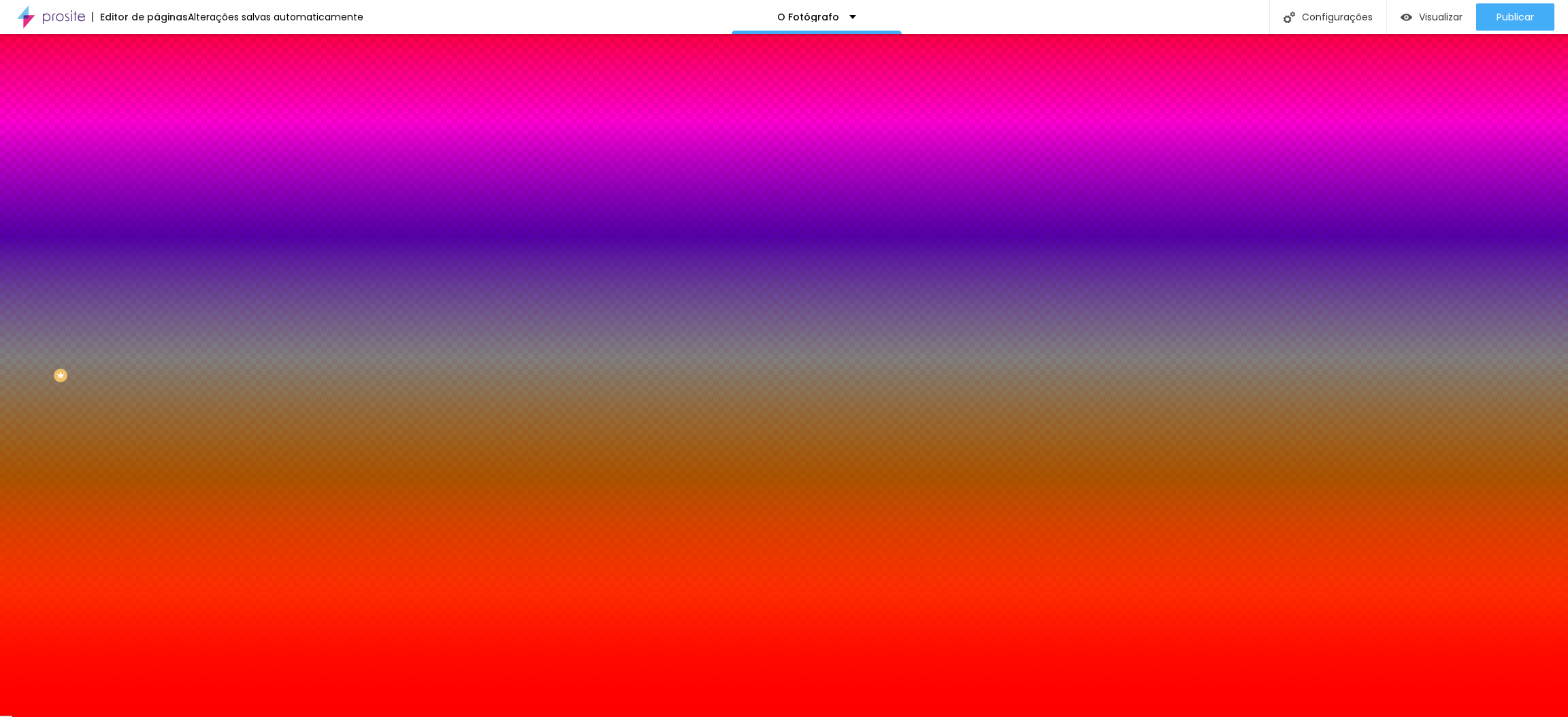
drag, startPoint x: 63, startPoint y: 340, endPoint x: 148, endPoint y: 296, distance: 95.7
click at [156, 282] on div "Imagem de fundo Trocar imagem Efeito da Imagem Nenhum Nenhum Parallax Cor de fu…" at bounding box center [234, 194] width 156 height 176
click at [162, 181] on icon "button" at bounding box center [166, 175] width 9 height 9
click at [156, 185] on div at bounding box center [234, 185] width 156 height 0
drag, startPoint x: 91, startPoint y: 293, endPoint x: 146, endPoint y: 308, distance: 57.0
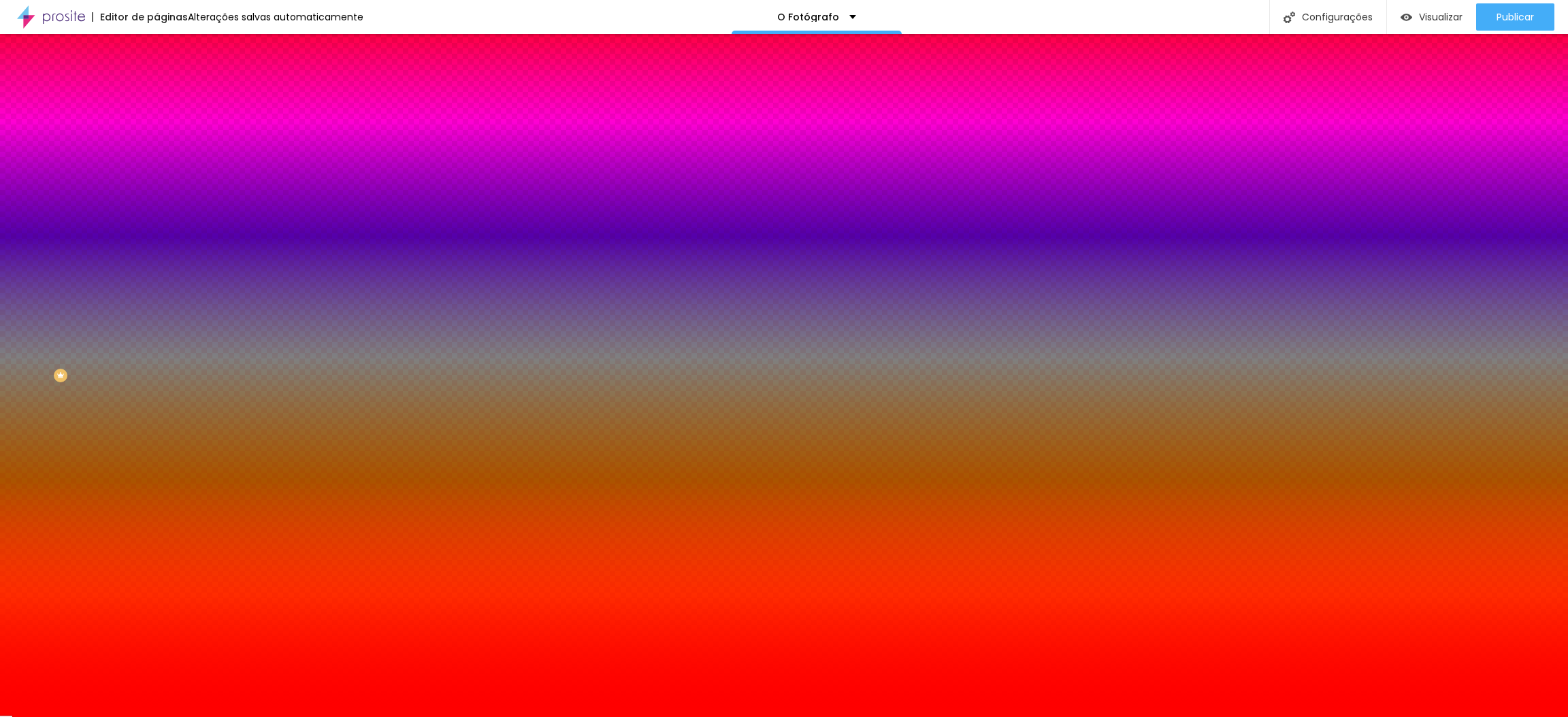
click at [156, 282] on div "Imagem de fundo Trocar imagem Efeito da Imagem Nenhum Nenhum Parallax Cor de fu…" at bounding box center [234, 194] width 156 height 176
click at [156, 185] on div at bounding box center [234, 185] width 156 height 0
click at [13, 124] on div at bounding box center [6, 122] width 13 height 2
click at [135, 320] on div at bounding box center [784, 358] width 1568 height 717
click at [134, 349] on div at bounding box center [784, 358] width 1568 height 717
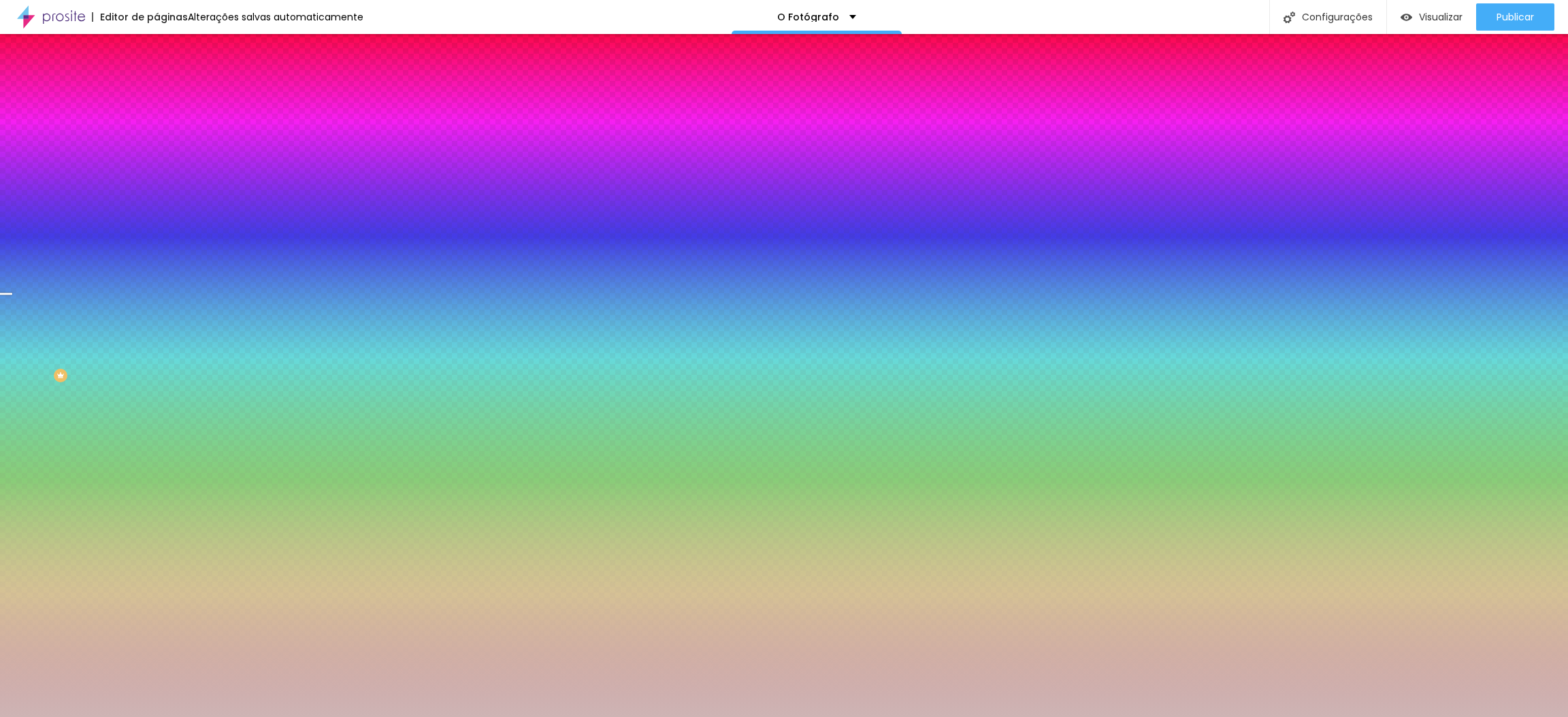
drag, startPoint x: 43, startPoint y: 394, endPoint x: 32, endPoint y: 328, distance: 66.9
click at [32, 328] on div at bounding box center [784, 358] width 1568 height 717
click at [133, 332] on div at bounding box center [784, 358] width 1568 height 717
drag, startPoint x: 136, startPoint y: 346, endPoint x: 137, endPoint y: 353, distance: 7.1
click at [136, 346] on div at bounding box center [784, 358] width 1568 height 717
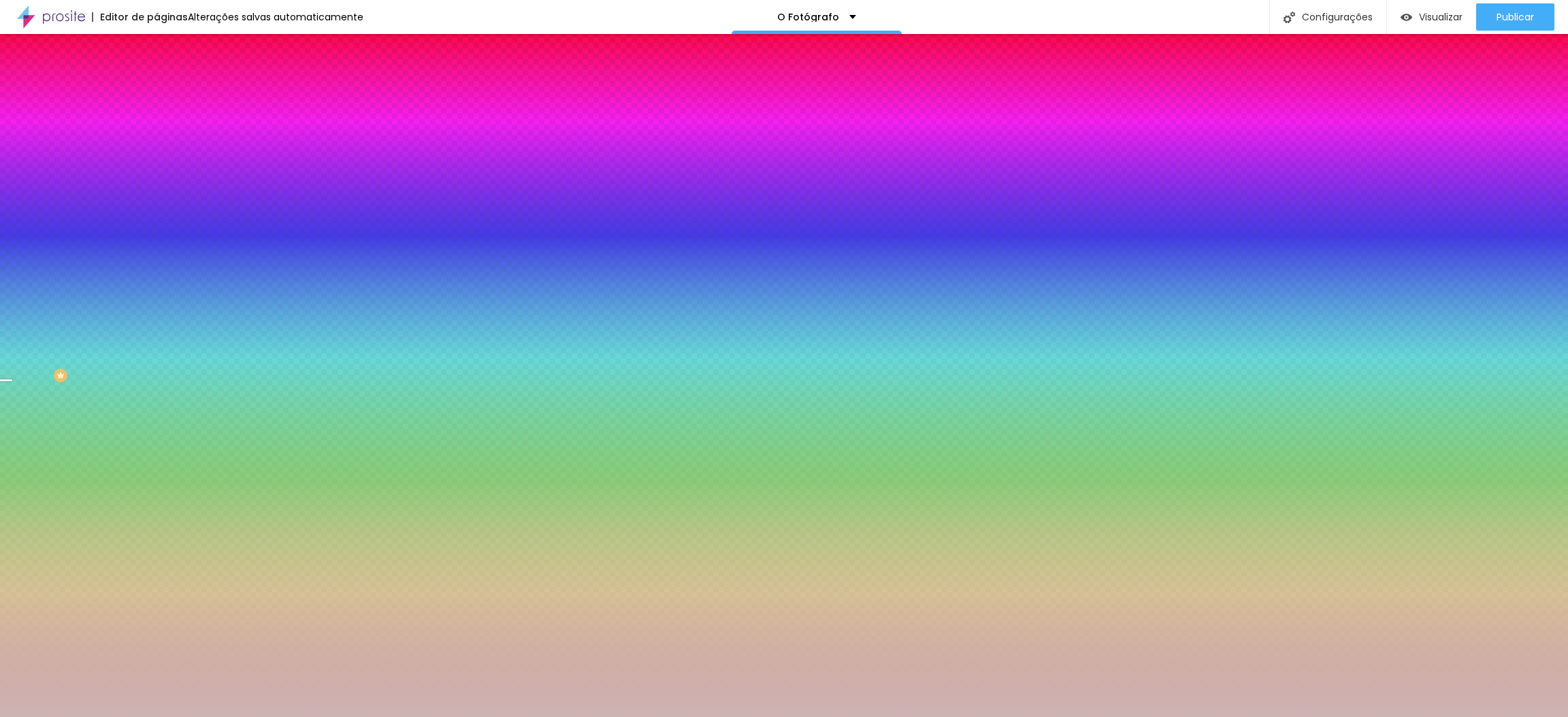
click at [140, 362] on div at bounding box center [784, 358] width 1568 height 717
click at [132, 373] on div at bounding box center [784, 358] width 1568 height 717
click at [137, 356] on div at bounding box center [784, 358] width 1568 height 717
click at [137, 366] on div at bounding box center [784, 358] width 1568 height 717
click at [137, 373] on div at bounding box center [784, 358] width 1568 height 717
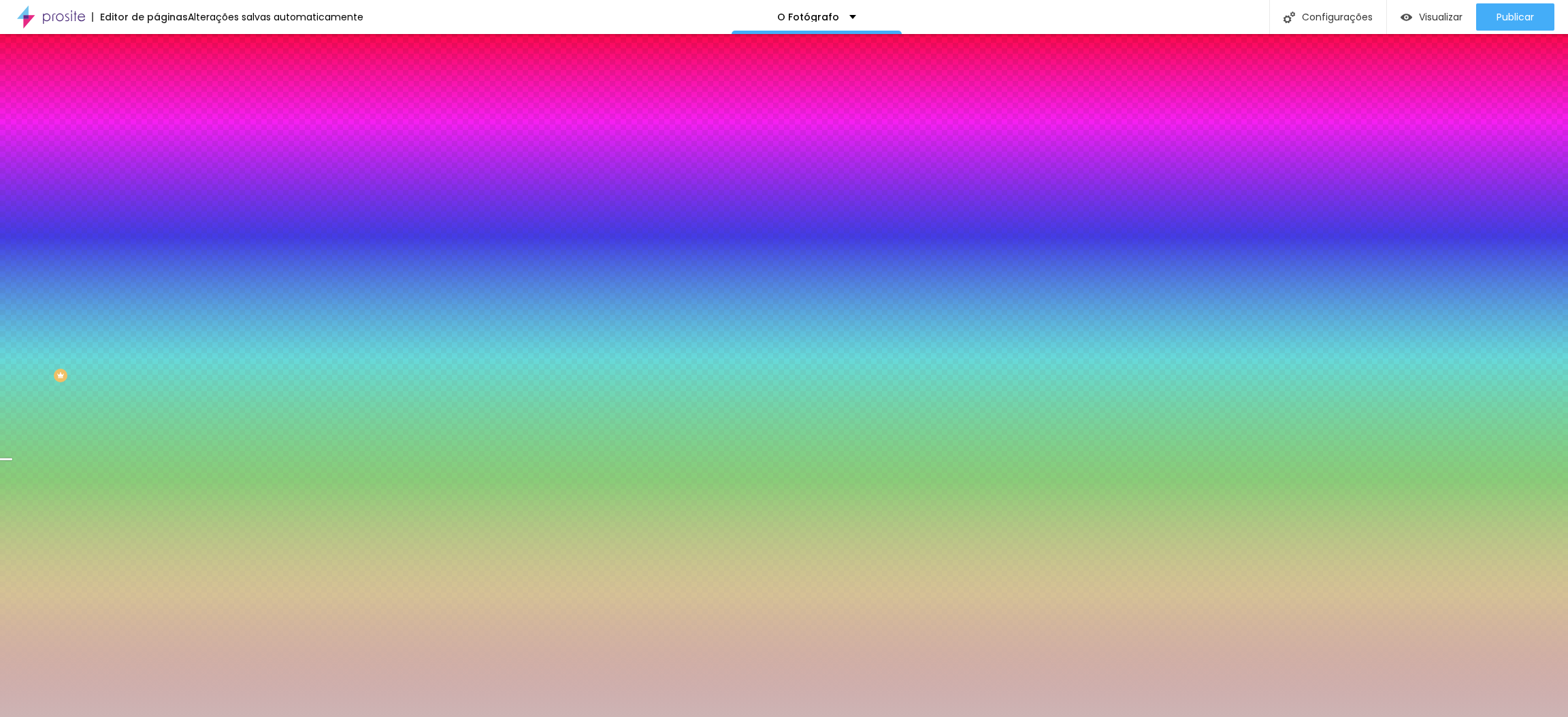
click at [136, 354] on div at bounding box center [784, 358] width 1568 height 717
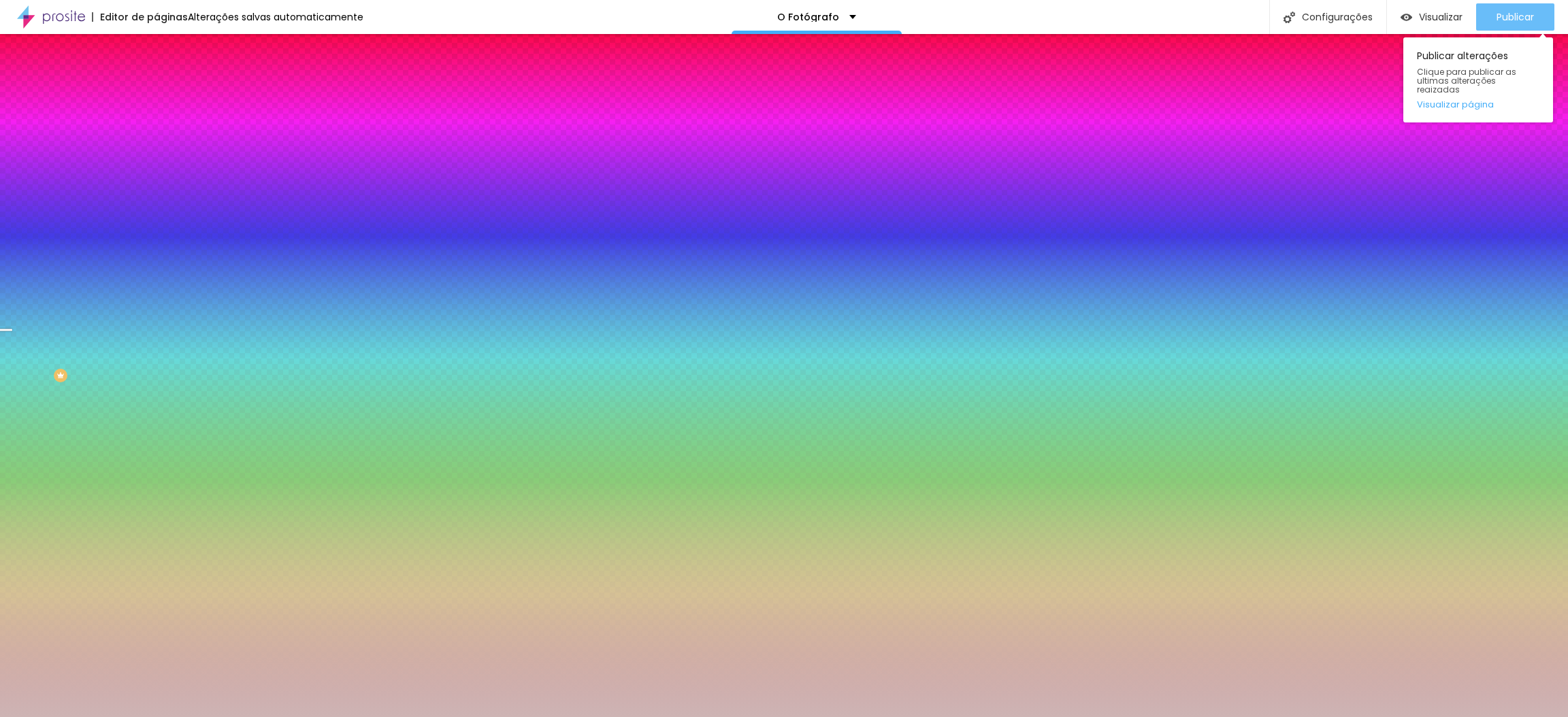
click at [1524, 16] on span "Publicar" at bounding box center [1515, 16] width 38 height 11
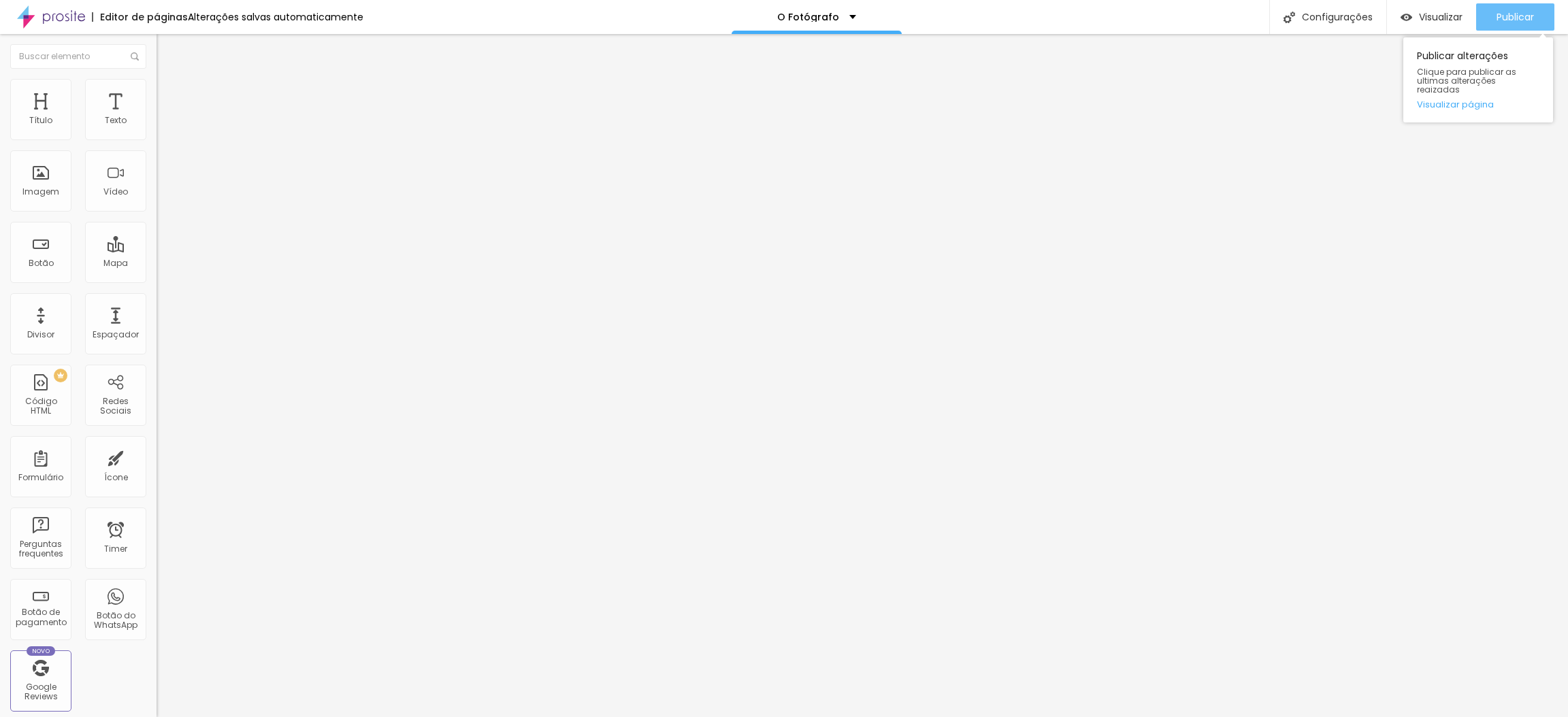
click at [1518, 18] on span "Publicar" at bounding box center [1515, 16] width 38 height 11
click at [156, 93] on img at bounding box center [162, 98] width 12 height 12
click at [156, 83] on img at bounding box center [162, 85] width 12 height 12
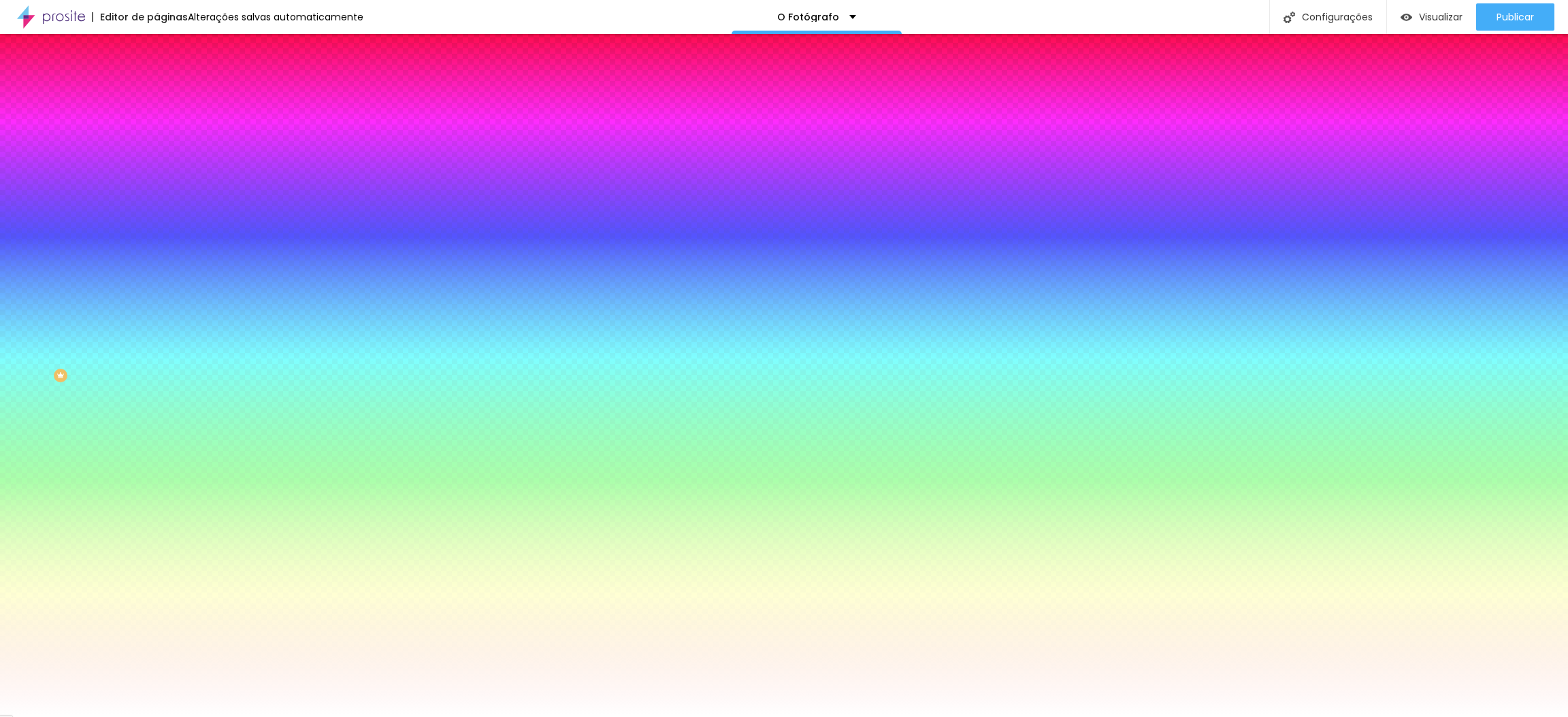
click at [156, 185] on div at bounding box center [234, 185] width 156 height 0
drag, startPoint x: 138, startPoint y: 280, endPoint x: 139, endPoint y: 309, distance: 29.0
click at [139, 309] on div at bounding box center [784, 358] width 1568 height 717
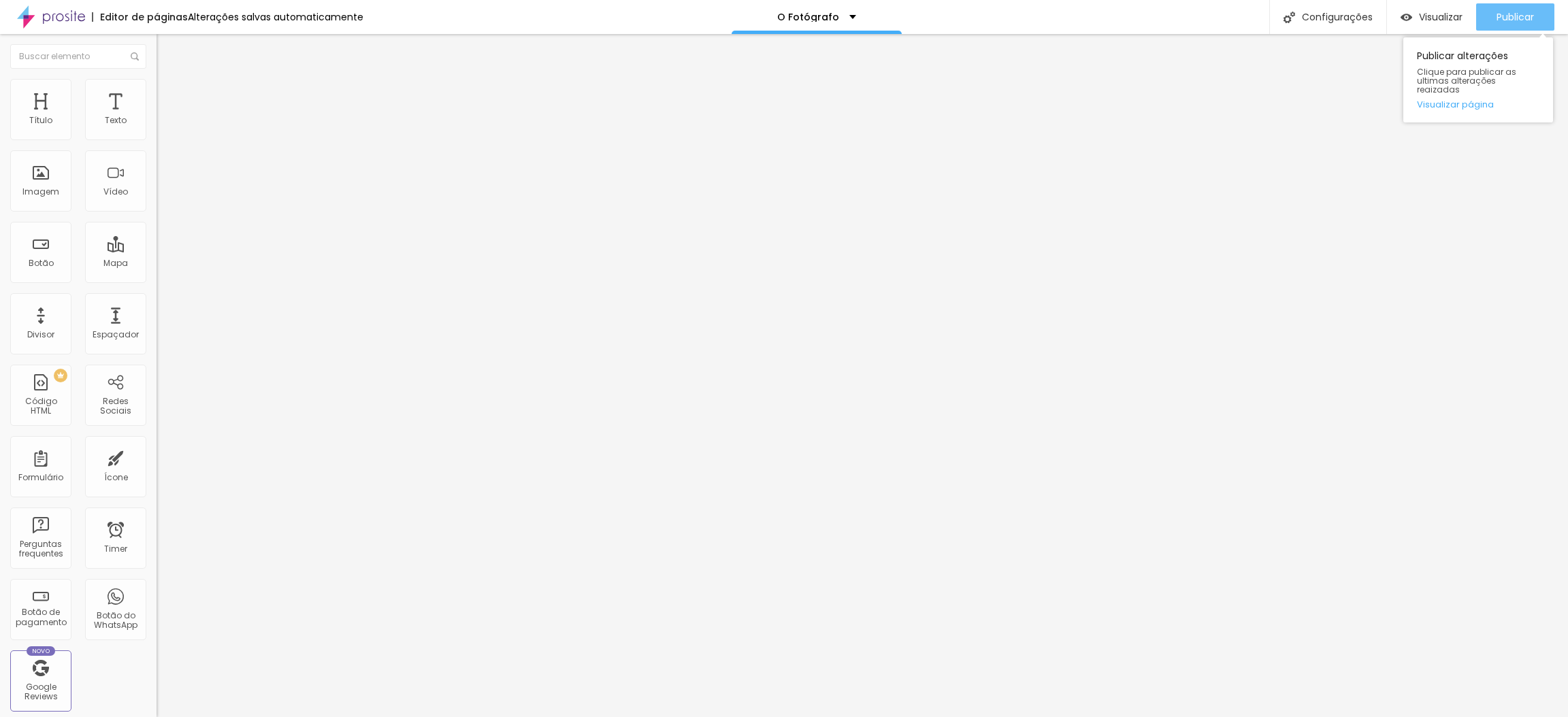
click at [1499, 12] on span "Publicar" at bounding box center [1515, 16] width 38 height 11
click at [167, 45] on div "Editar Texto" at bounding box center [206, 49] width 78 height 11
